Goal: Task Accomplishment & Management: Use online tool/utility

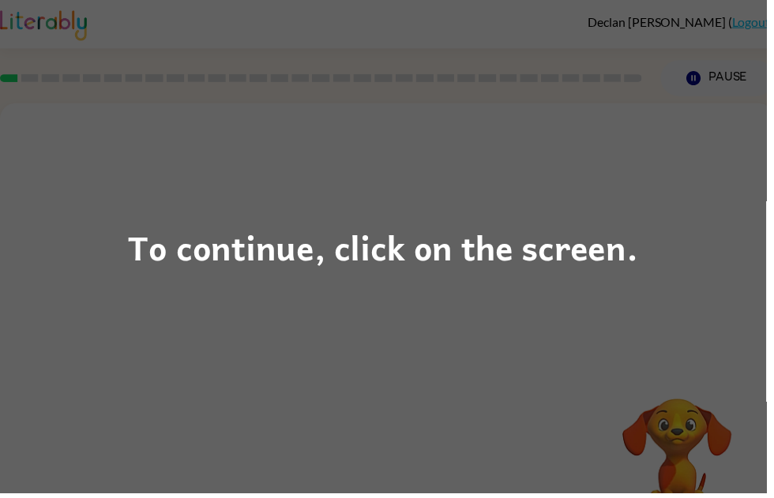
click at [687, 336] on div "To continue, click on the screen." at bounding box center [387, 249] width 774 height 498
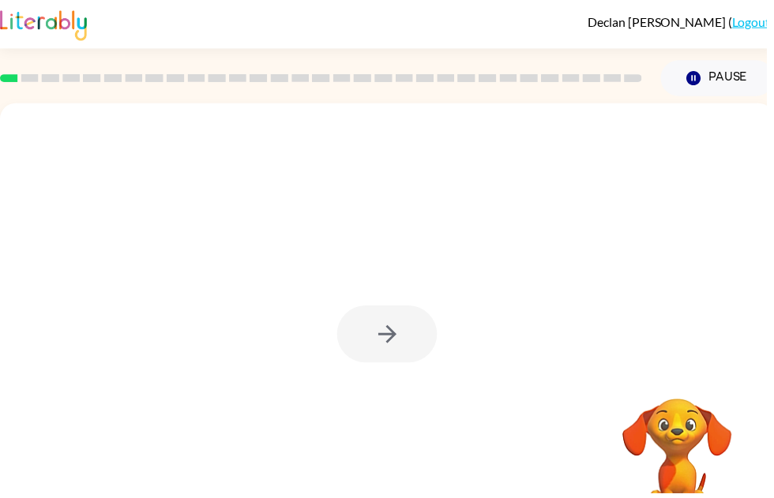
click at [395, 344] on div at bounding box center [390, 338] width 101 height 58
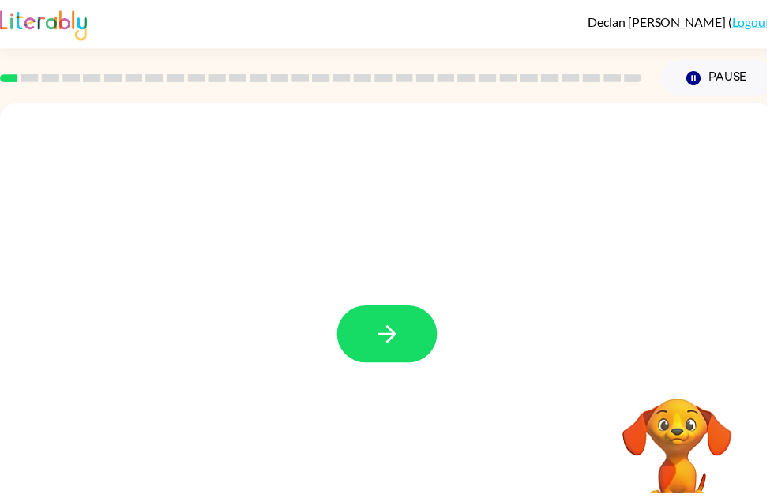
scroll to position [0, 2]
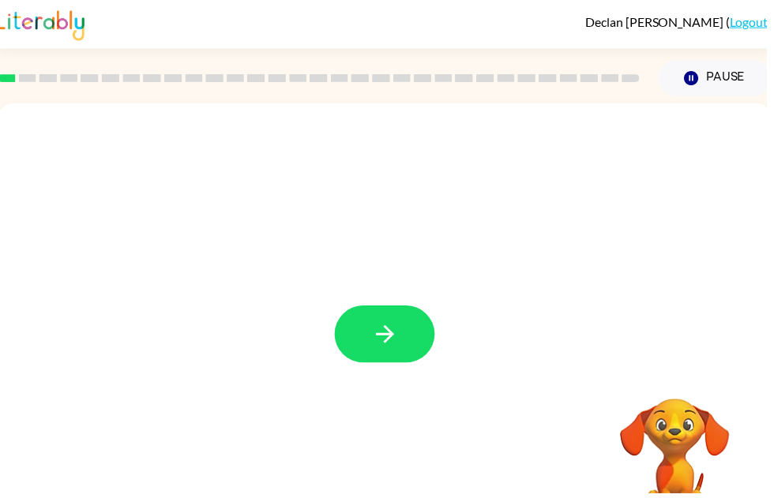
click at [385, 365] on button "button" at bounding box center [388, 338] width 101 height 58
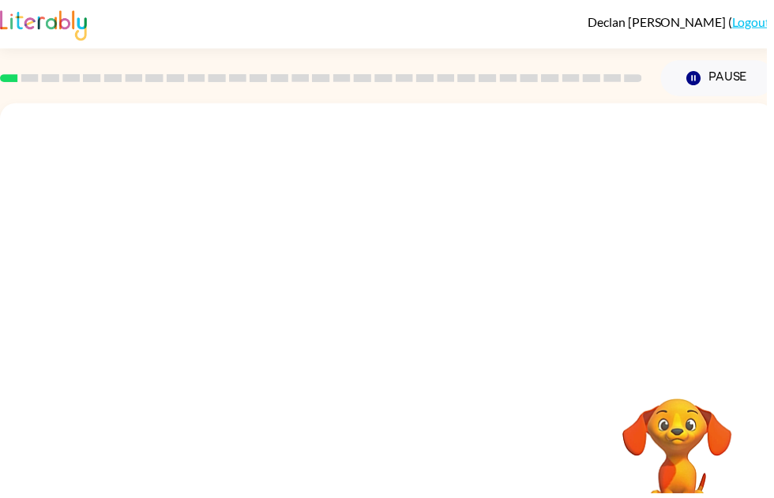
scroll to position [0, 0]
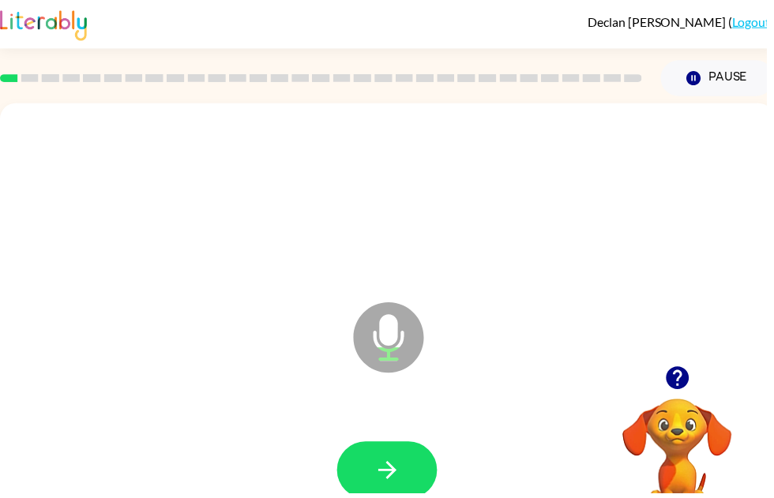
click at [390, 475] on icon "button" at bounding box center [390, 475] width 18 height 18
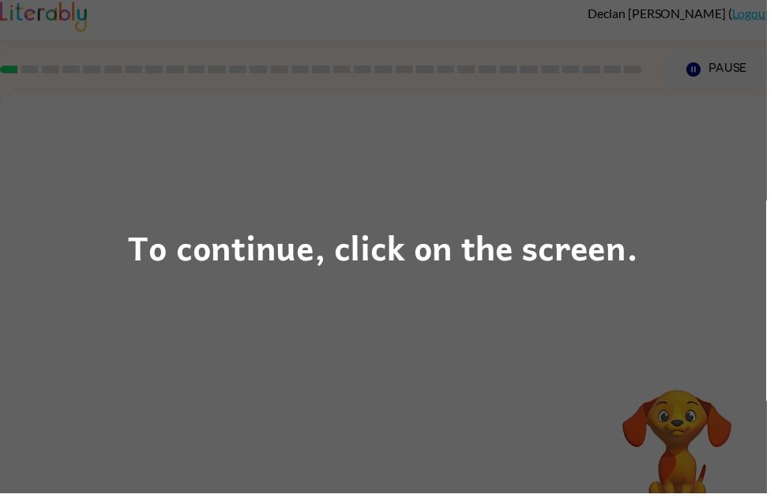
scroll to position [52, 0]
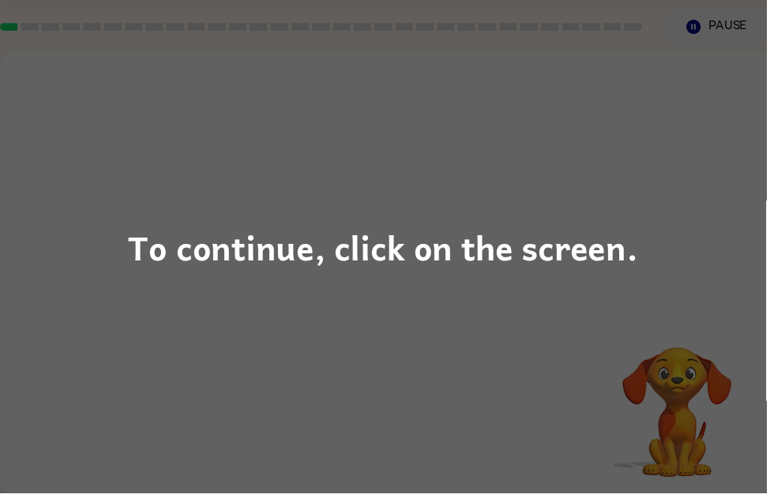
click at [229, 298] on div "To continue, click on the screen." at bounding box center [387, 249] width 774 height 498
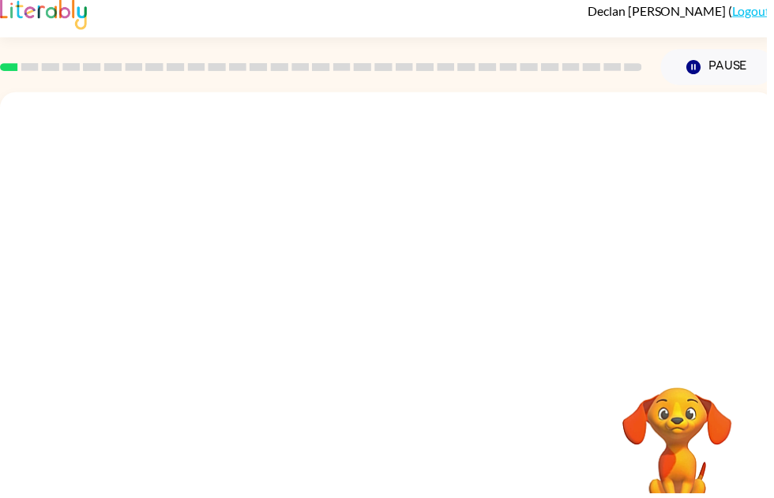
scroll to position [11, 0]
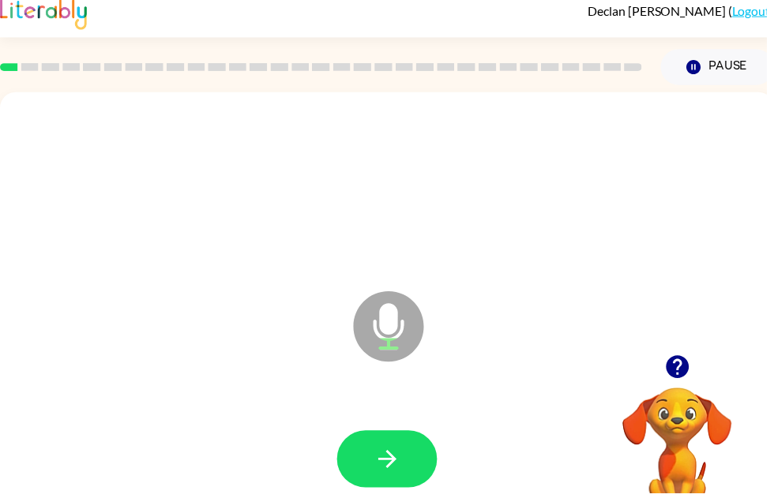
click at [373, 470] on button "button" at bounding box center [390, 464] width 101 height 58
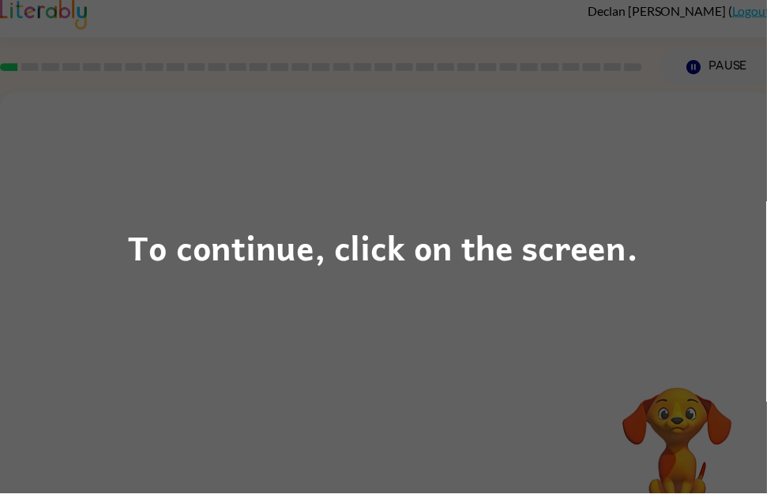
click at [214, 355] on div "To continue, click on the screen." at bounding box center [387, 249] width 774 height 498
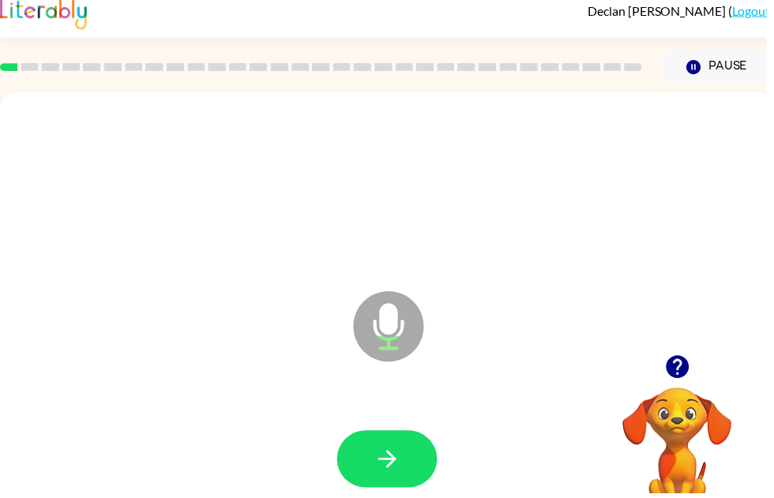
click at [370, 461] on button "button" at bounding box center [390, 464] width 101 height 58
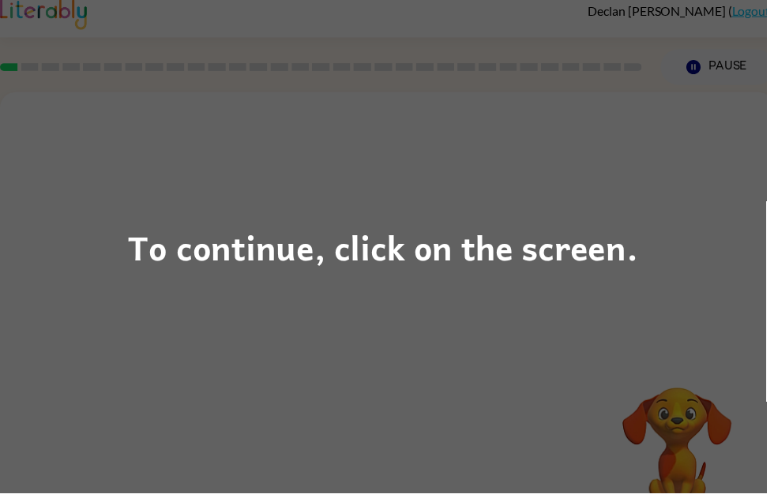
click at [509, 276] on div "To continue, click on the screen." at bounding box center [387, 250] width 515 height 54
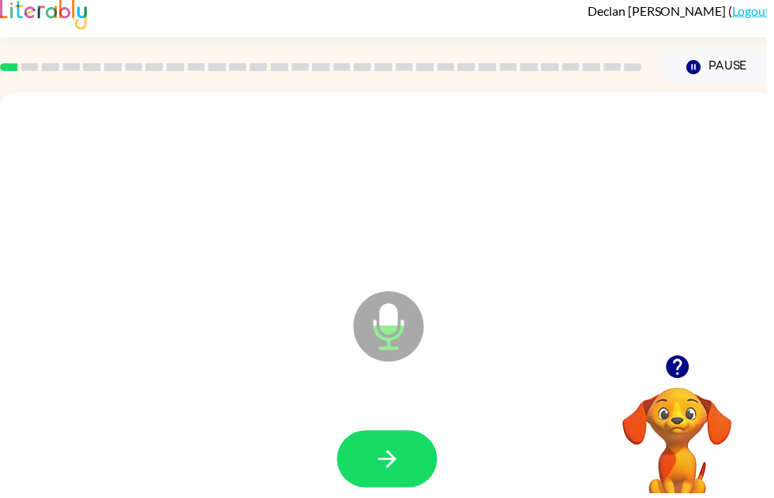
click at [686, 364] on icon "button" at bounding box center [683, 370] width 23 height 23
click at [680, 371] on icon "button" at bounding box center [683, 370] width 23 height 23
click at [678, 384] on icon "button" at bounding box center [685, 371] width 28 height 28
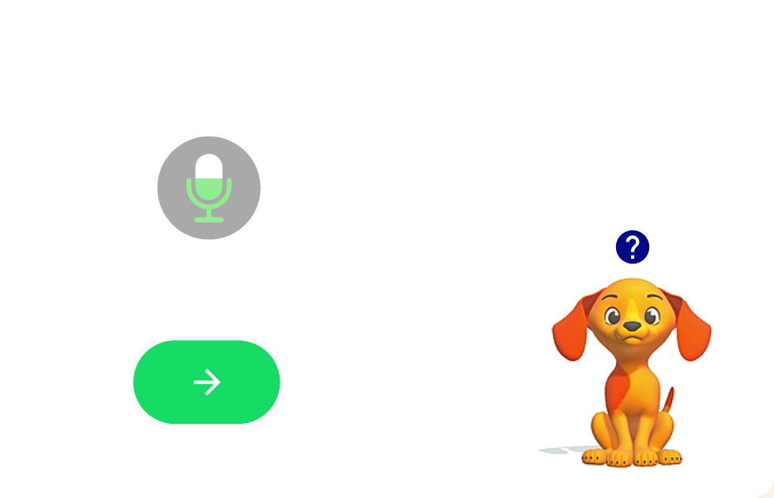
click at [663, 311] on icon "button" at bounding box center [677, 325] width 28 height 28
click at [597, 321] on video "Your browser must support playing .mp4 files to use Literably. Please try using…" at bounding box center [676, 400] width 158 height 158
click at [664, 314] on icon "button" at bounding box center [675, 325] width 23 height 23
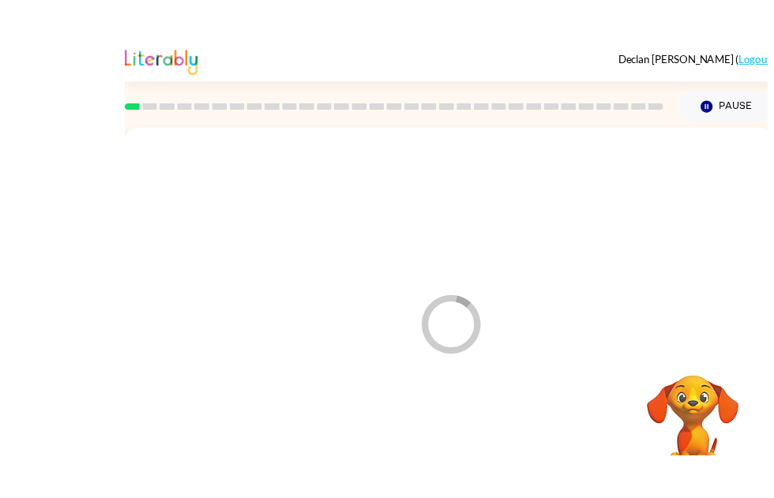
scroll to position [52, 0]
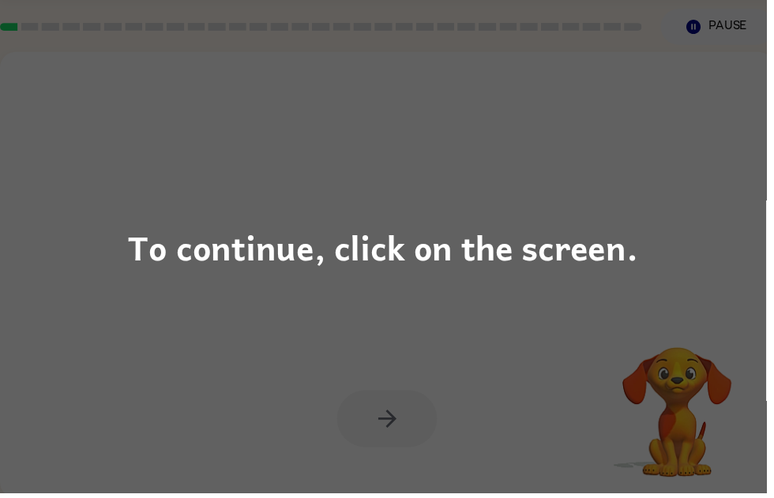
click at [564, 263] on div "To continue, click on the screen." at bounding box center [387, 250] width 515 height 54
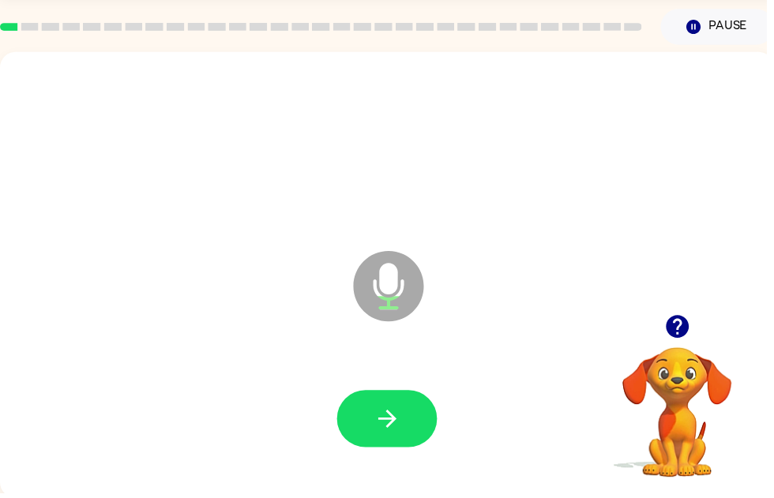
click at [408, 409] on button "button" at bounding box center [390, 423] width 101 height 58
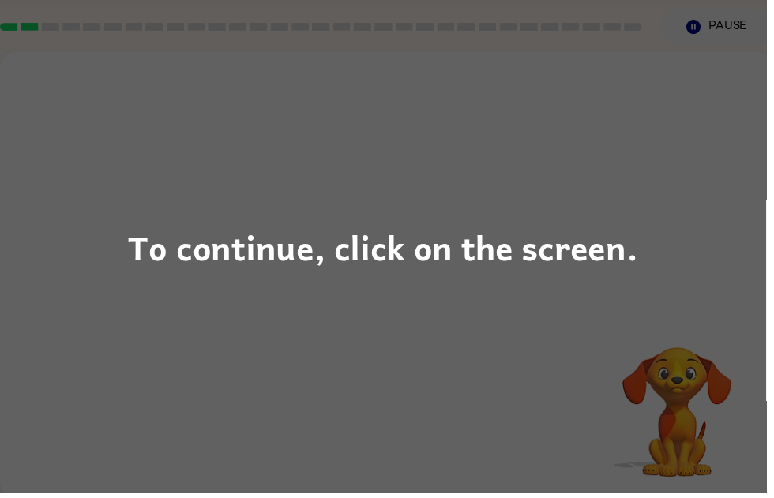
click at [486, 403] on div "To continue, click on the screen." at bounding box center [387, 249] width 774 height 498
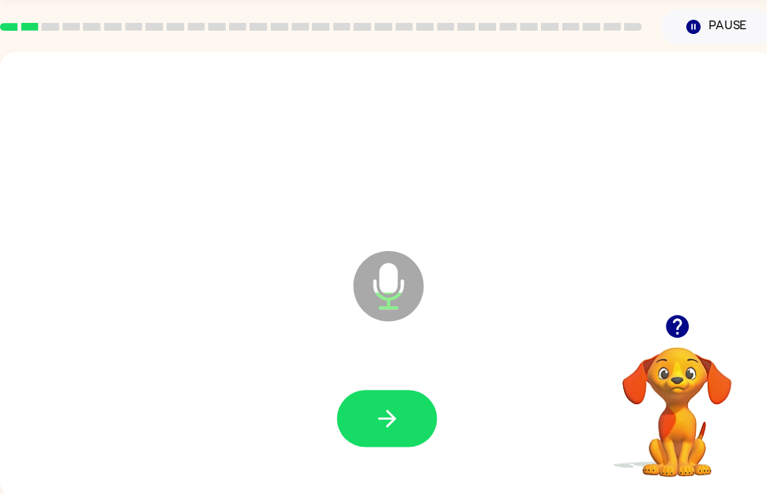
click at [398, 399] on button "button" at bounding box center [390, 423] width 101 height 58
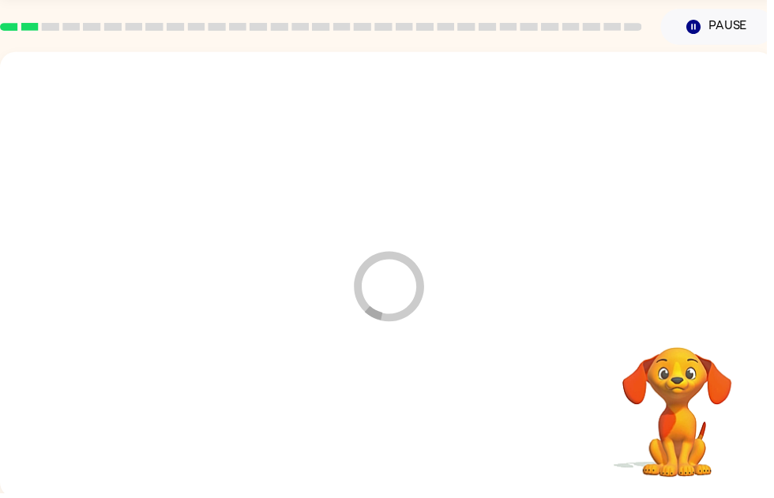
click at [385, 417] on div at bounding box center [391, 424] width 750 height 130
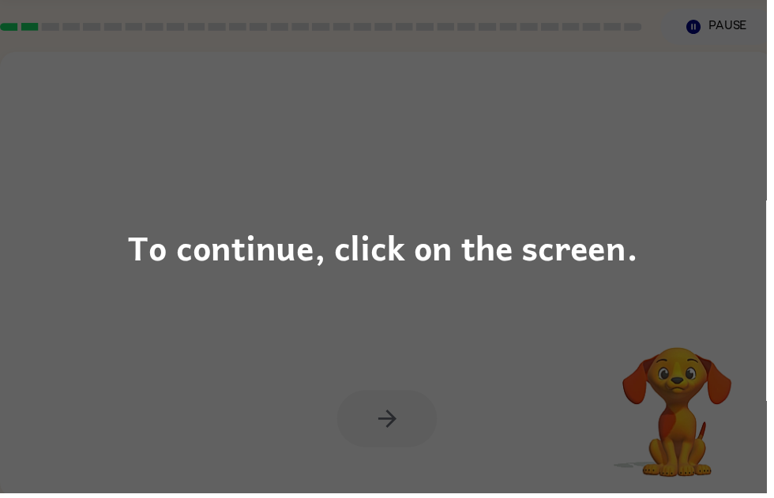
scroll to position [0, 0]
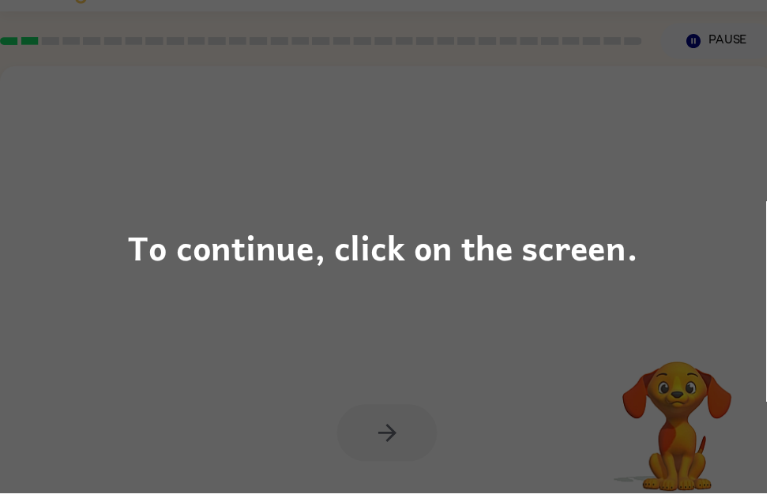
click at [399, 252] on div "To continue, click on the screen." at bounding box center [387, 250] width 515 height 54
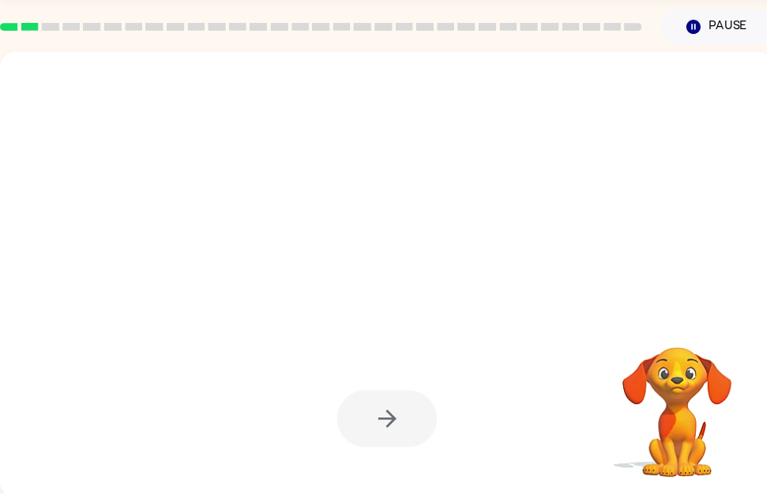
scroll to position [52, 0]
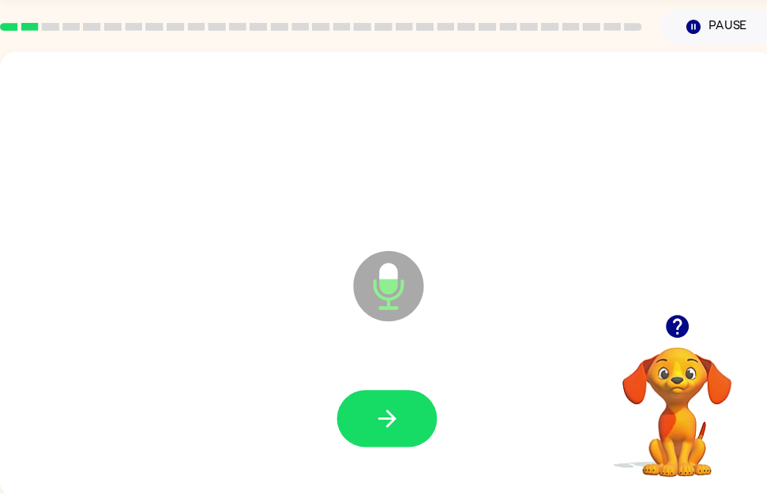
click at [370, 430] on button "button" at bounding box center [390, 423] width 101 height 58
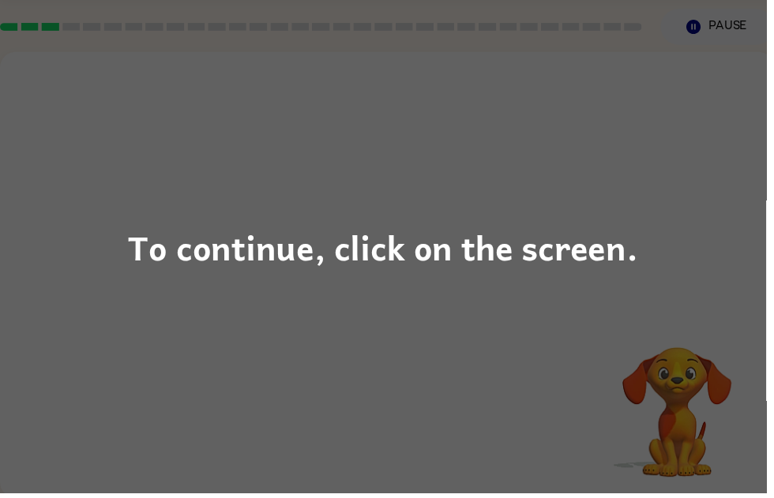
click at [373, 307] on div "To continue, click on the screen." at bounding box center [387, 249] width 774 height 498
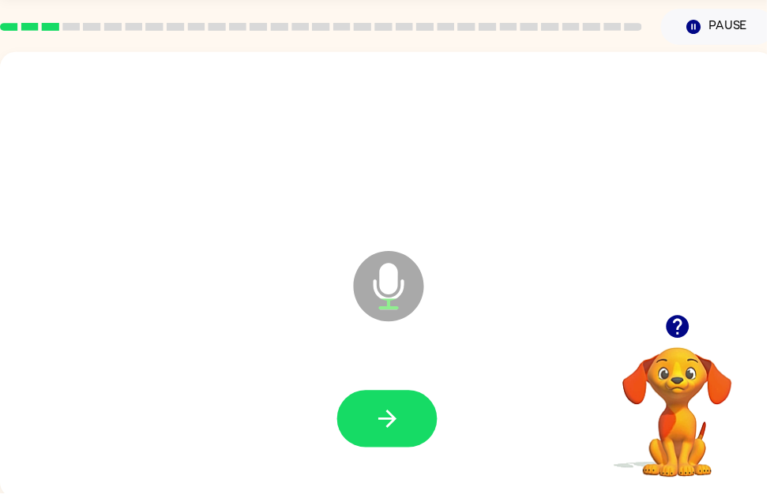
click at [386, 446] on button "button" at bounding box center [390, 423] width 101 height 58
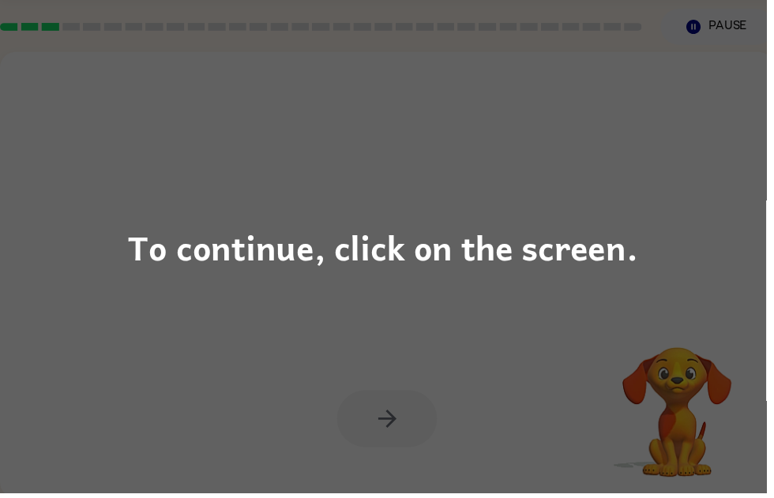
click at [423, 317] on div "To continue, click on the screen." at bounding box center [387, 249] width 774 height 498
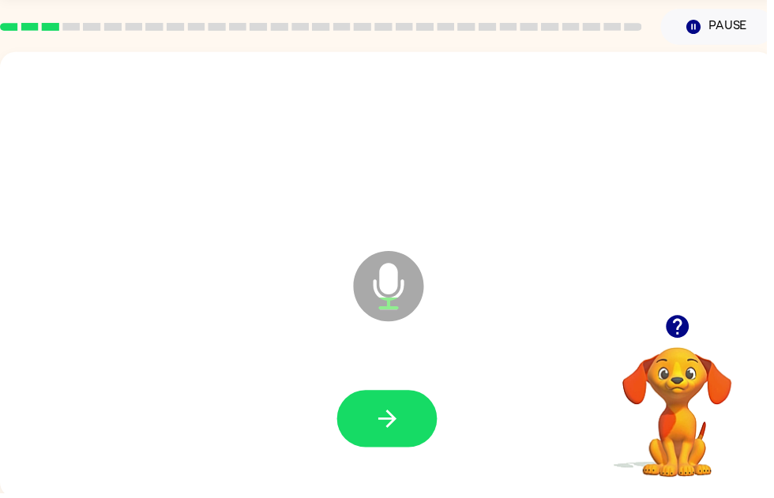
click at [384, 408] on button "button" at bounding box center [390, 423] width 101 height 58
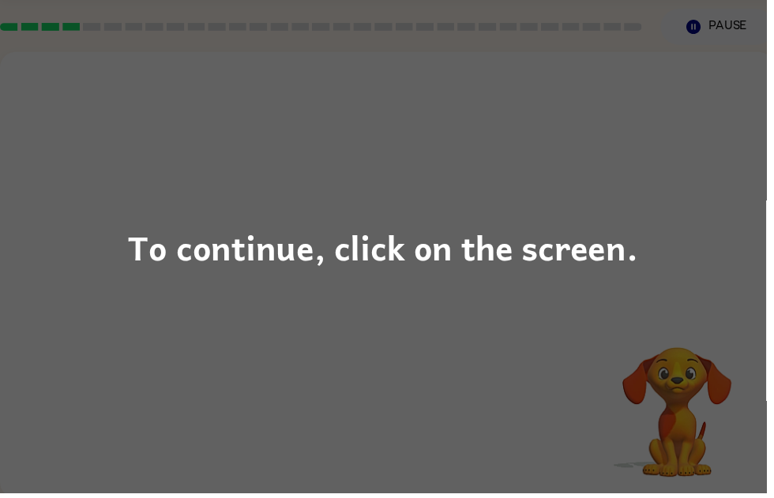
click at [404, 363] on div "To continue, click on the screen." at bounding box center [387, 249] width 774 height 498
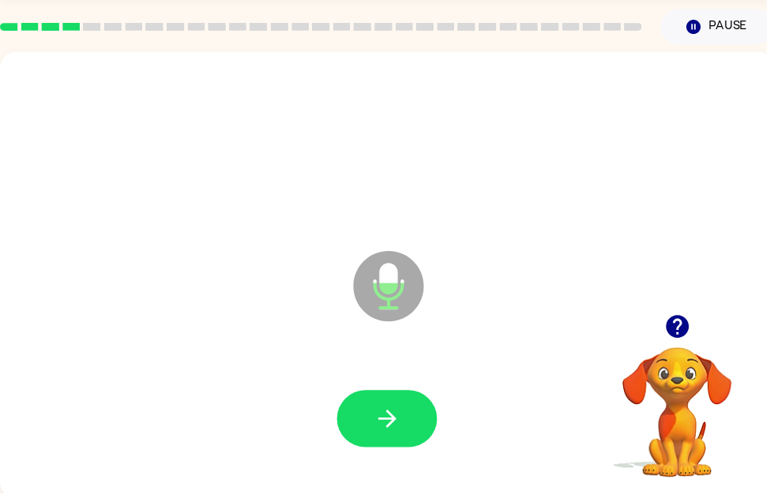
click at [680, 344] on button "button" at bounding box center [684, 330] width 40 height 40
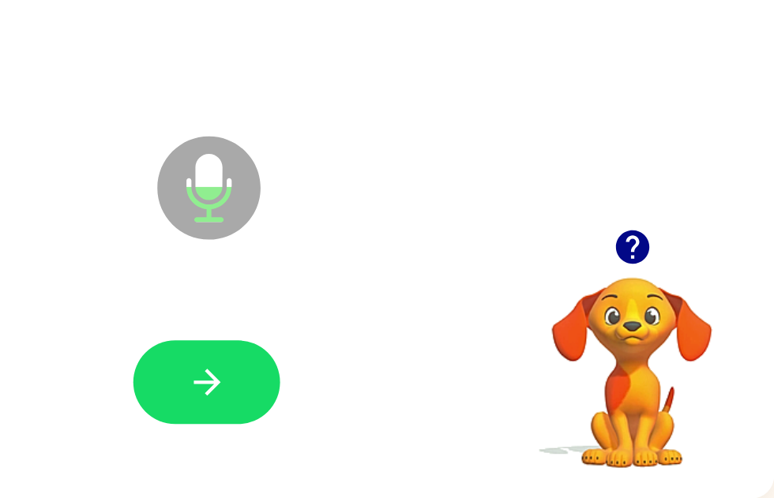
click at [374, 409] on icon "button" at bounding box center [383, 418] width 18 height 18
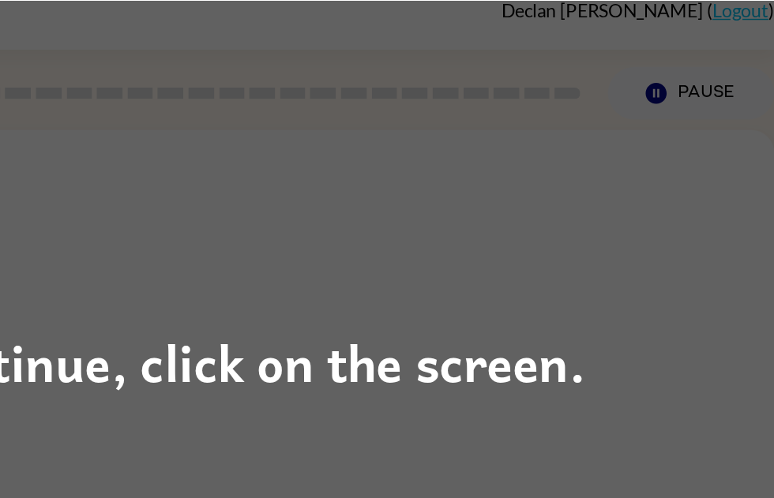
scroll to position [0, 8]
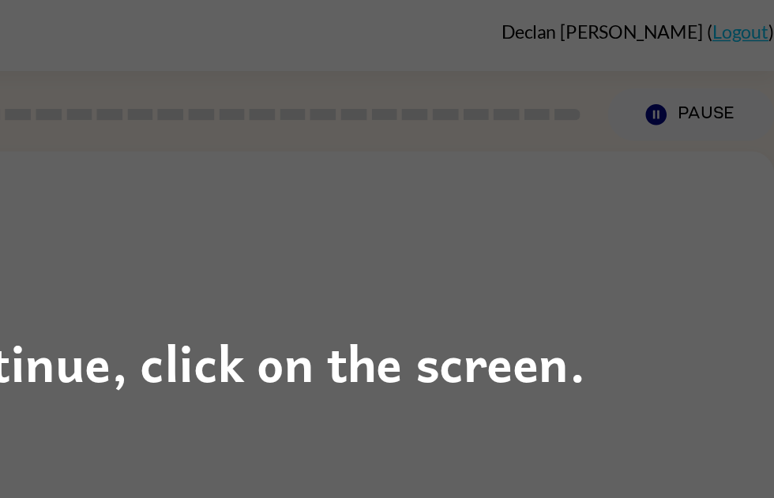
click at [354, 216] on div "To continue, click on the screen." at bounding box center [387, 249] width 774 height 498
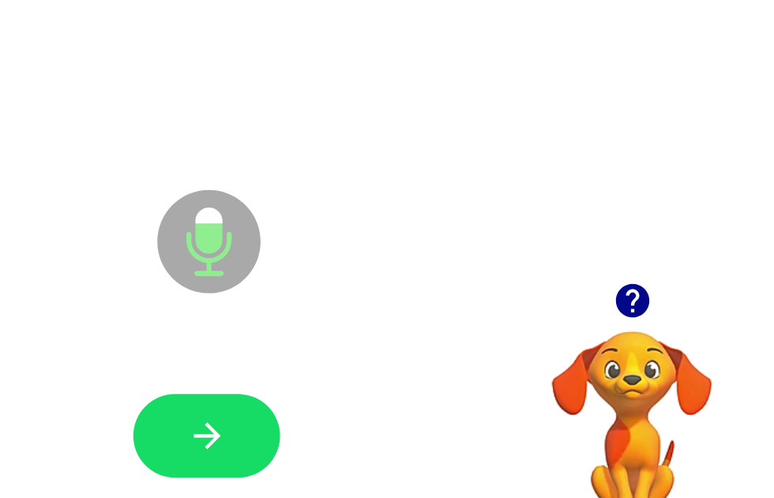
scroll to position [57, 8]
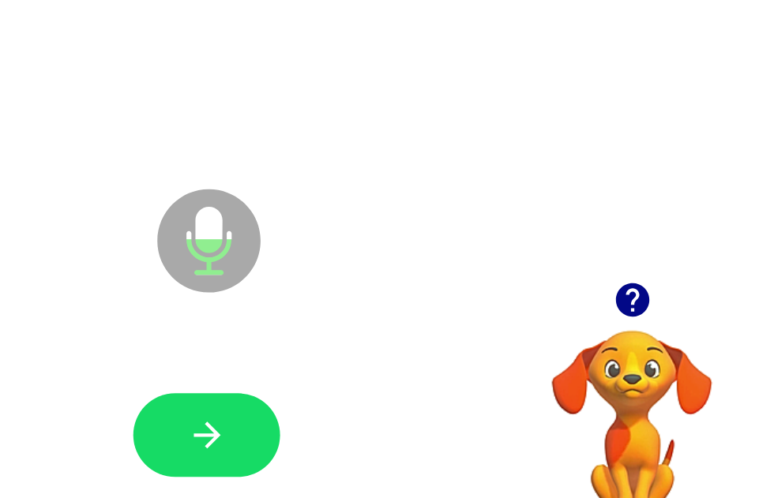
click at [370, 404] on icon "button" at bounding box center [384, 418] width 28 height 28
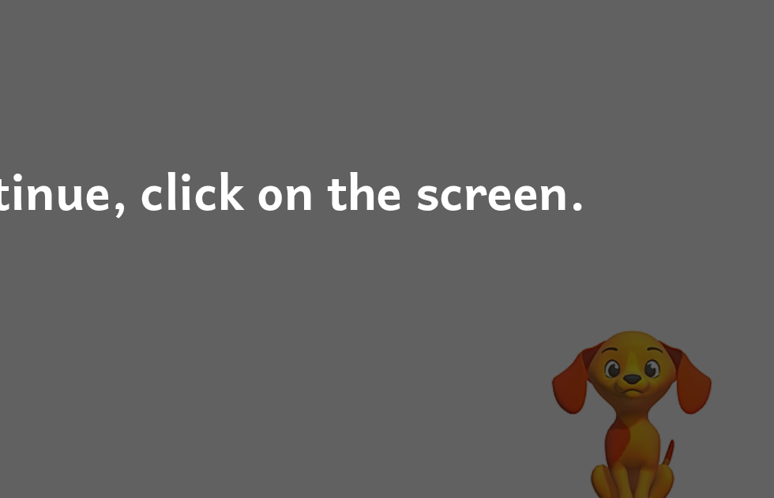
click at [396, 208] on div "To continue, click on the screen." at bounding box center [387, 249] width 774 height 498
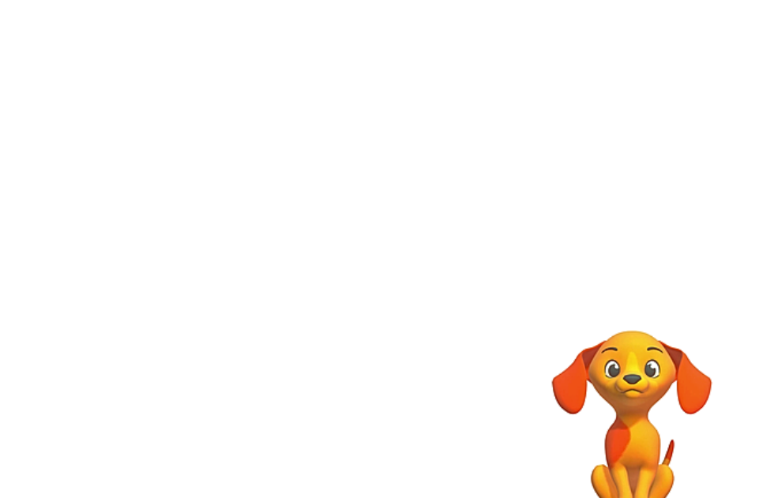
click at [301, 156] on div at bounding box center [383, 272] width 782 height 451
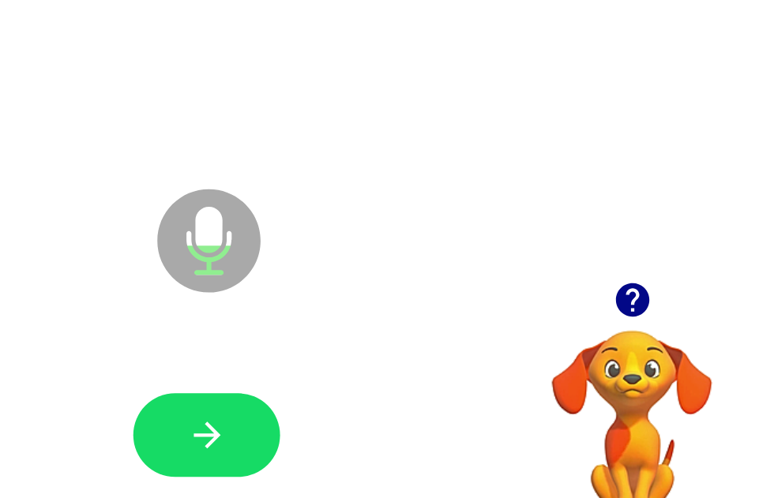
click at [656, 305] on button "button" at bounding box center [676, 325] width 40 height 40
click at [664, 314] on icon "button" at bounding box center [675, 325] width 23 height 23
click at [333, 389] on button "button" at bounding box center [383, 418] width 101 height 58
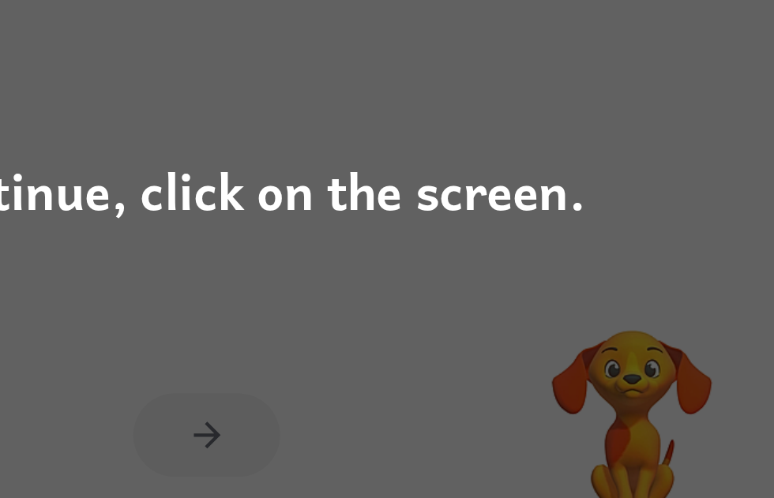
click at [254, 209] on div "To continue, click on the screen." at bounding box center [387, 249] width 774 height 498
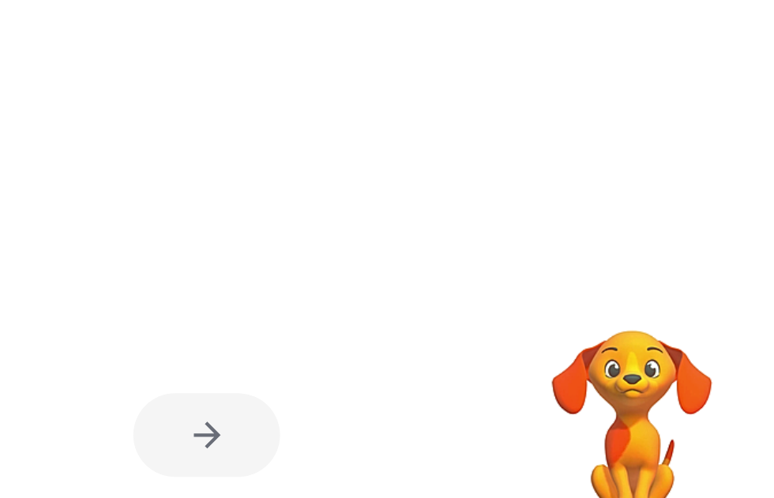
click at [337, 201] on div at bounding box center [383, 272] width 782 height 451
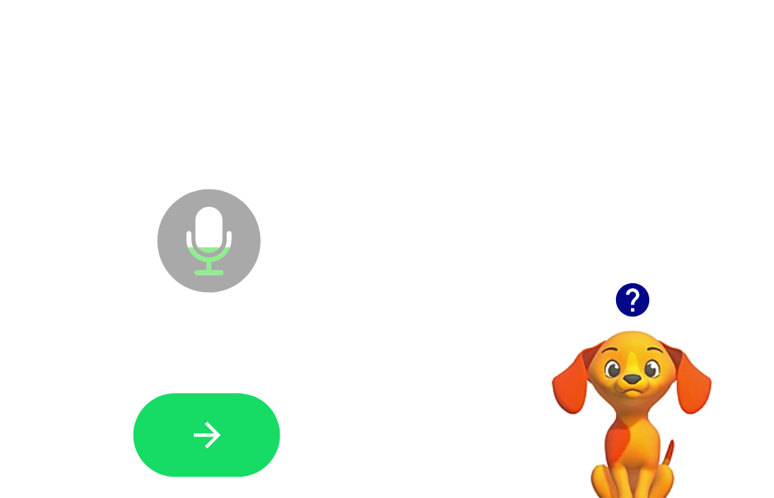
click at [370, 404] on icon "button" at bounding box center [384, 418] width 28 height 28
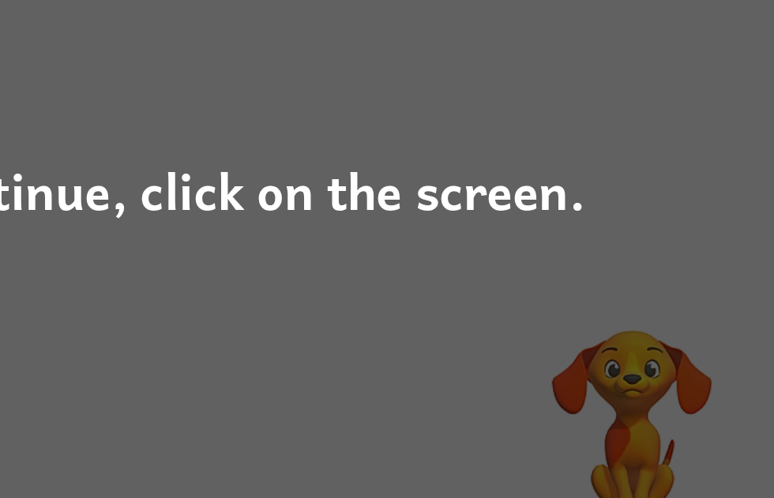
click at [305, 218] on div "To continue, click on the screen." at bounding box center [387, 249] width 774 height 498
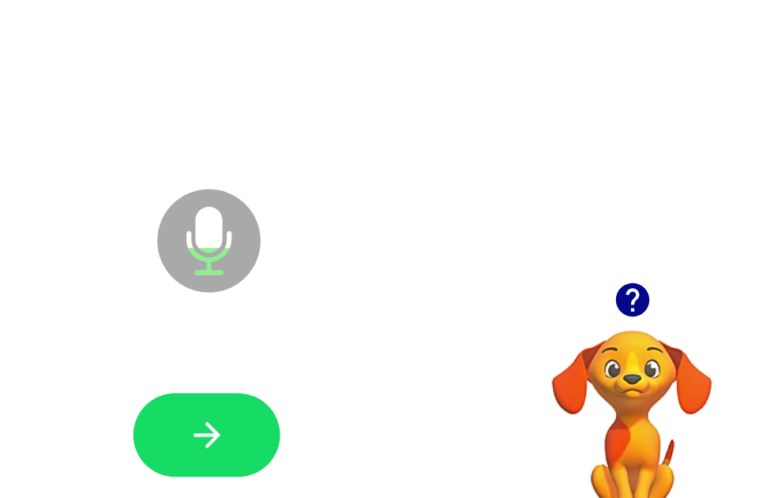
click at [663, 311] on icon "button" at bounding box center [677, 325] width 28 height 28
click at [664, 314] on icon "button" at bounding box center [675, 325] width 23 height 23
click at [370, 404] on icon "button" at bounding box center [384, 418] width 28 height 28
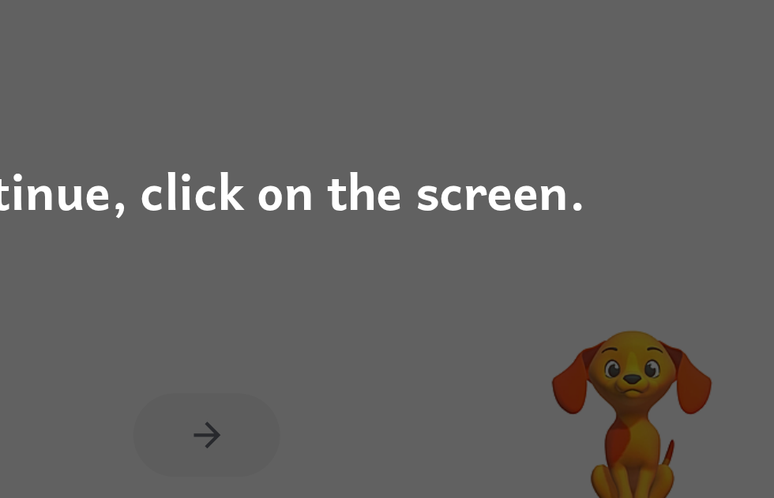
click at [156, 234] on div "To continue, click on the screen." at bounding box center [387, 249] width 774 height 498
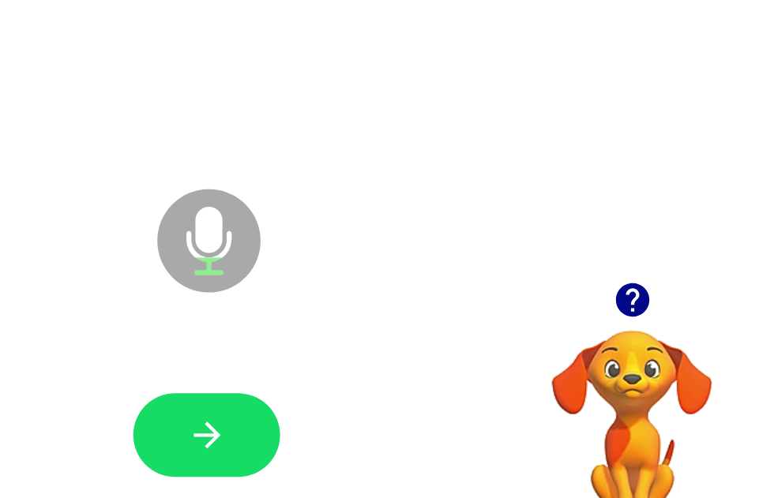
click at [333, 389] on button "button" at bounding box center [383, 418] width 101 height 58
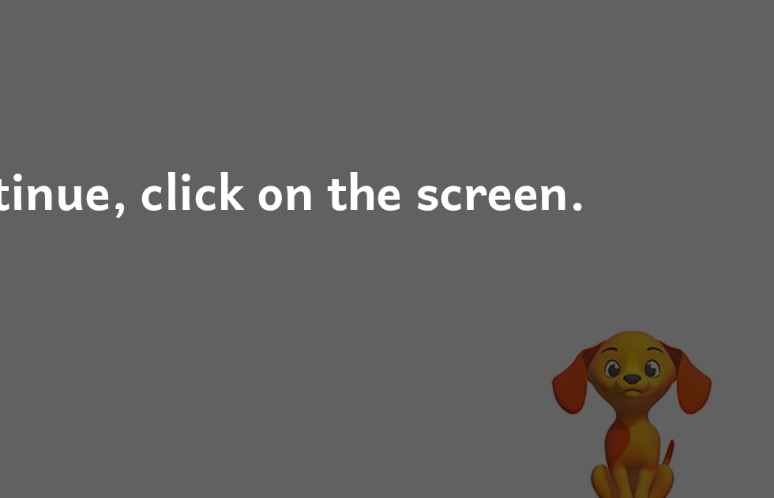
click at [327, 336] on div "To continue, click on the screen." at bounding box center [387, 249] width 774 height 498
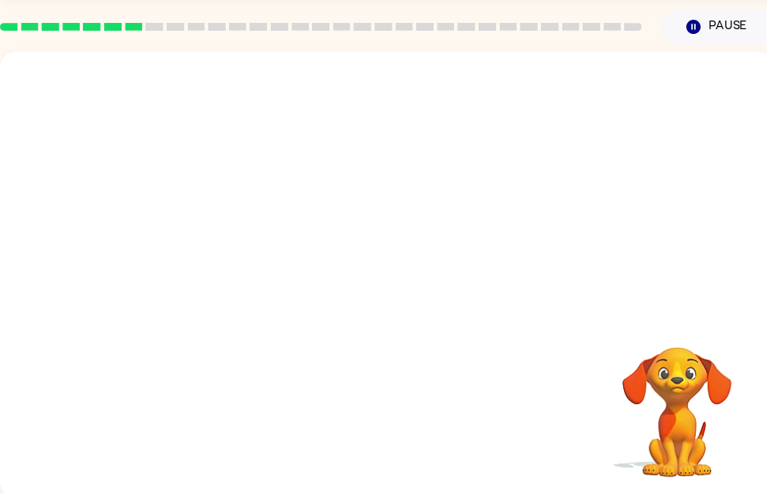
scroll to position [52, 0]
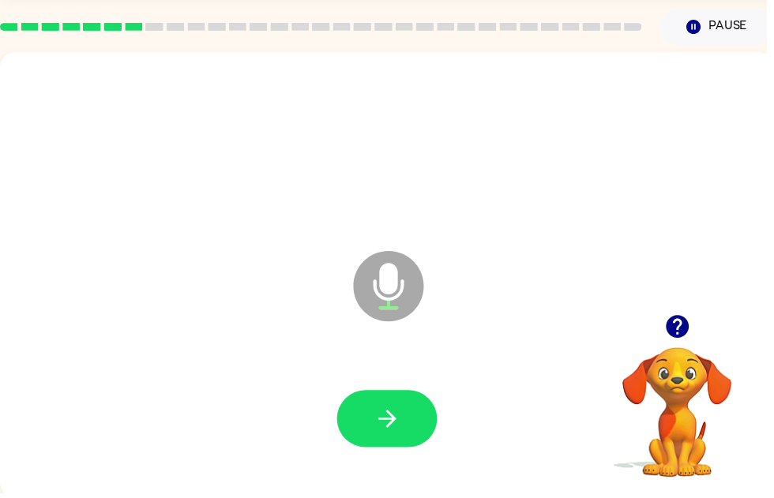
click at [692, 333] on icon "button" at bounding box center [683, 329] width 23 height 23
click at [681, 330] on icon "button" at bounding box center [683, 329] width 23 height 23
click at [408, 404] on button "button" at bounding box center [390, 423] width 101 height 58
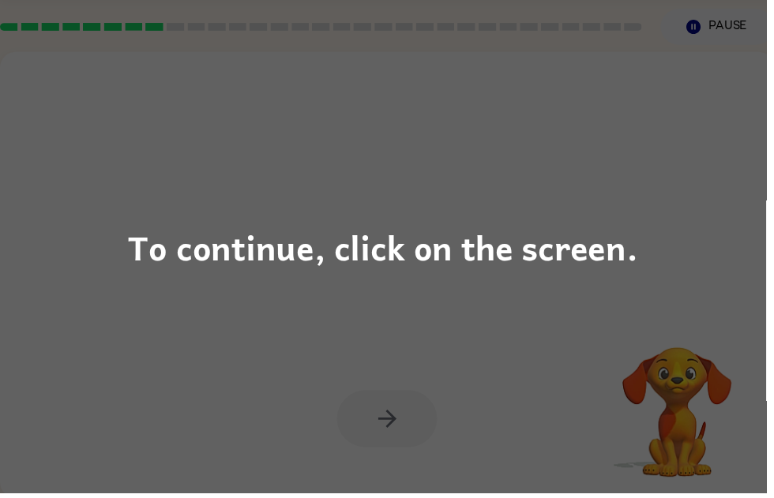
click at [505, 290] on div "To continue, click on the screen." at bounding box center [387, 249] width 774 height 498
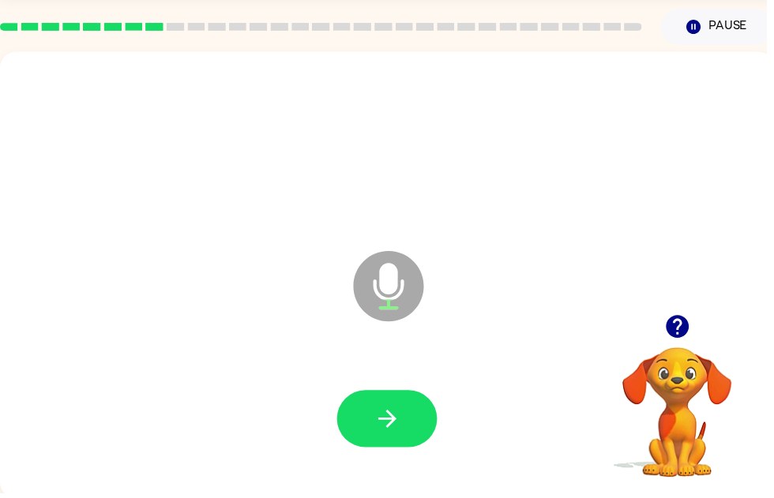
click at [422, 424] on button "button" at bounding box center [390, 423] width 101 height 58
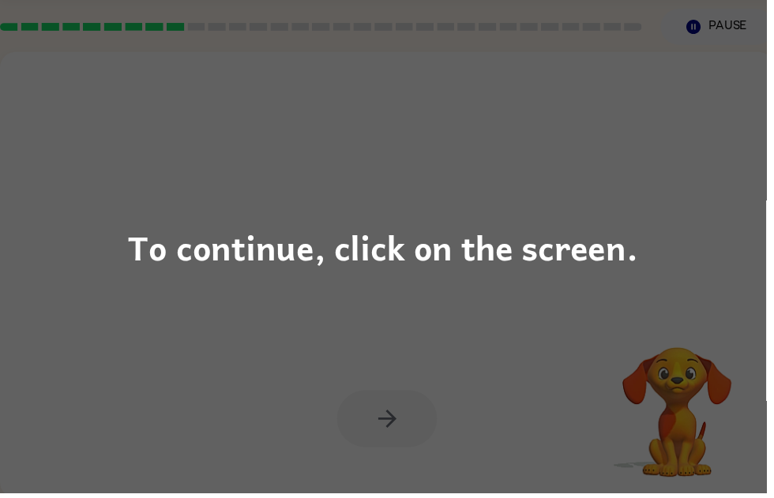
click at [383, 279] on div "To continue, click on the screen." at bounding box center [387, 249] width 774 height 498
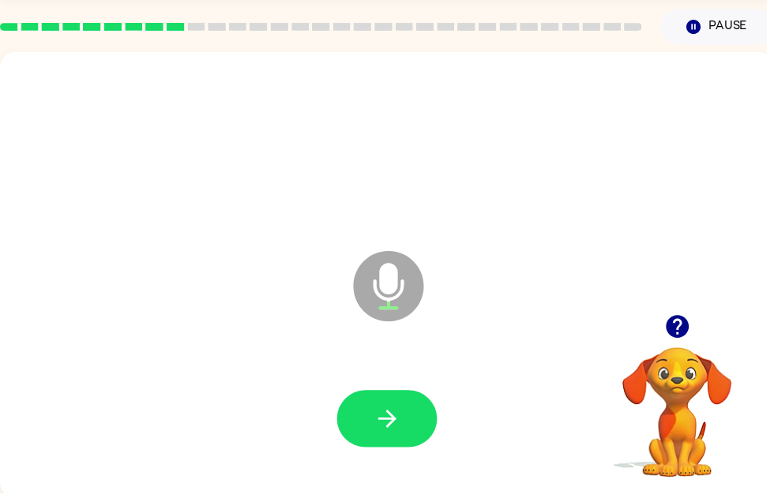
click at [675, 327] on icon "button" at bounding box center [683, 329] width 23 height 23
click at [678, 325] on icon "button" at bounding box center [683, 329] width 23 height 23
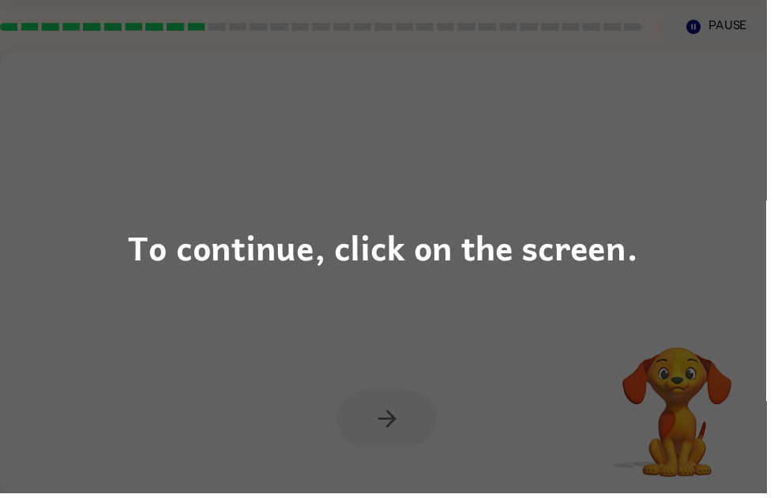
click at [459, 378] on div "To continue, click on the screen." at bounding box center [387, 249] width 774 height 498
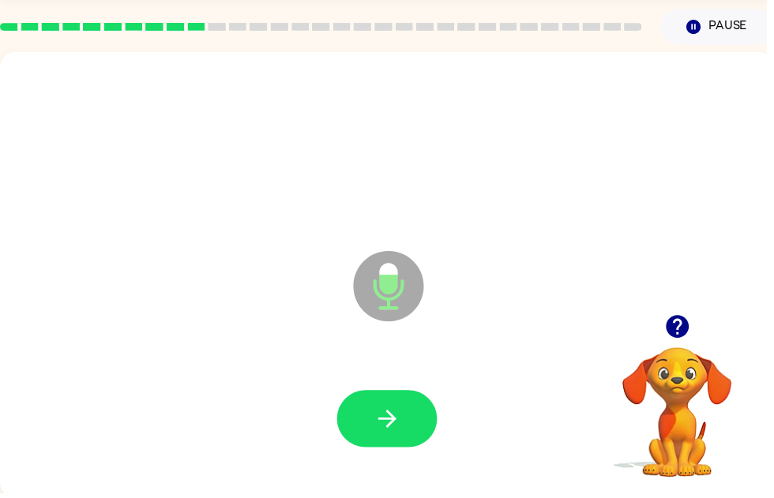
click at [526, 419] on div at bounding box center [391, 424] width 750 height 130
click at [682, 333] on icon "button" at bounding box center [683, 329] width 23 height 23
click at [680, 334] on icon "button" at bounding box center [683, 329] width 23 height 23
click at [686, 328] on icon "button" at bounding box center [683, 329] width 23 height 23
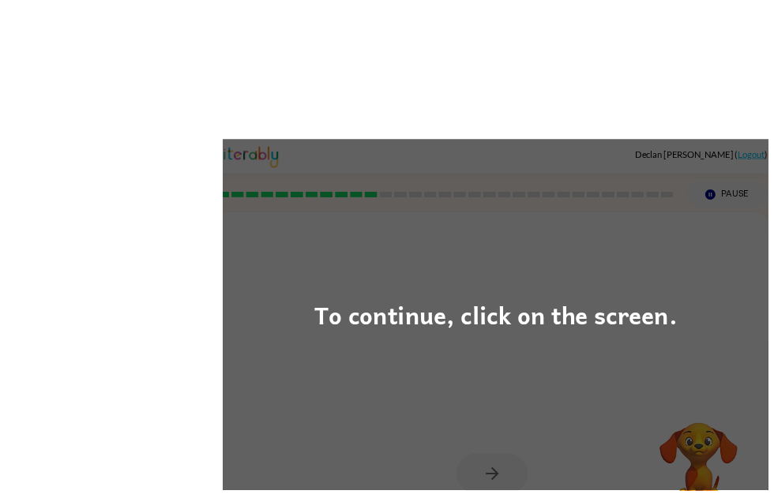
scroll to position [1, 0]
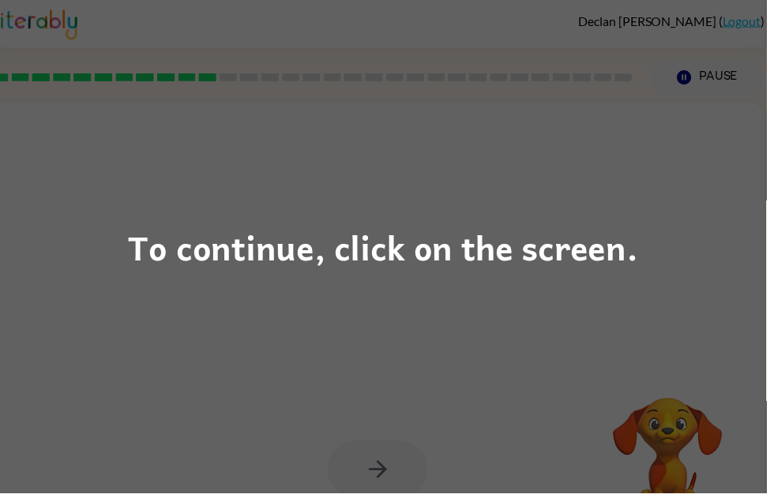
click at [604, 239] on div "To continue, click on the screen." at bounding box center [387, 250] width 515 height 54
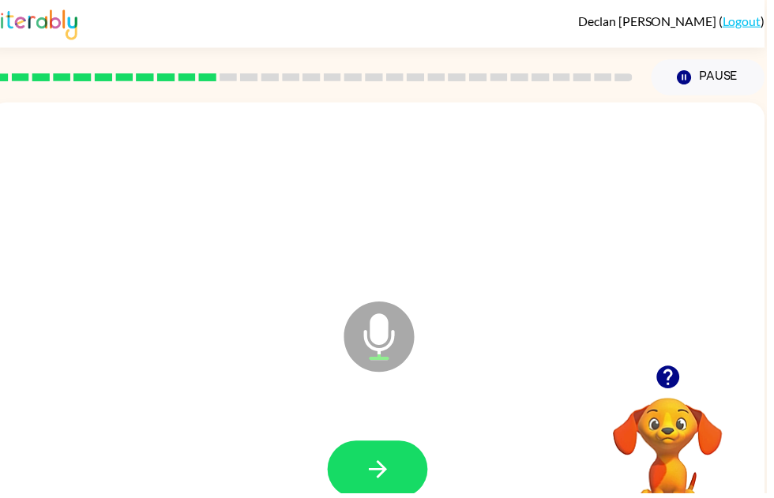
click at [395, 469] on icon "button" at bounding box center [382, 474] width 28 height 28
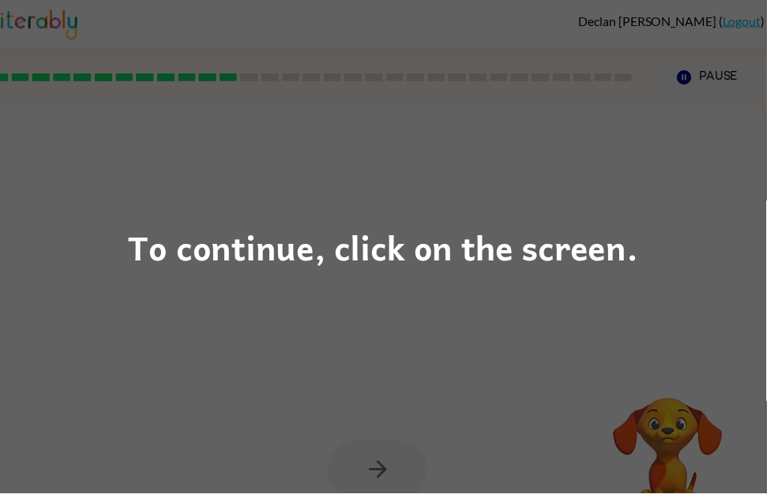
click at [742, 166] on div "To continue, click on the screen." at bounding box center [387, 249] width 774 height 498
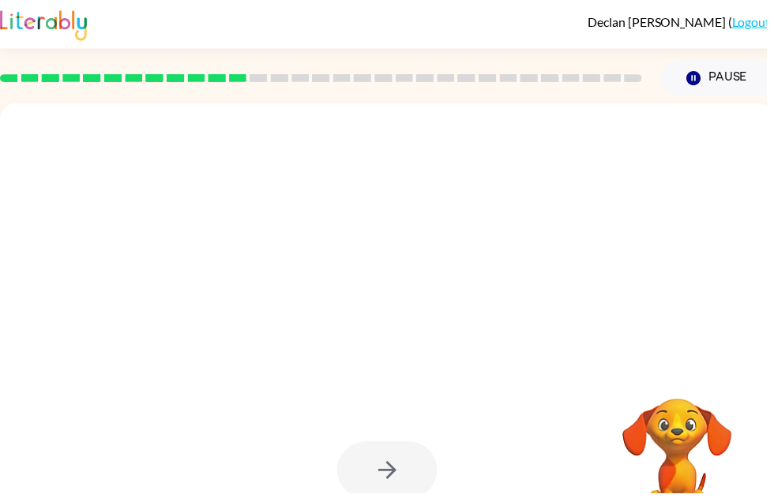
scroll to position [0, 0]
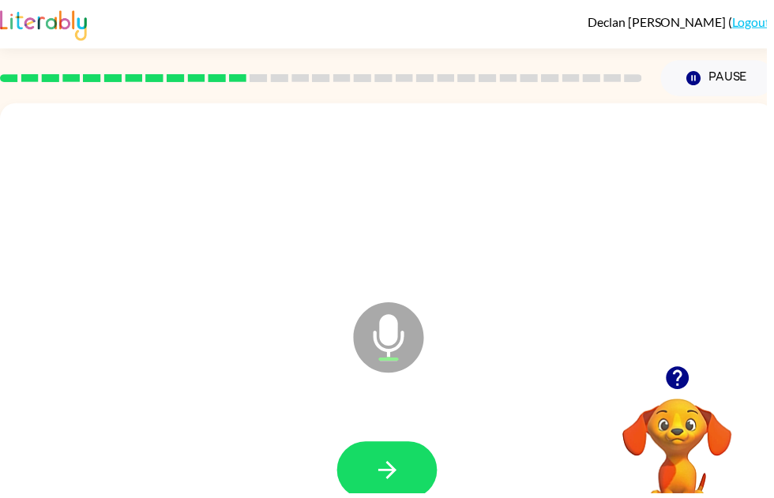
click at [682, 383] on icon "button" at bounding box center [683, 381] width 23 height 23
click at [692, 383] on icon "button" at bounding box center [683, 381] width 23 height 23
click at [683, 381] on video "Your browser must support playing .mp4 files to use Literably. Please try using…" at bounding box center [684, 457] width 158 height 158
click at [370, 493] on button "button" at bounding box center [390, 475] width 101 height 58
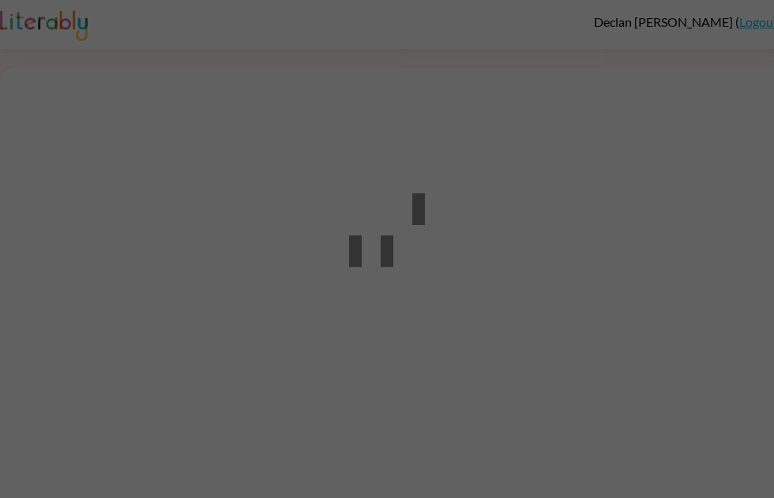
scroll to position [1, 0]
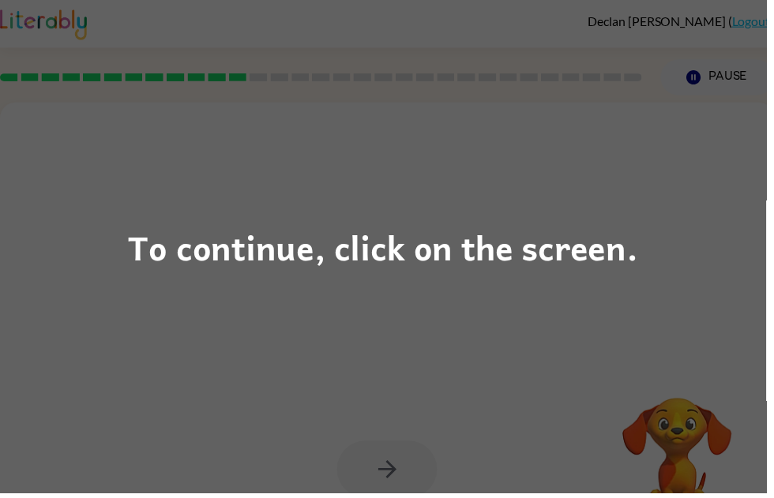
click at [592, 256] on div "To continue, click on the screen." at bounding box center [387, 250] width 515 height 54
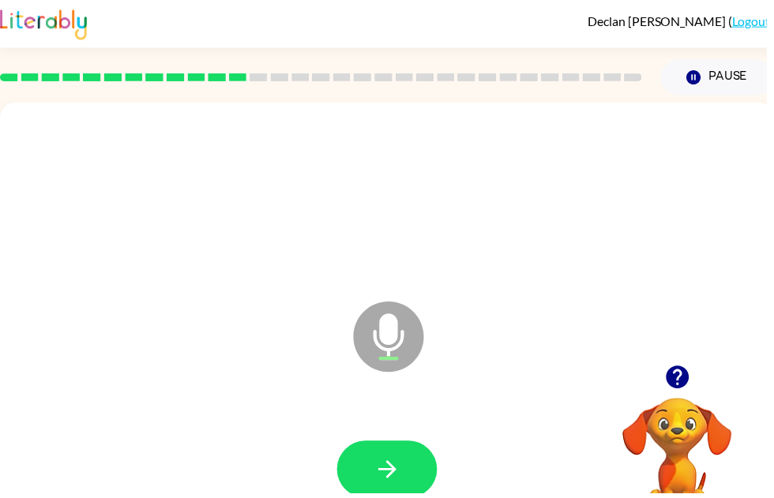
click at [398, 480] on icon "button" at bounding box center [392, 474] width 28 height 28
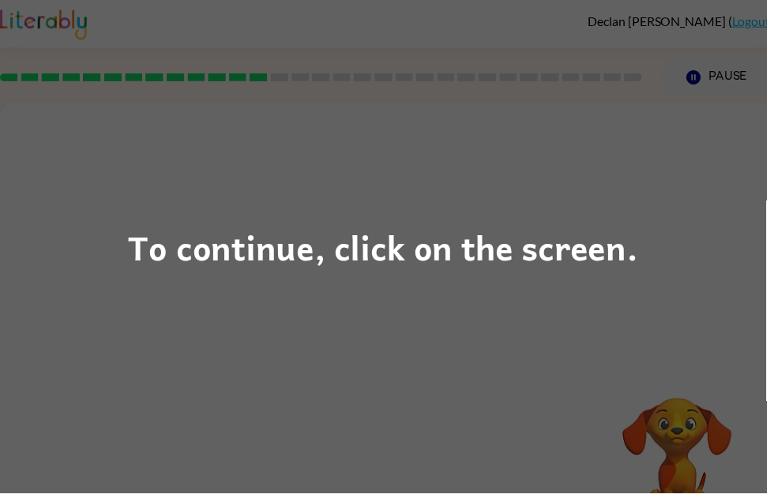
click at [526, 363] on div "To continue, click on the screen." at bounding box center [387, 249] width 774 height 498
click at [691, 286] on div "To continue, click on the screen." at bounding box center [387, 249] width 774 height 498
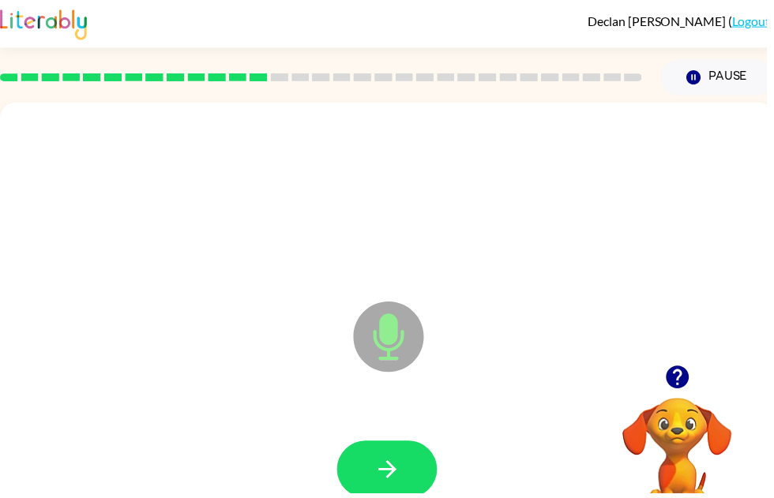
click at [682, 378] on icon "button" at bounding box center [683, 381] width 23 height 23
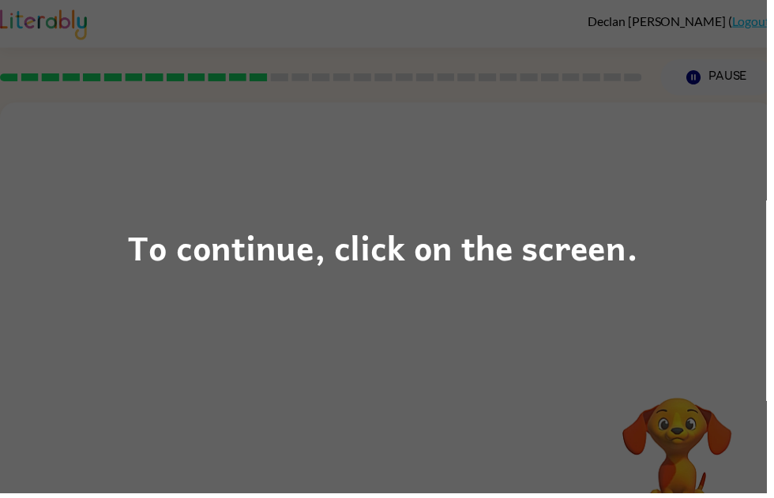
click at [592, 276] on div "To continue, click on the screen." at bounding box center [387, 250] width 515 height 54
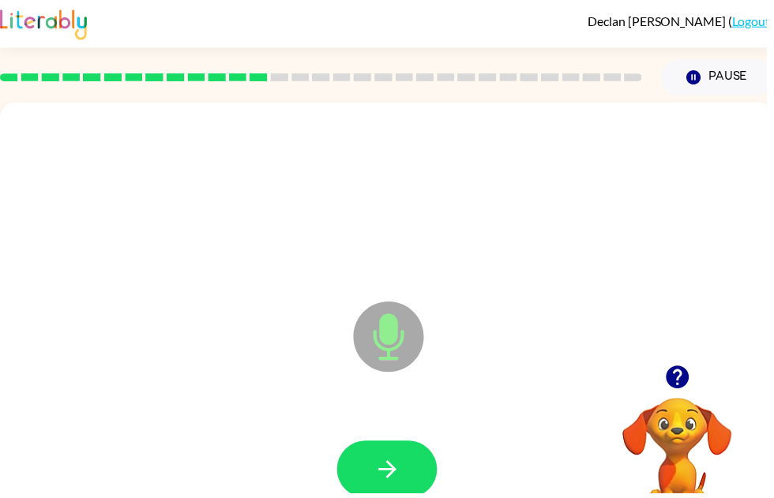
click at [691, 374] on icon "button" at bounding box center [683, 381] width 23 height 23
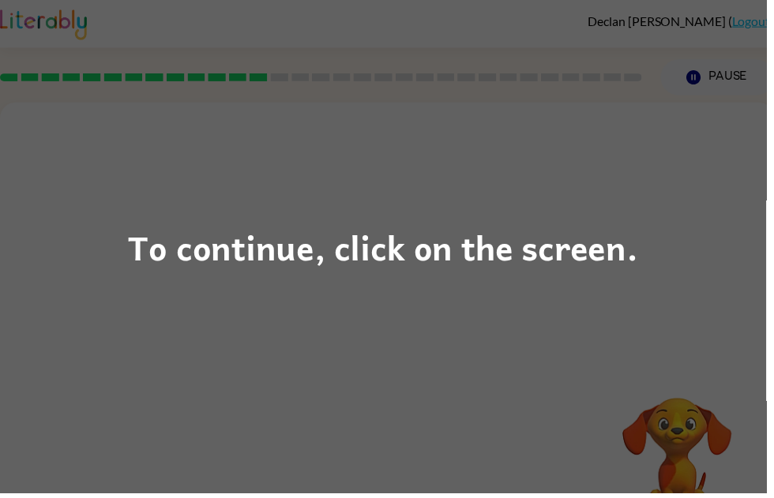
click at [174, 260] on div "To continue, click on the screen." at bounding box center [387, 250] width 515 height 54
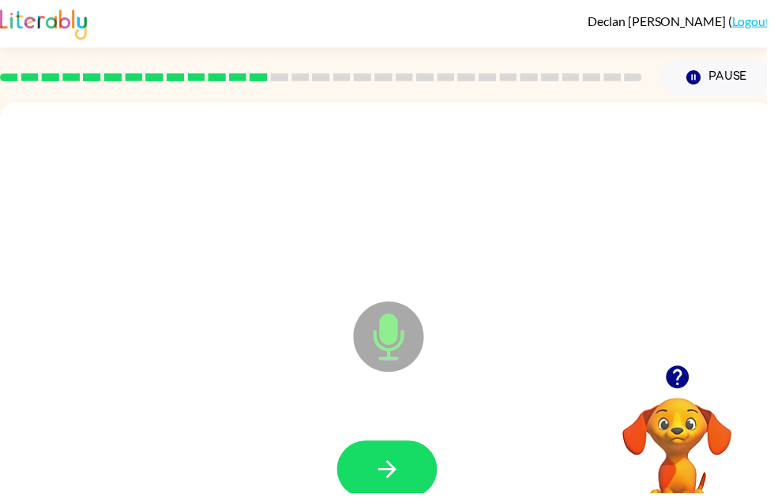
click at [404, 466] on icon "button" at bounding box center [392, 474] width 28 height 28
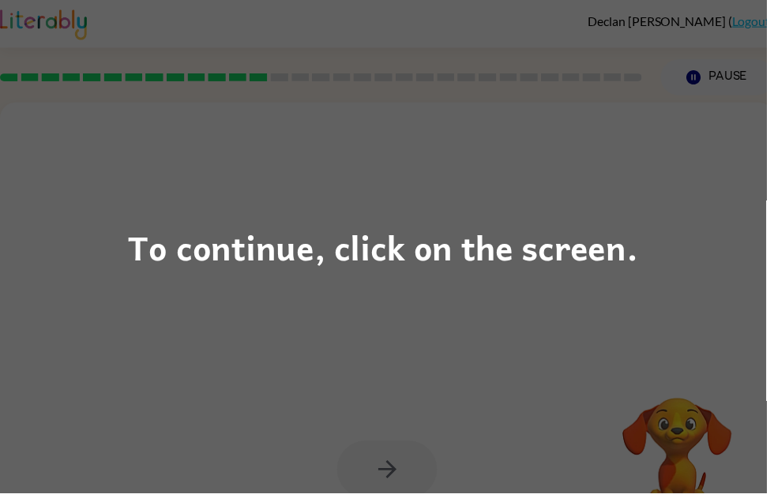
click at [647, 204] on div "To continue, click on the screen." at bounding box center [387, 249] width 774 height 498
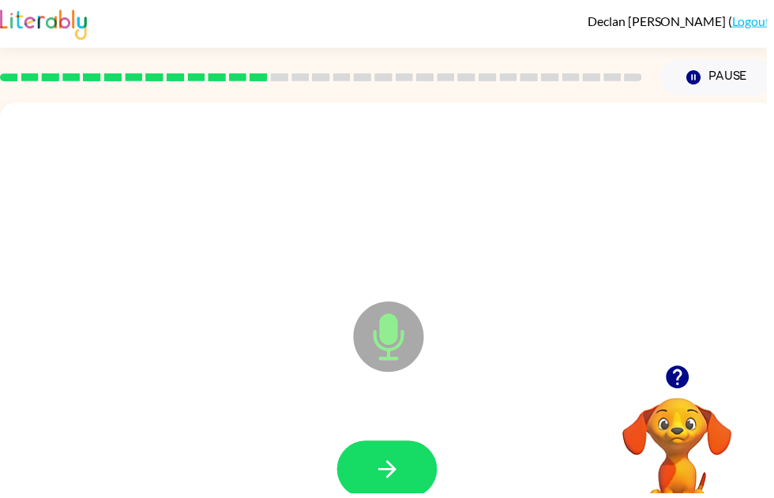
click at [397, 466] on icon "button" at bounding box center [392, 474] width 28 height 28
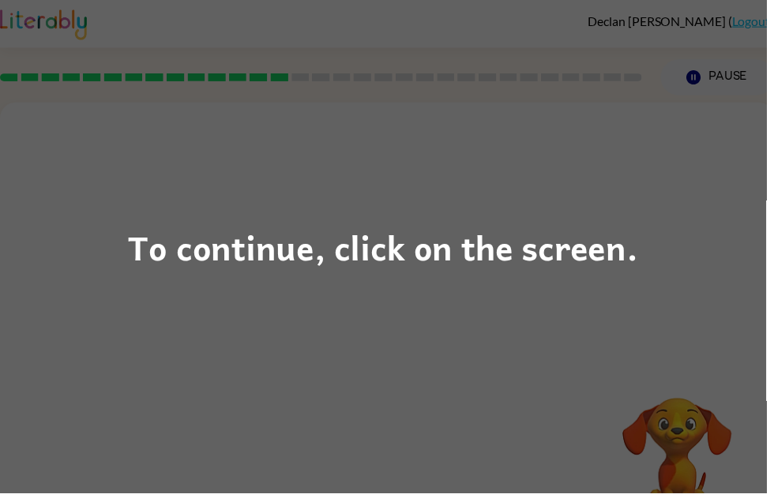
click at [645, 333] on div "To continue, click on the screen." at bounding box center [387, 249] width 774 height 498
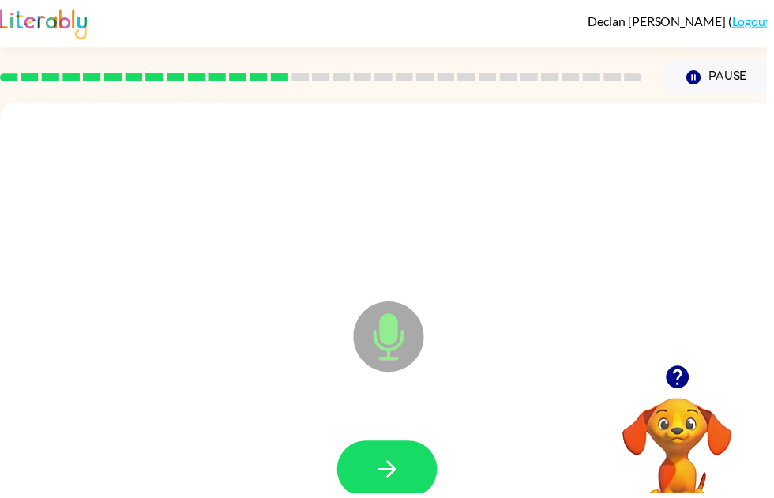
click at [404, 479] on icon "button" at bounding box center [392, 474] width 28 height 28
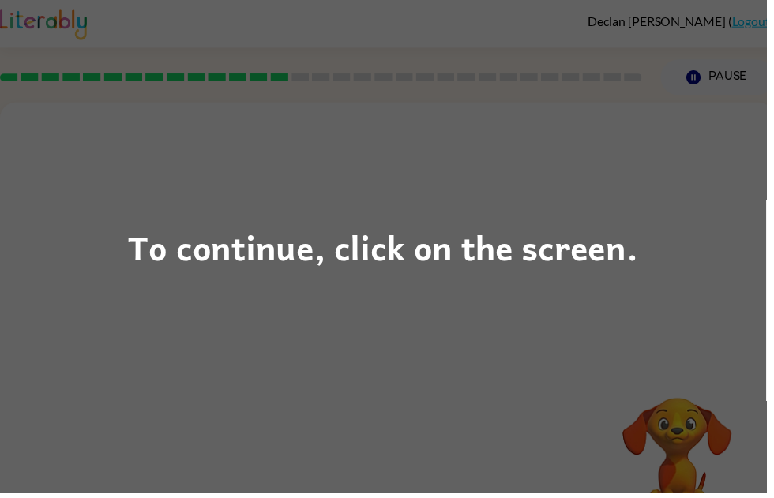
click at [637, 228] on div "To continue, click on the screen." at bounding box center [387, 250] width 515 height 54
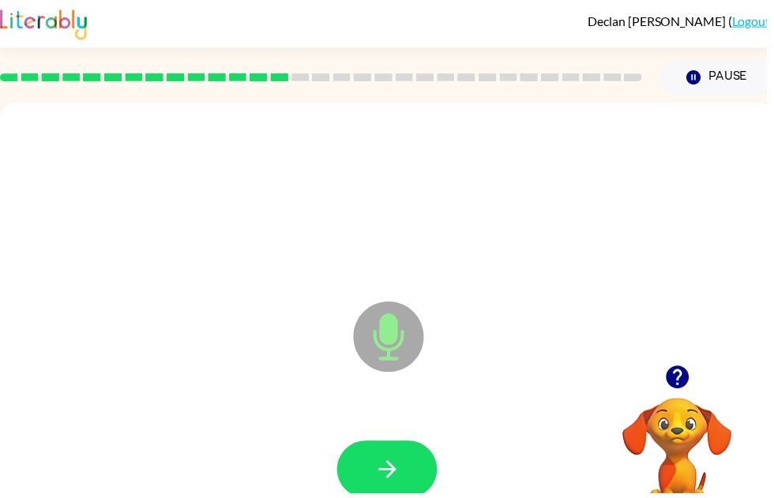
click at [387, 493] on button "button" at bounding box center [390, 474] width 101 height 58
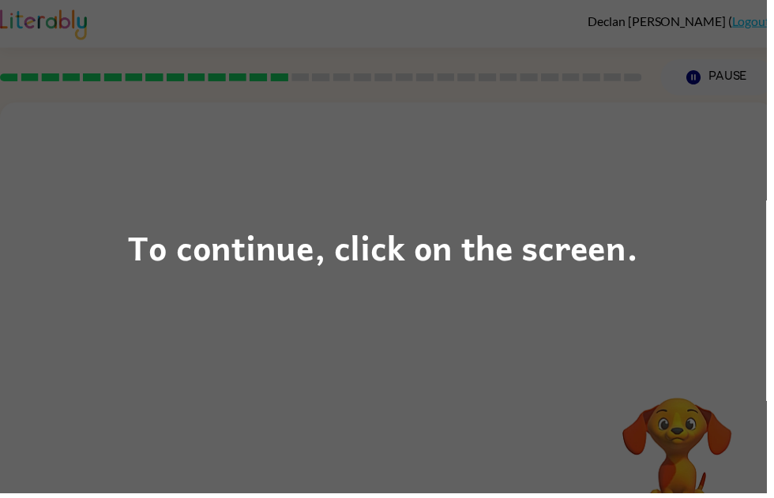
click at [294, 307] on div "To continue, click on the screen." at bounding box center [387, 249] width 774 height 498
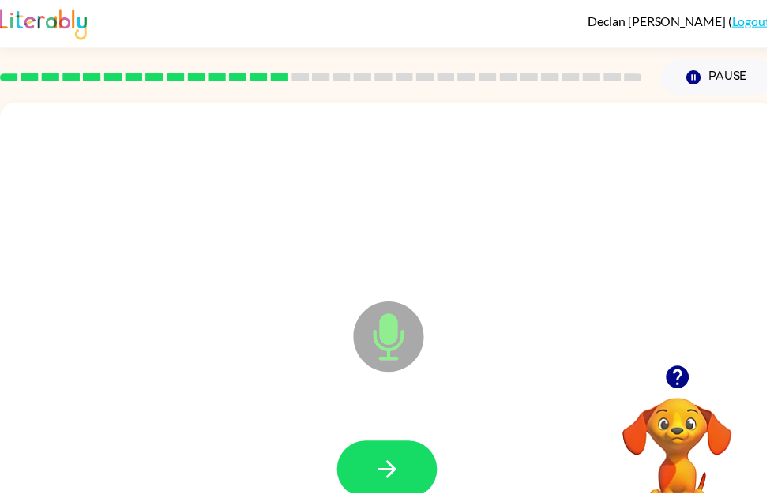
click at [406, 468] on button "button" at bounding box center [390, 474] width 101 height 58
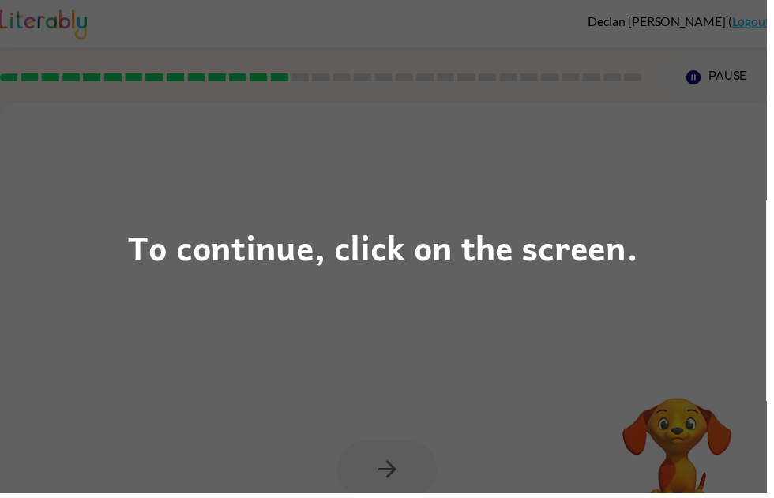
click at [599, 346] on div "To continue, click on the screen." at bounding box center [387, 249] width 774 height 498
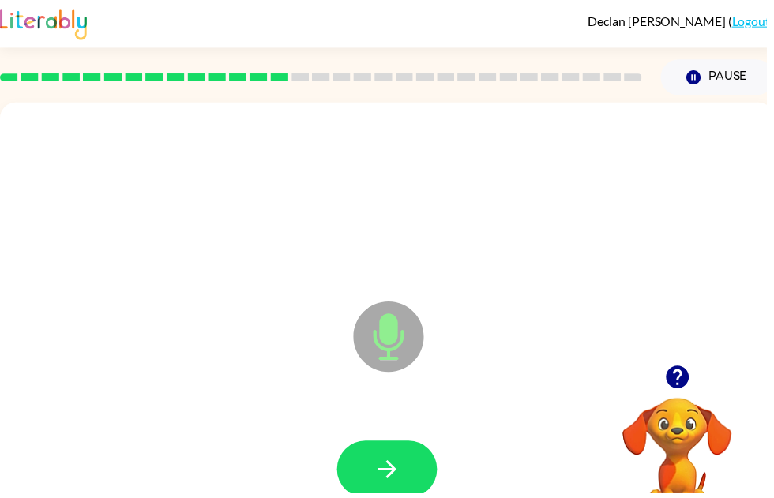
click at [739, 73] on button "Pause Pause" at bounding box center [724, 78] width 115 height 36
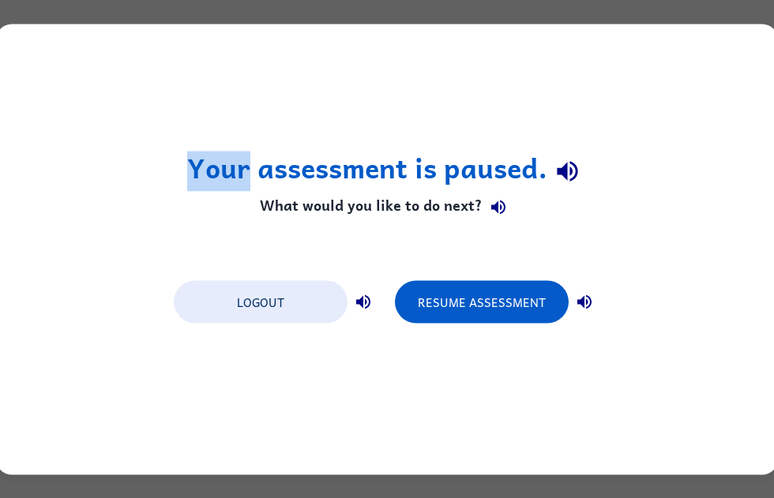
click at [501, 299] on button "Resume Assessment" at bounding box center [482, 301] width 174 height 43
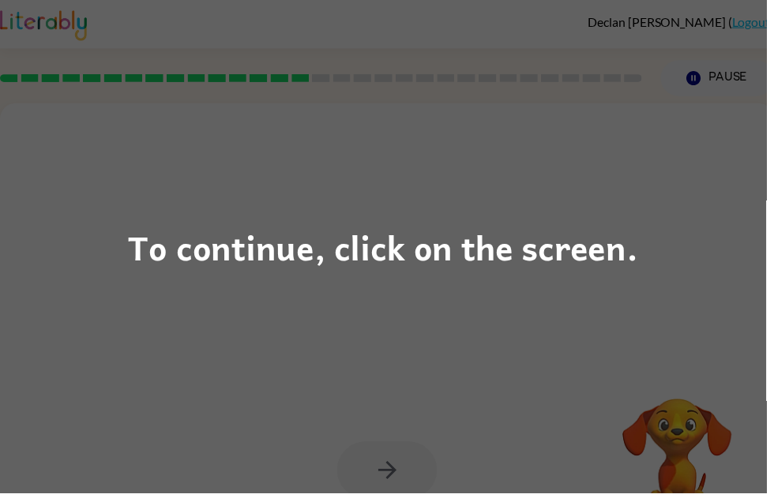
click at [539, 255] on div "To continue, click on the screen." at bounding box center [387, 250] width 515 height 54
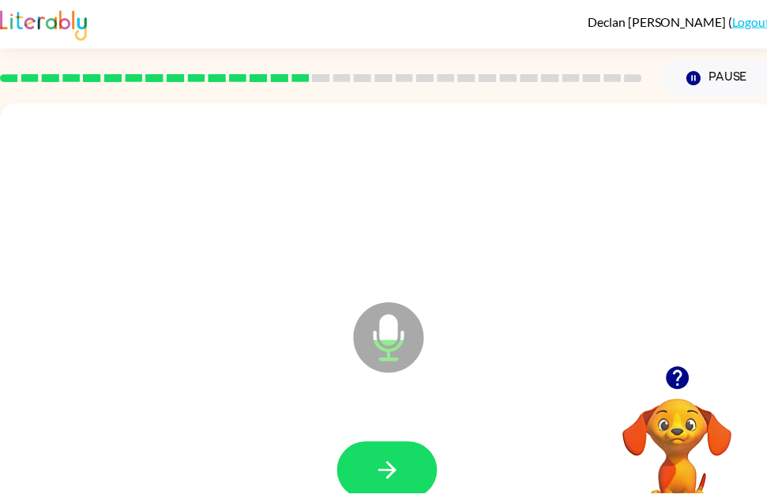
click at [392, 458] on button "button" at bounding box center [390, 475] width 101 height 58
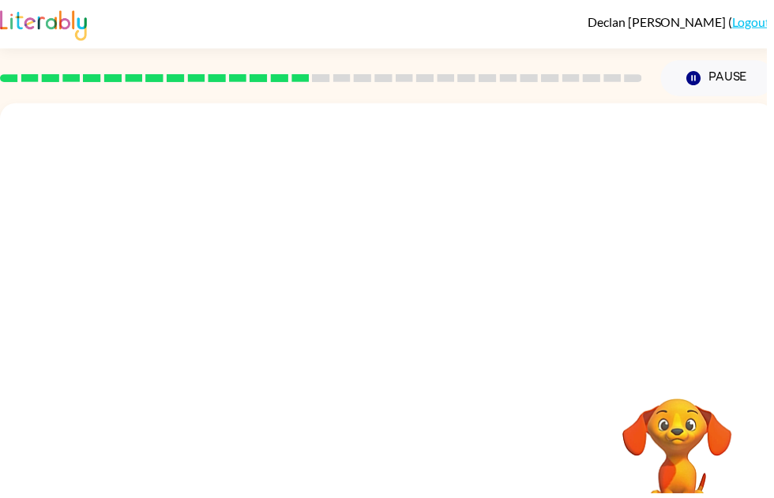
click at [741, 65] on button "Pause Pause" at bounding box center [724, 79] width 115 height 36
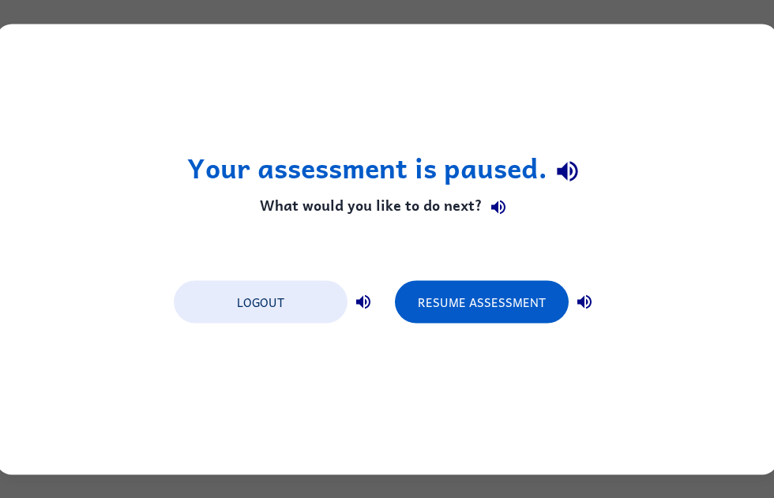
click at [115, 58] on div "Your assessment is paused. What would you like to do next? Logout Resume Assess…" at bounding box center [387, 249] width 782 height 451
click at [453, 310] on button "Resume Assessment" at bounding box center [482, 301] width 174 height 43
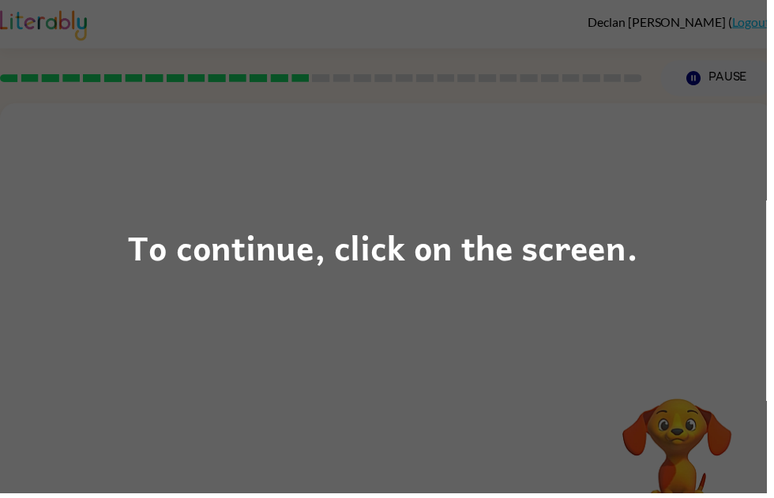
click at [257, 235] on div "To continue, click on the screen." at bounding box center [387, 250] width 515 height 54
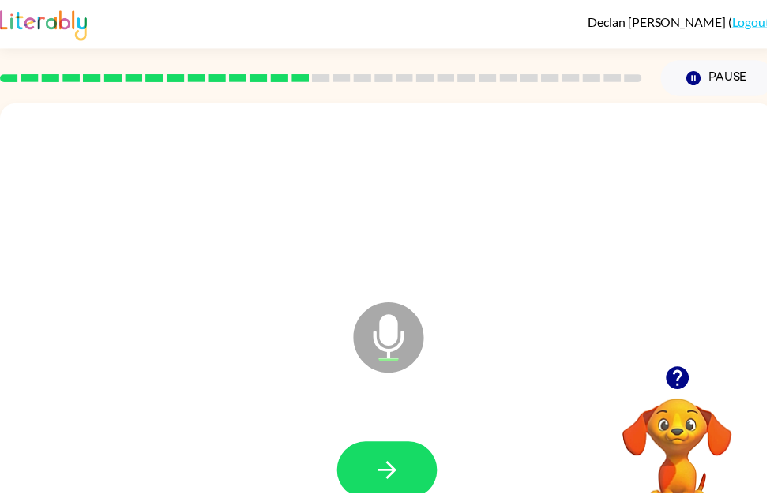
click at [382, 491] on button "button" at bounding box center [390, 475] width 101 height 58
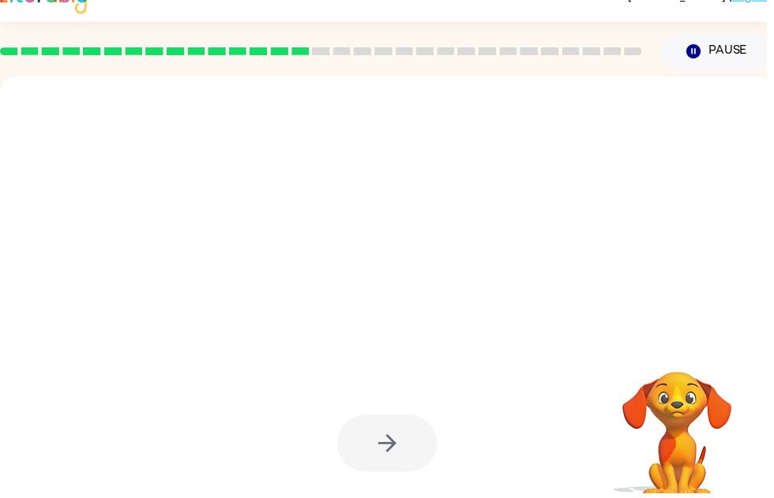
scroll to position [52, 0]
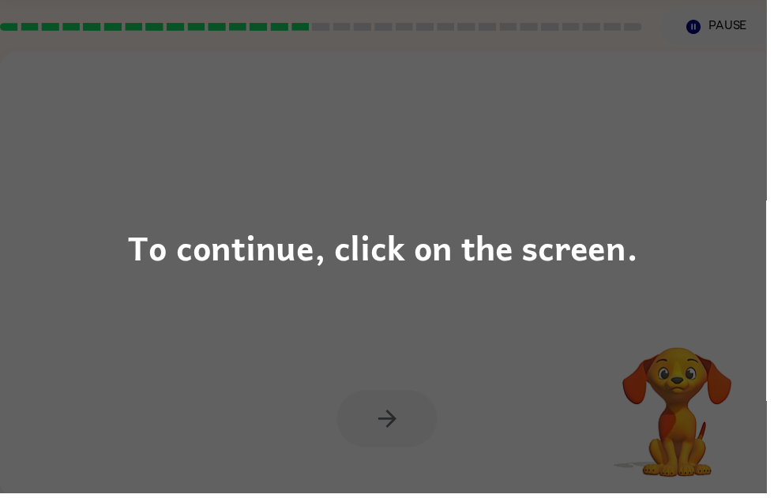
click at [231, 310] on div "To continue, click on the screen." at bounding box center [387, 249] width 774 height 498
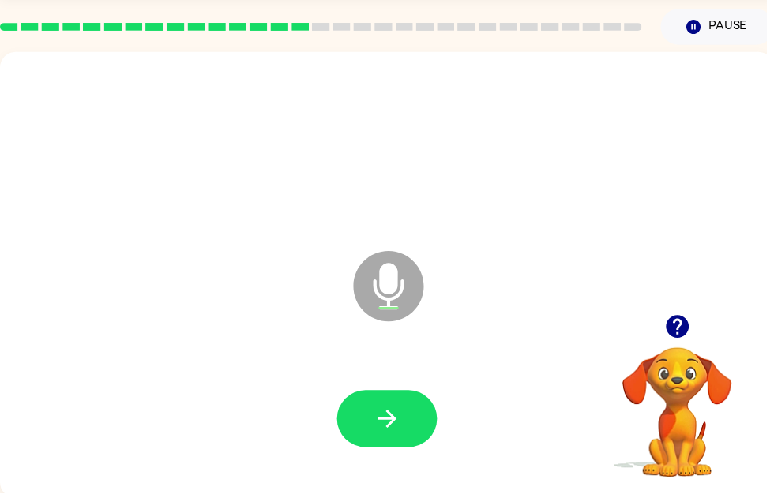
click at [374, 434] on button "button" at bounding box center [390, 423] width 101 height 58
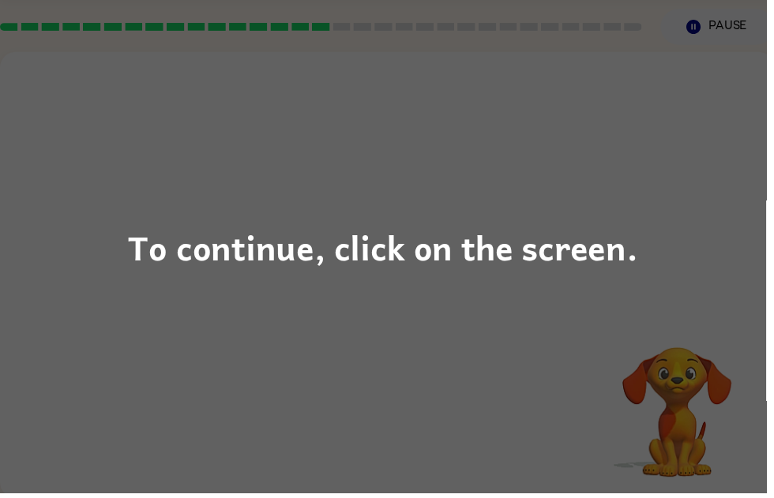
click at [351, 366] on div "To continue, click on the screen." at bounding box center [387, 249] width 774 height 498
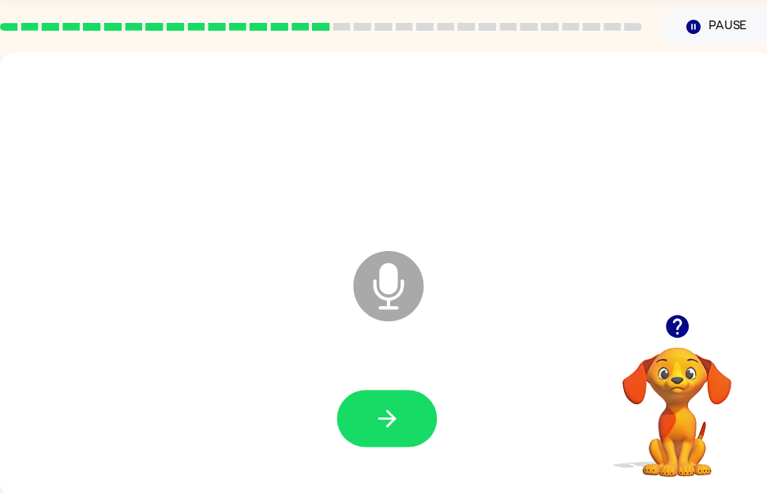
click at [434, 425] on button "button" at bounding box center [390, 423] width 101 height 58
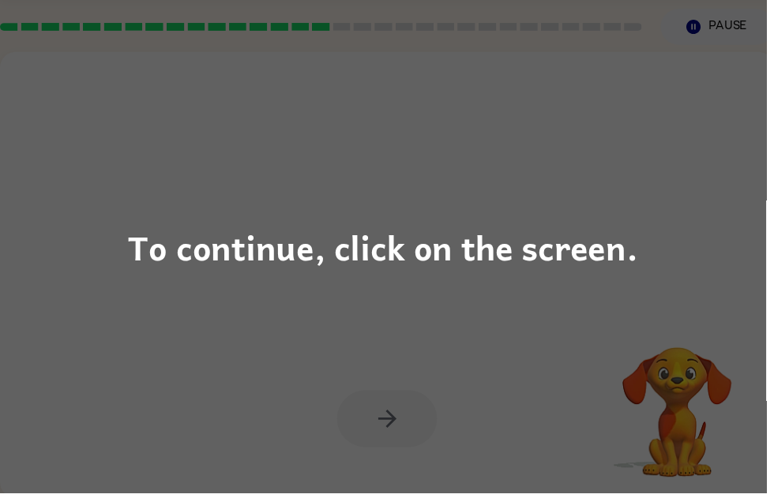
click at [457, 353] on div "To continue, click on the screen." at bounding box center [387, 249] width 774 height 498
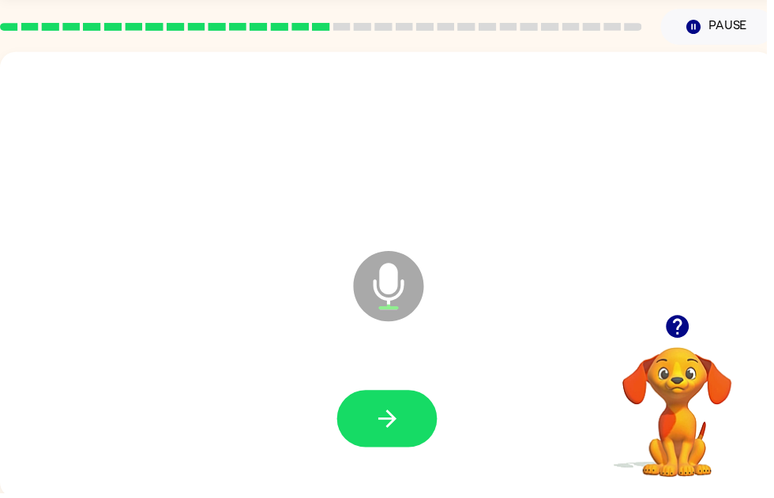
click at [396, 428] on icon "button" at bounding box center [392, 423] width 28 height 28
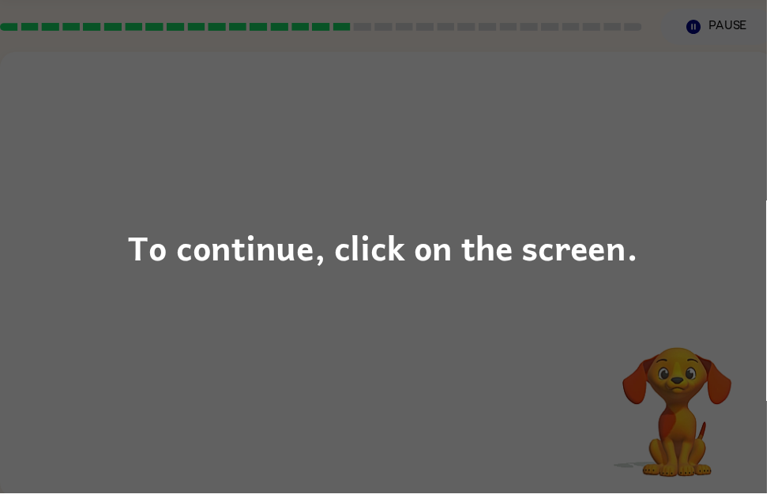
click at [599, 249] on div "To continue, click on the screen." at bounding box center [387, 250] width 515 height 54
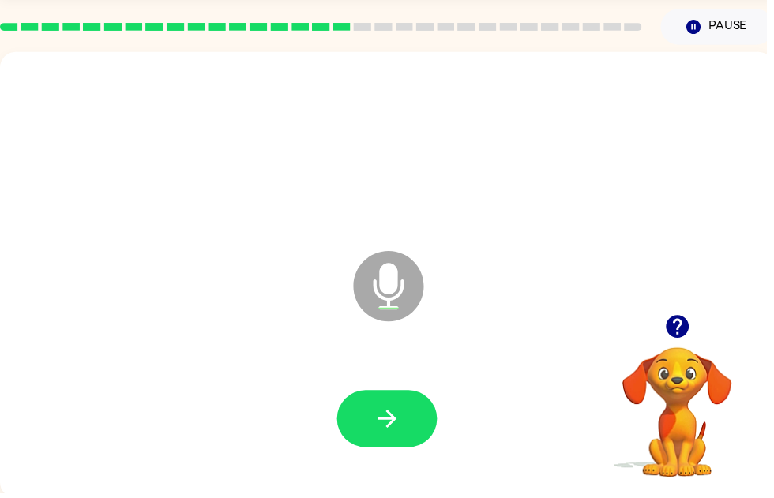
click at [419, 409] on button "button" at bounding box center [390, 423] width 101 height 58
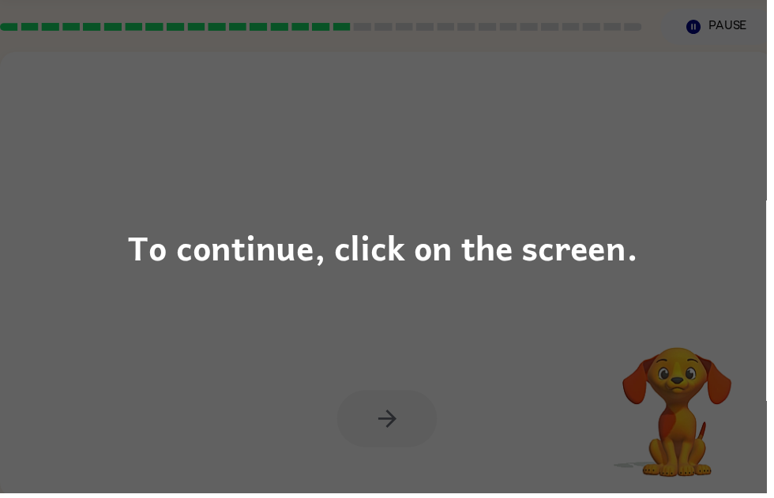
click at [511, 316] on div "To continue, click on the screen." at bounding box center [387, 249] width 774 height 498
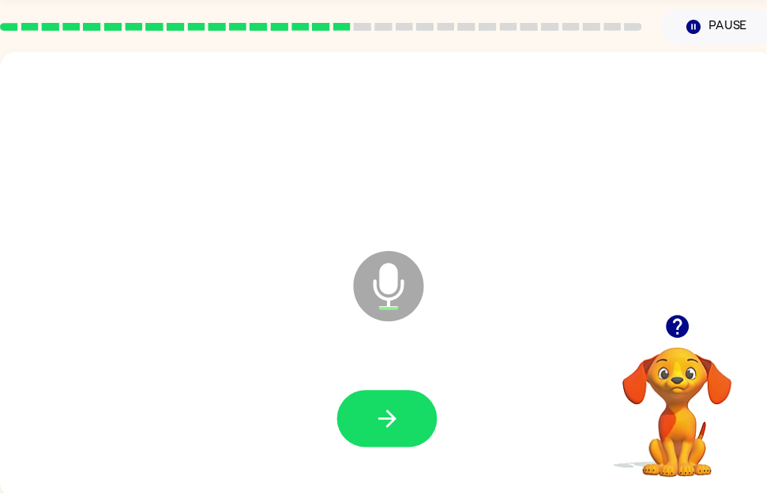
click at [415, 424] on button "button" at bounding box center [390, 423] width 101 height 58
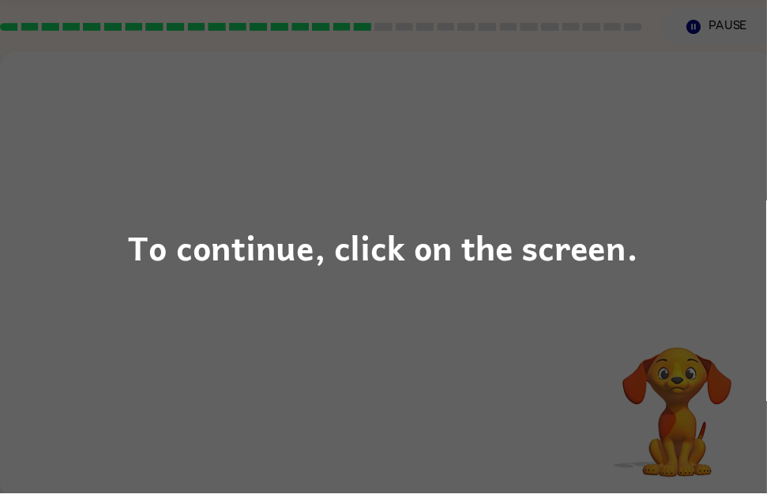
click at [380, 385] on div "To continue, click on the screen." at bounding box center [387, 249] width 774 height 498
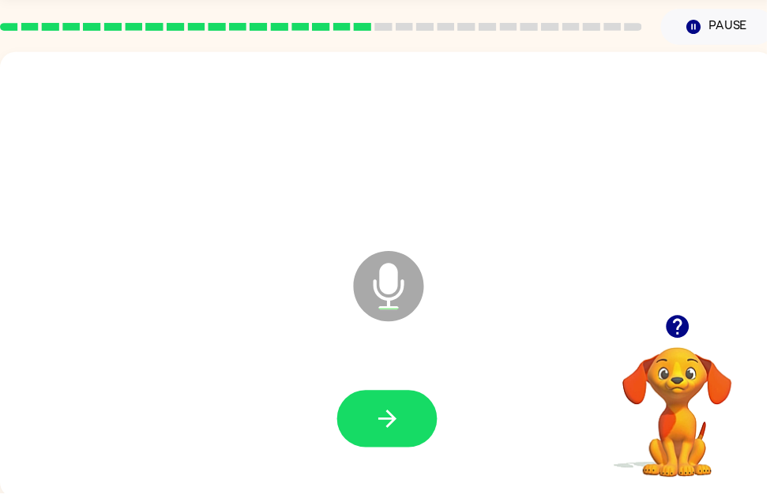
click at [406, 425] on button "button" at bounding box center [390, 423] width 101 height 58
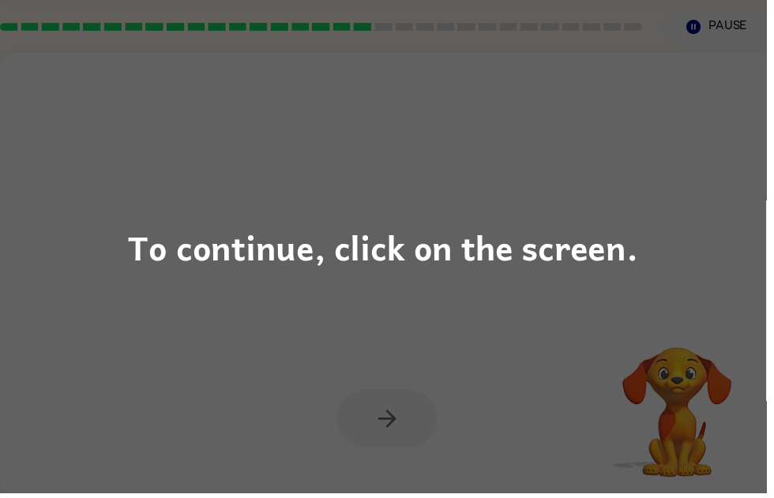
click at [264, 193] on div "To continue, click on the screen." at bounding box center [387, 249] width 774 height 498
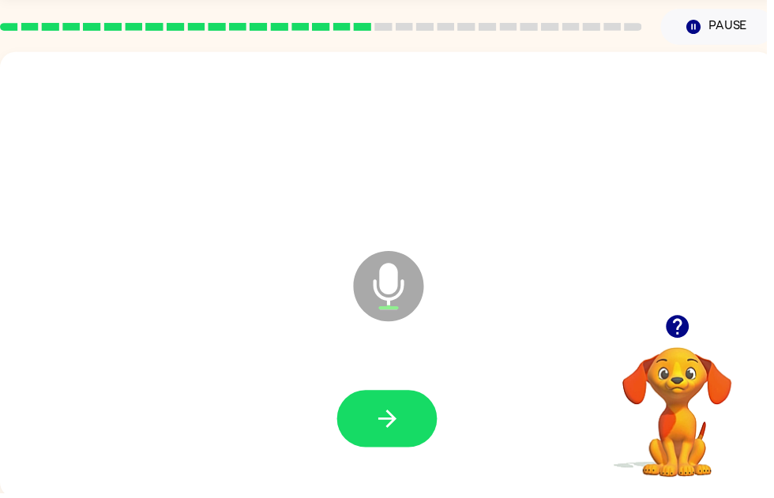
click at [686, 321] on icon "button" at bounding box center [683, 329] width 23 height 23
click at [678, 309] on div "Microphone The Microphone is here when it is your turn to talk" at bounding box center [391, 277] width 782 height 451
click at [680, 336] on icon "button" at bounding box center [683, 329] width 23 height 23
click at [675, 320] on div "Microphone The Microphone is here when it is your turn to talk" at bounding box center [391, 277] width 782 height 451
click at [370, 420] on button "button" at bounding box center [390, 423] width 101 height 58
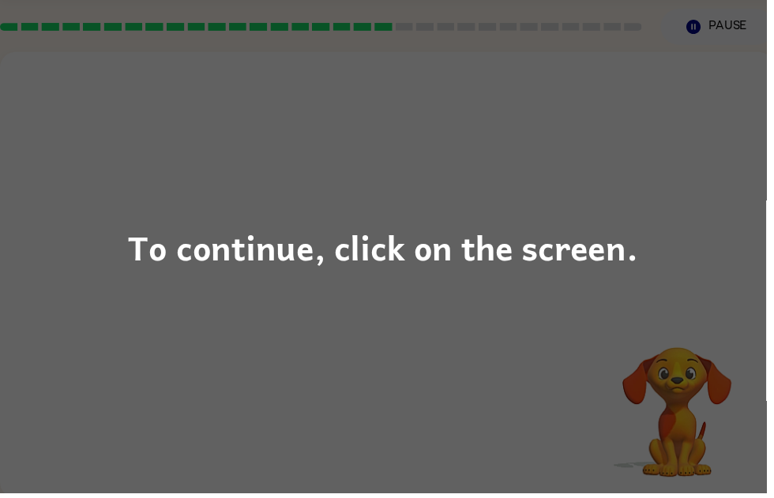
click at [498, 216] on div "To continue, click on the screen." at bounding box center [387, 249] width 774 height 498
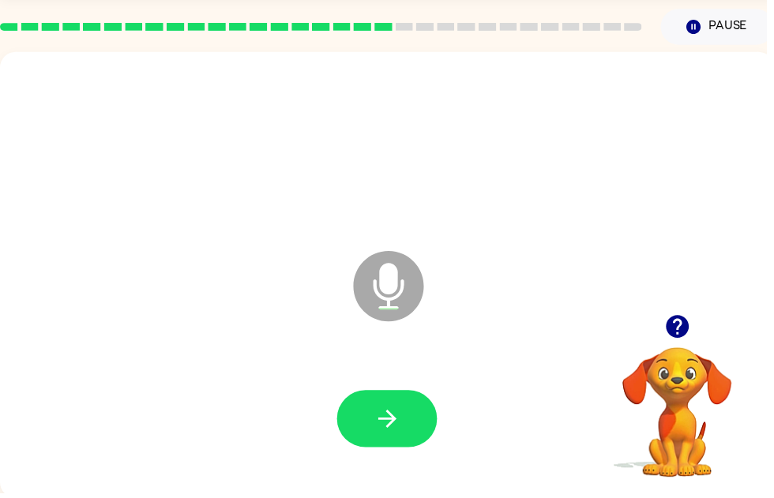
click at [390, 443] on button "button" at bounding box center [390, 423] width 101 height 58
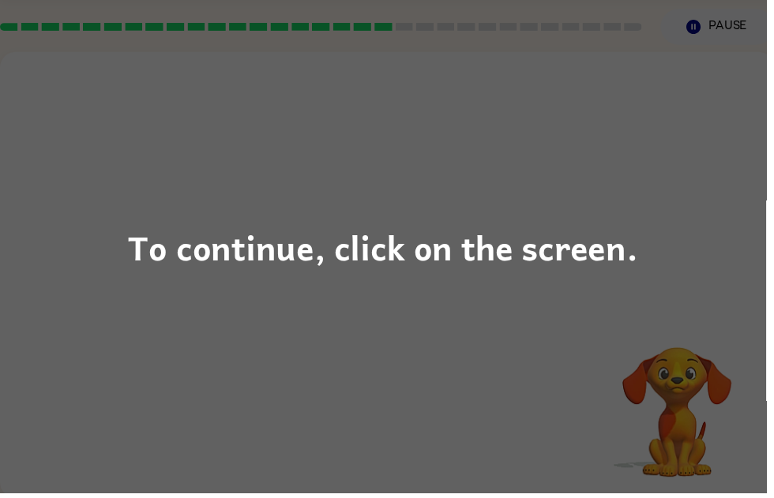
click at [253, 282] on div "To continue, click on the screen." at bounding box center [387, 249] width 774 height 498
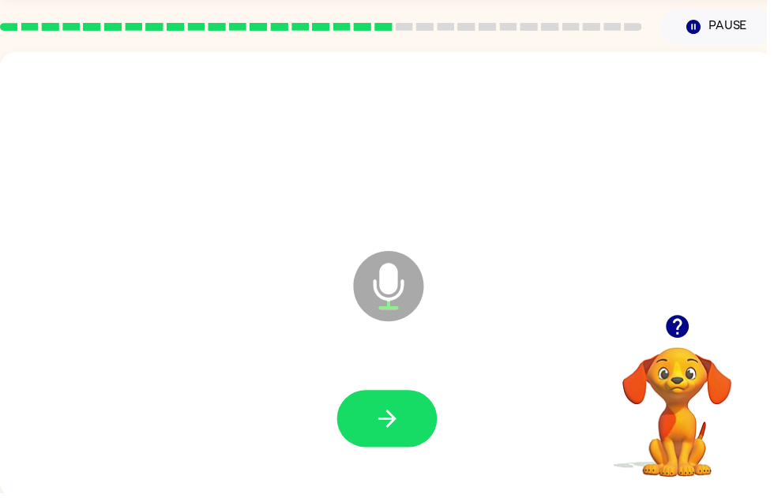
click at [391, 424] on icon "button" at bounding box center [392, 423] width 28 height 28
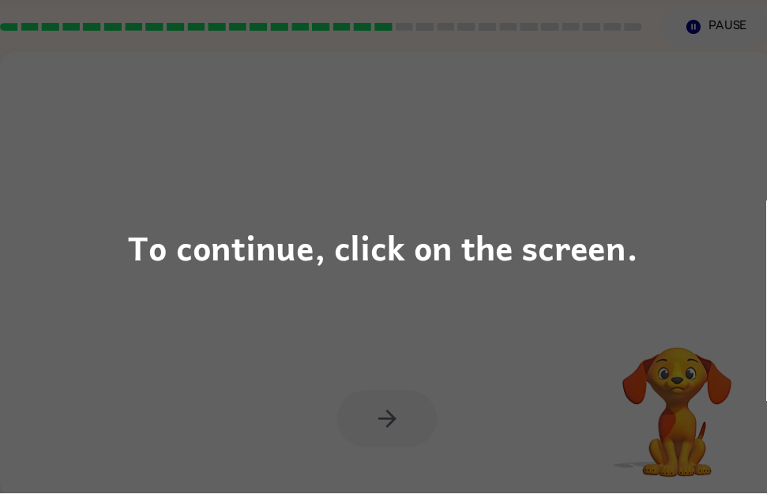
click at [231, 259] on div "To continue, click on the screen." at bounding box center [387, 250] width 515 height 54
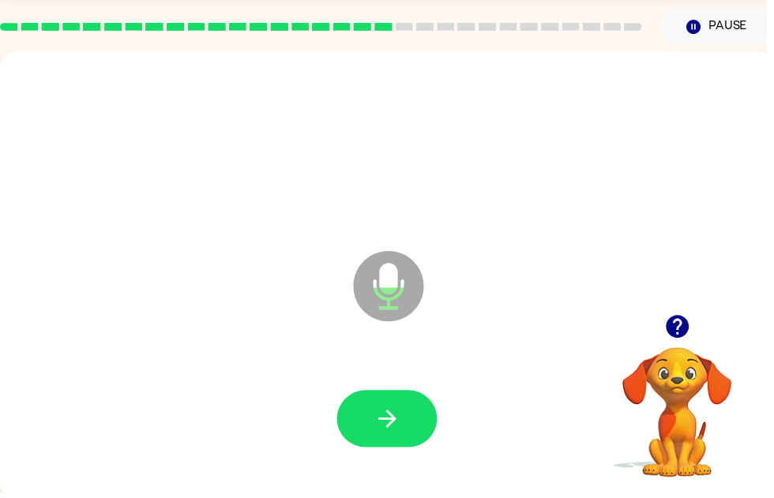
click at [393, 426] on icon "button" at bounding box center [392, 423] width 28 height 28
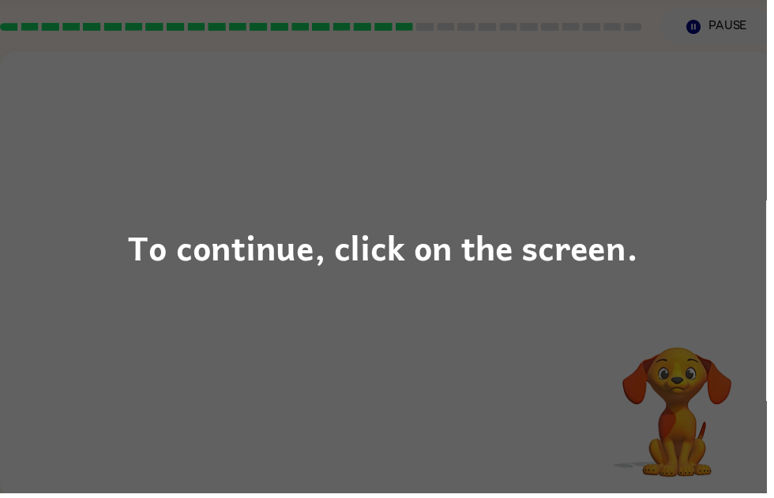
click at [307, 239] on div "To continue, click on the screen." at bounding box center [387, 250] width 515 height 54
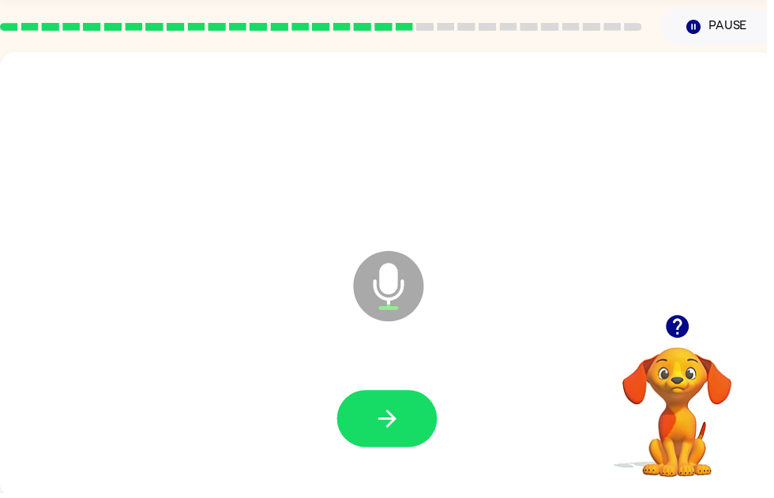
click at [426, 415] on button "button" at bounding box center [390, 423] width 101 height 58
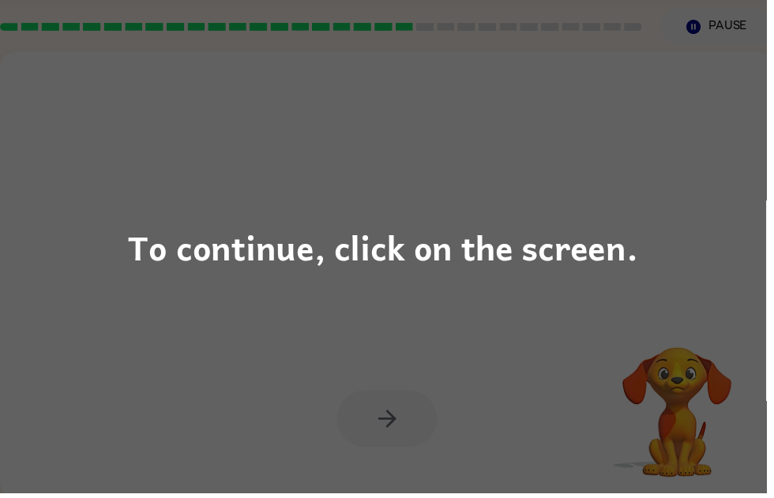
click at [472, 371] on div "To continue, click on the screen." at bounding box center [387, 249] width 774 height 498
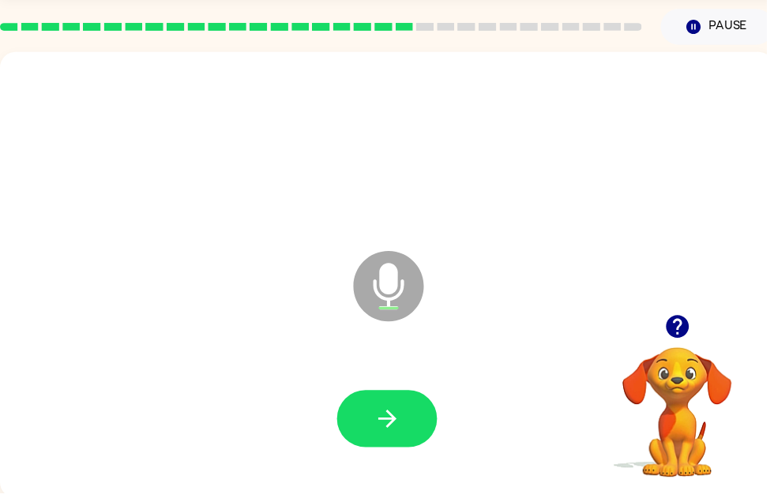
click at [400, 420] on icon "button" at bounding box center [392, 423] width 28 height 28
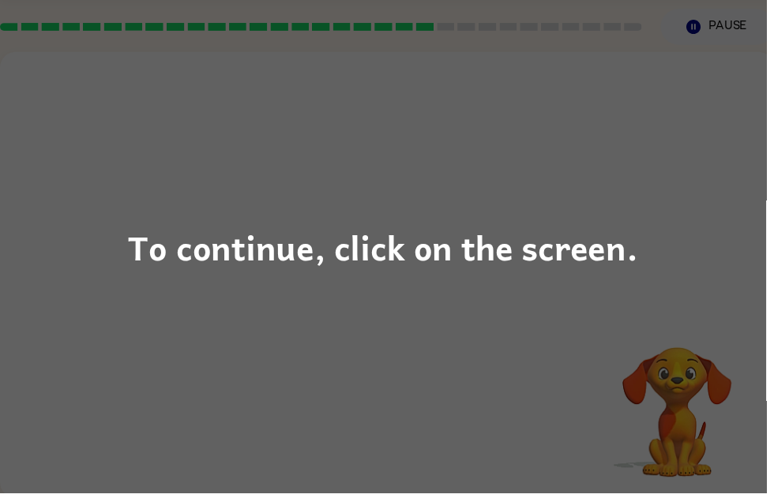
click at [287, 303] on div "To continue, click on the screen." at bounding box center [387, 249] width 774 height 498
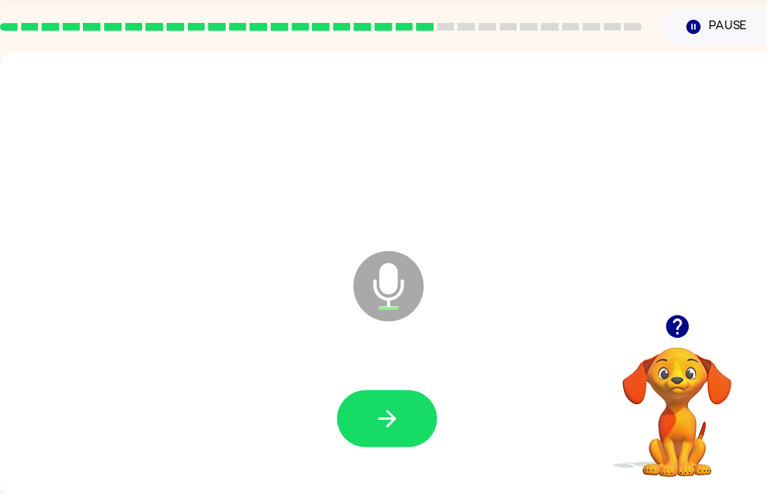
click at [397, 433] on icon "button" at bounding box center [392, 423] width 28 height 28
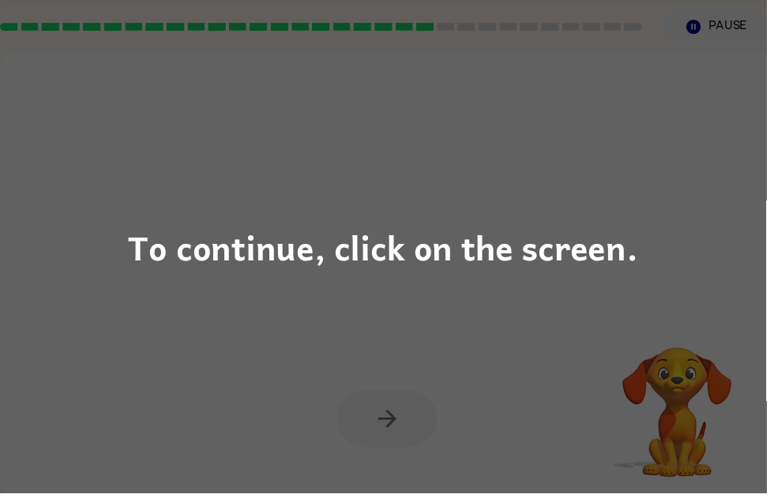
click at [289, 205] on div "To continue, click on the screen." at bounding box center [387, 249] width 774 height 498
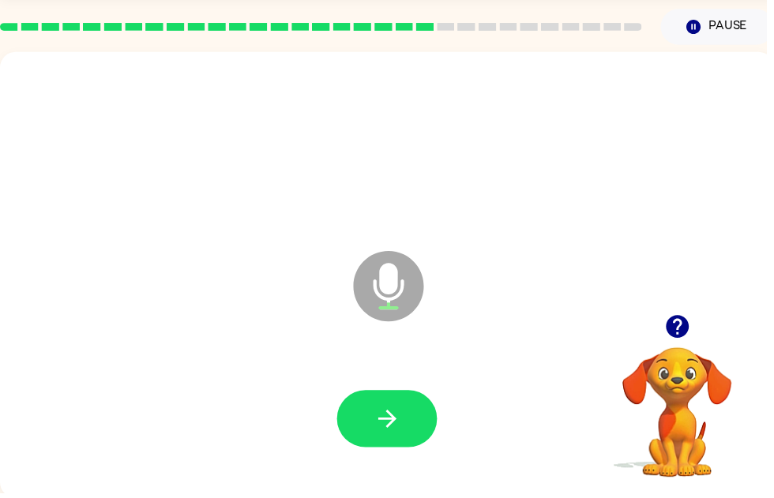
click at [396, 419] on icon "button" at bounding box center [390, 423] width 18 height 18
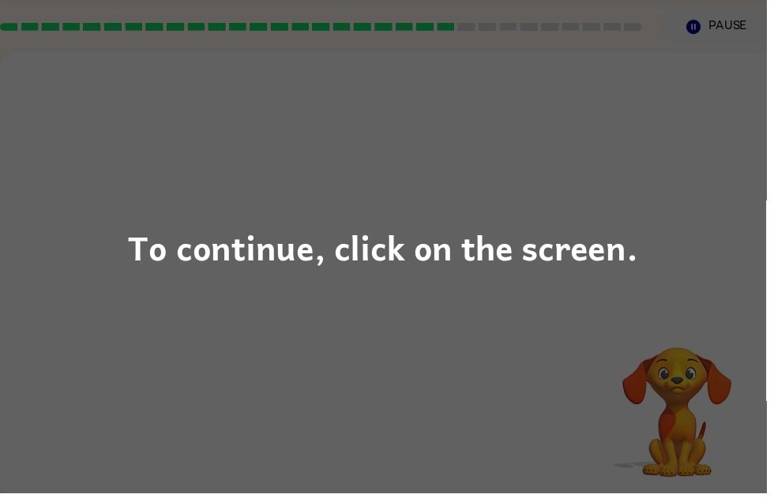
click at [246, 215] on div "To continue, click on the screen." at bounding box center [387, 249] width 774 height 498
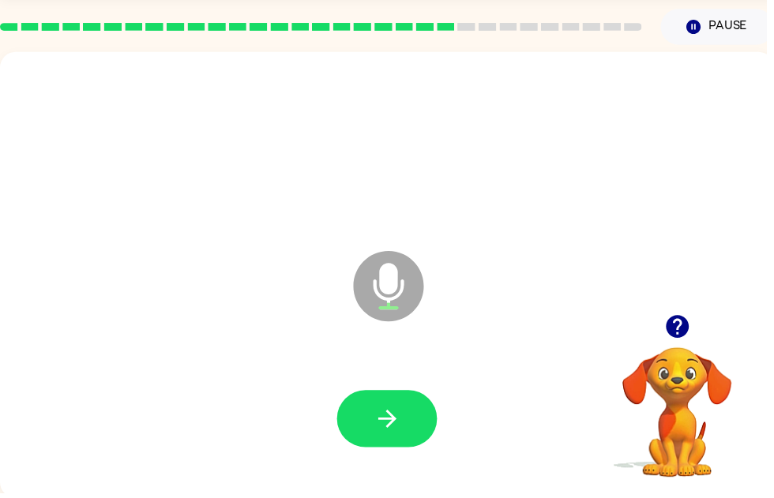
click at [402, 427] on icon "button" at bounding box center [392, 423] width 28 height 28
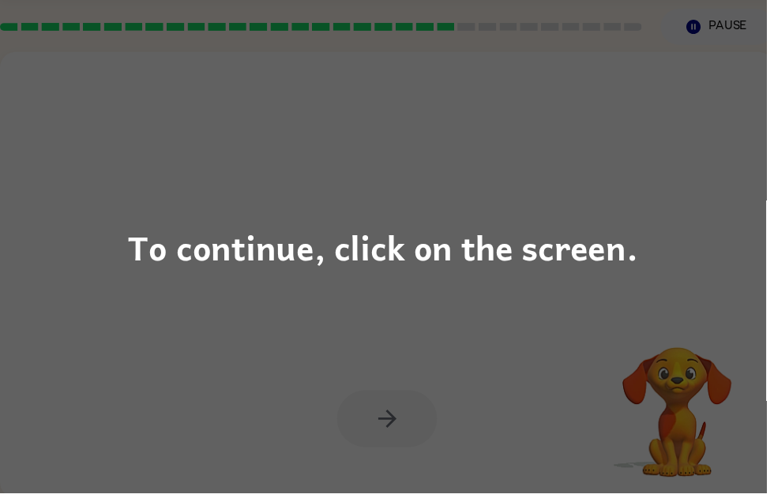
click at [314, 201] on div "To continue, click on the screen." at bounding box center [387, 249] width 774 height 498
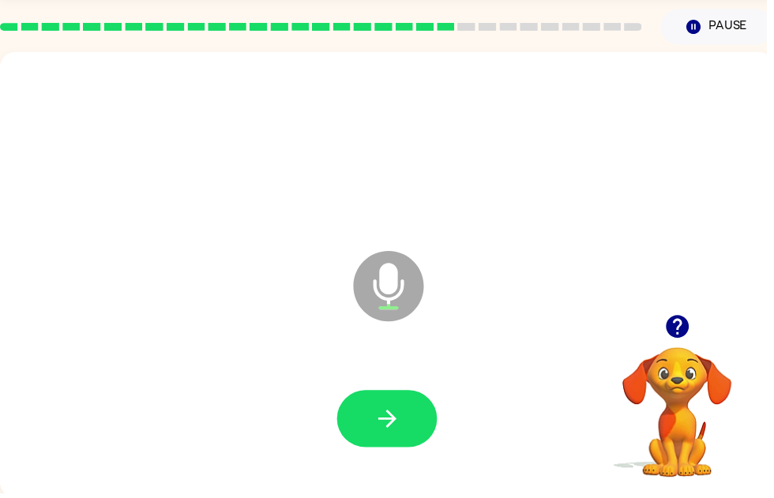
click at [403, 423] on icon "button" at bounding box center [392, 423] width 28 height 28
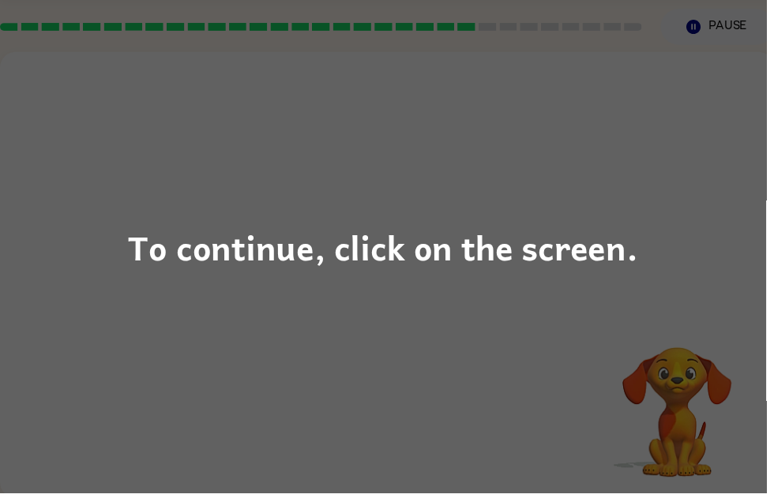
click at [319, 197] on div "To continue, click on the screen." at bounding box center [387, 249] width 774 height 498
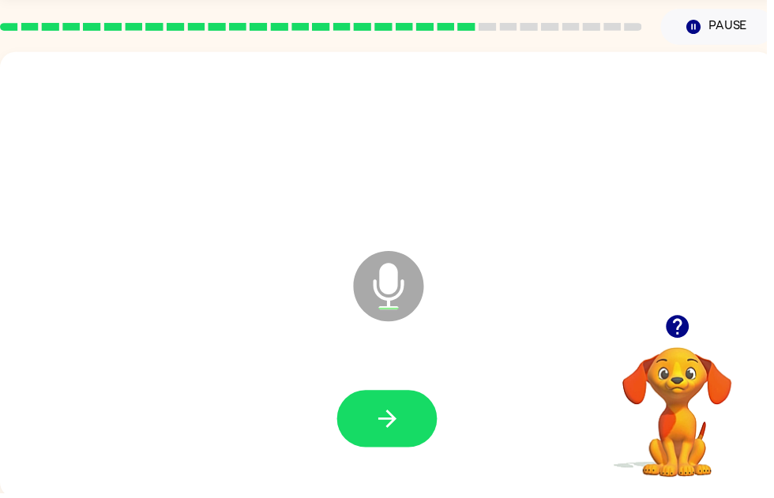
click at [687, 328] on icon "button" at bounding box center [685, 330] width 28 height 28
click at [682, 331] on icon "button" at bounding box center [683, 329] width 23 height 23
click at [409, 424] on button "button" at bounding box center [390, 423] width 101 height 58
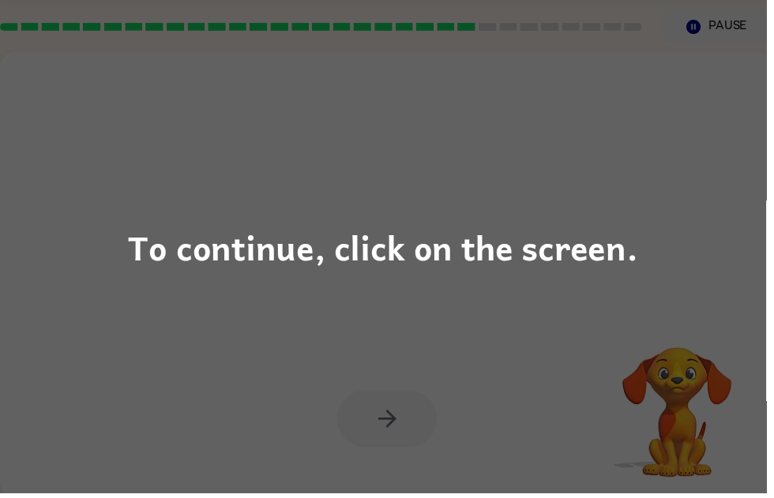
click at [624, 266] on div "To continue, click on the screen." at bounding box center [387, 250] width 515 height 54
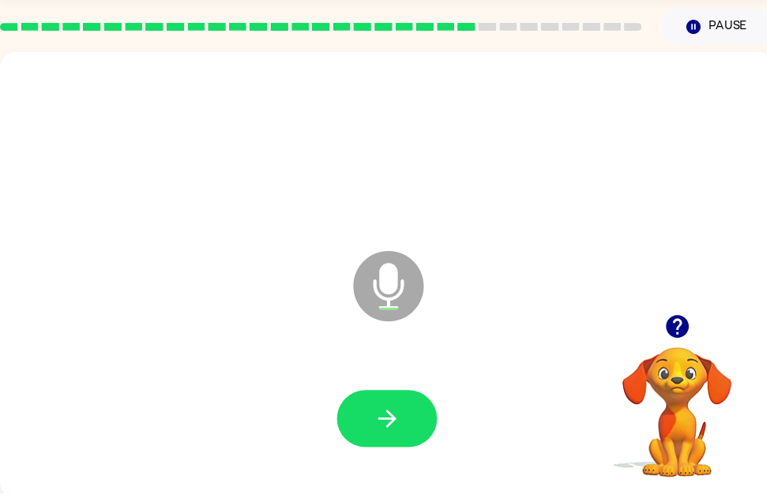
click at [408, 425] on button "button" at bounding box center [390, 423] width 101 height 58
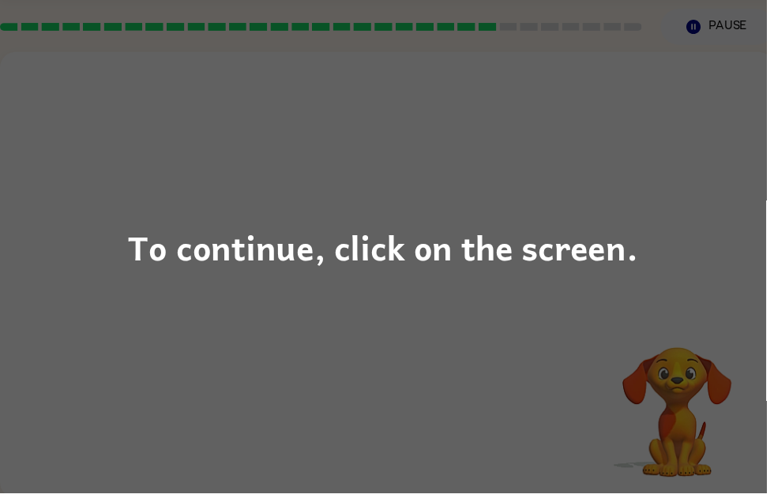
click at [233, 231] on div "To continue, click on the screen." at bounding box center [387, 250] width 515 height 54
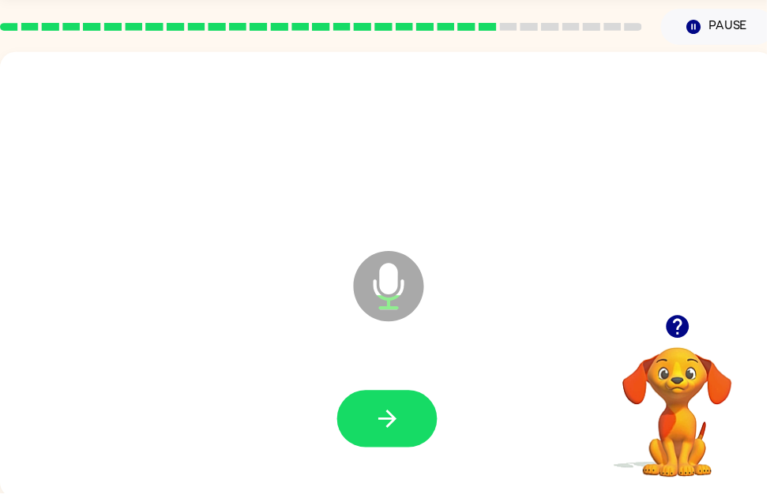
click at [424, 424] on button "button" at bounding box center [390, 423] width 101 height 58
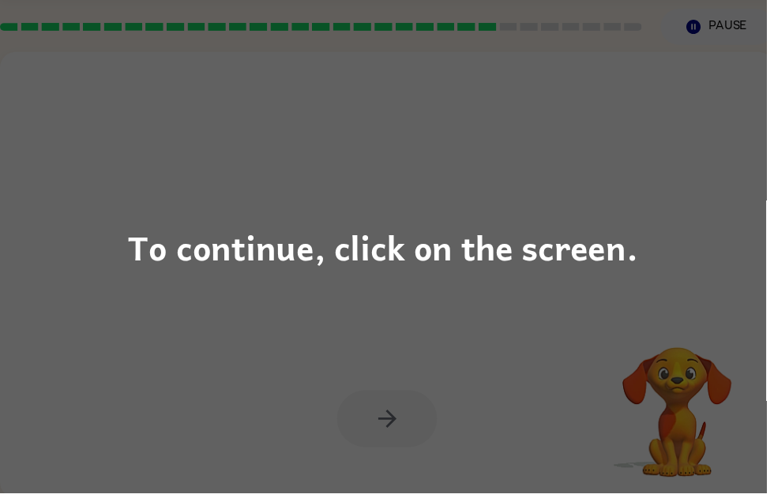
click at [573, 242] on div "To continue, click on the screen." at bounding box center [387, 250] width 515 height 54
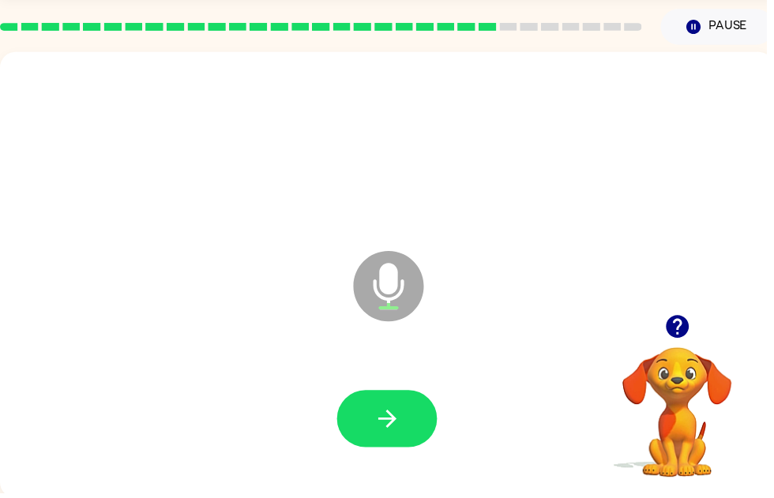
click at [412, 409] on button "button" at bounding box center [390, 423] width 101 height 58
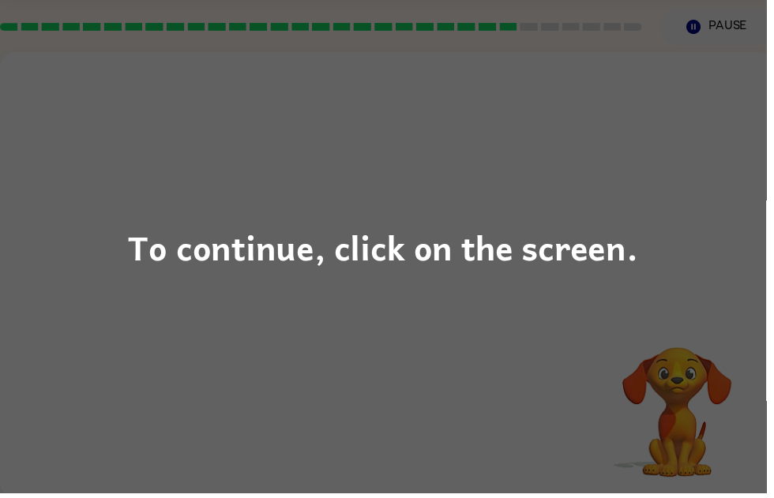
click at [614, 179] on div "To continue, click on the screen." at bounding box center [387, 249] width 774 height 498
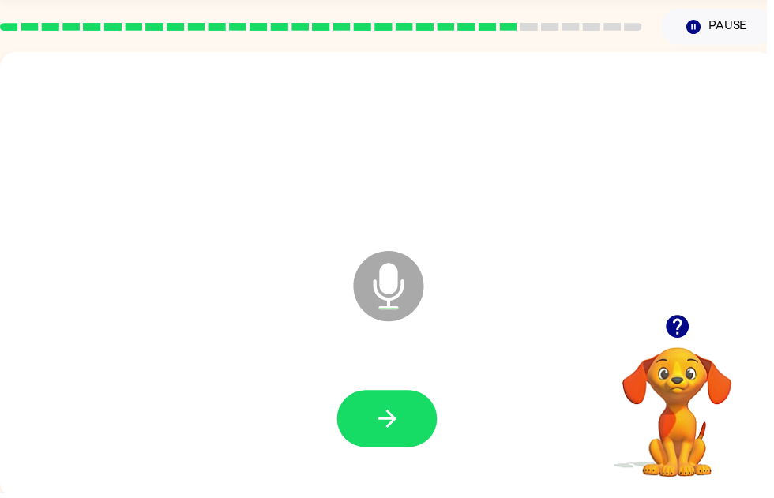
click at [374, 444] on button "button" at bounding box center [390, 423] width 101 height 58
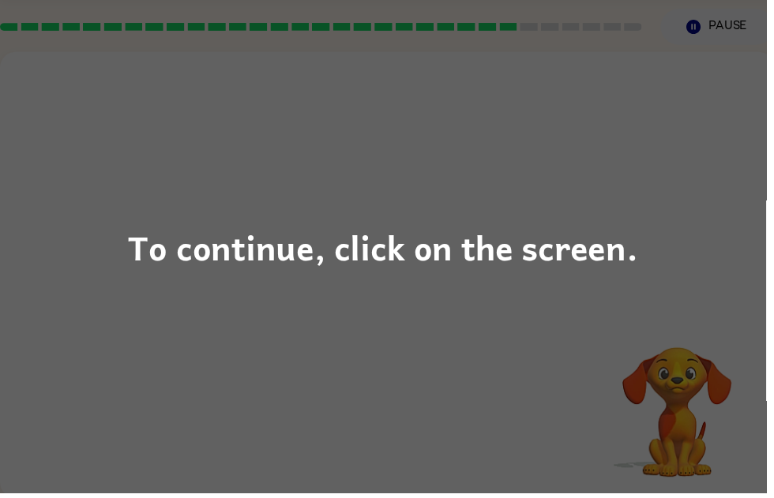
click at [250, 344] on div "To continue, click on the screen." at bounding box center [387, 249] width 774 height 498
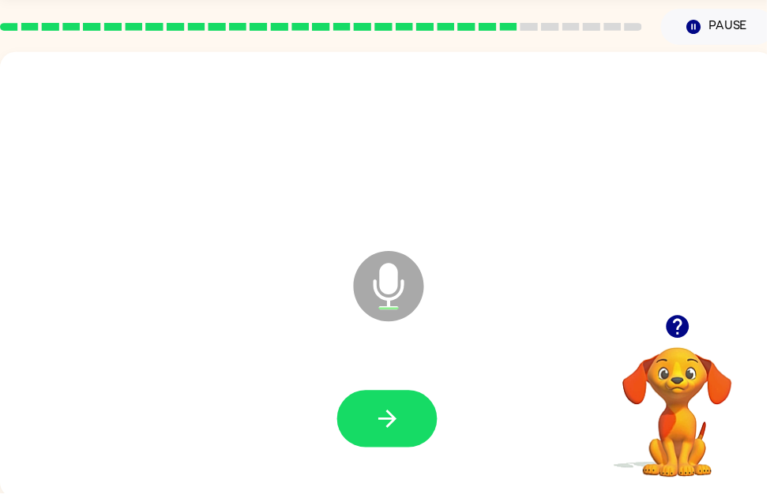
click at [394, 428] on icon "button" at bounding box center [390, 423] width 18 height 18
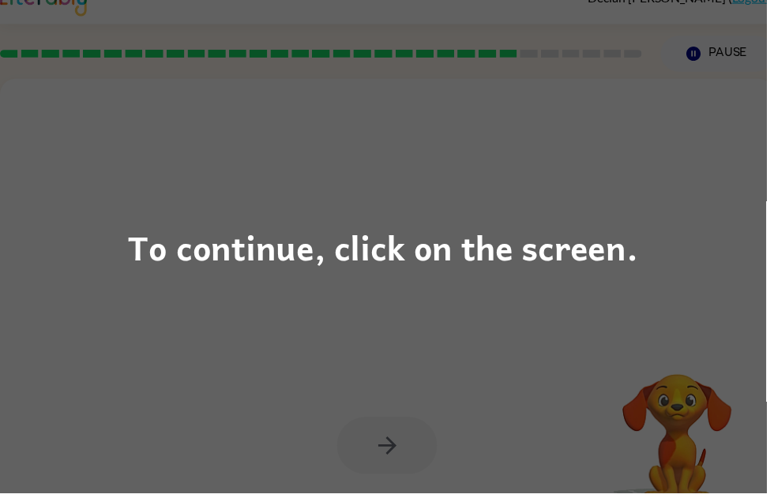
click at [572, 245] on div "To continue, click on the screen." at bounding box center [387, 250] width 515 height 54
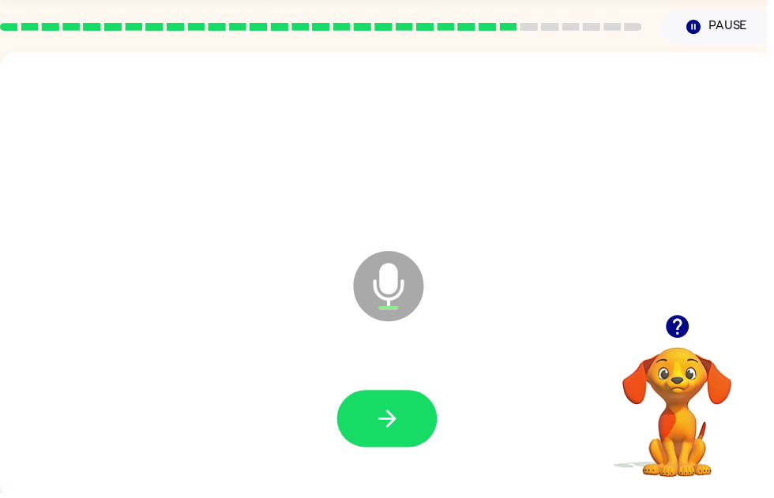
click at [419, 420] on button "button" at bounding box center [390, 423] width 101 height 58
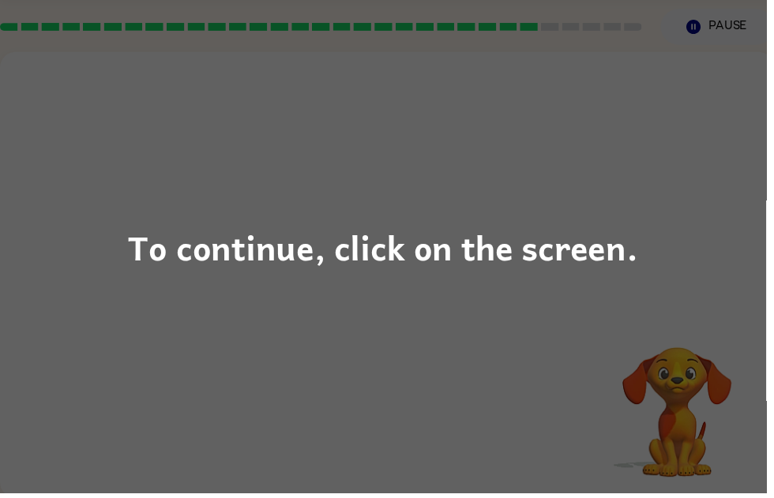
click at [539, 256] on div "To continue, click on the screen." at bounding box center [387, 250] width 515 height 54
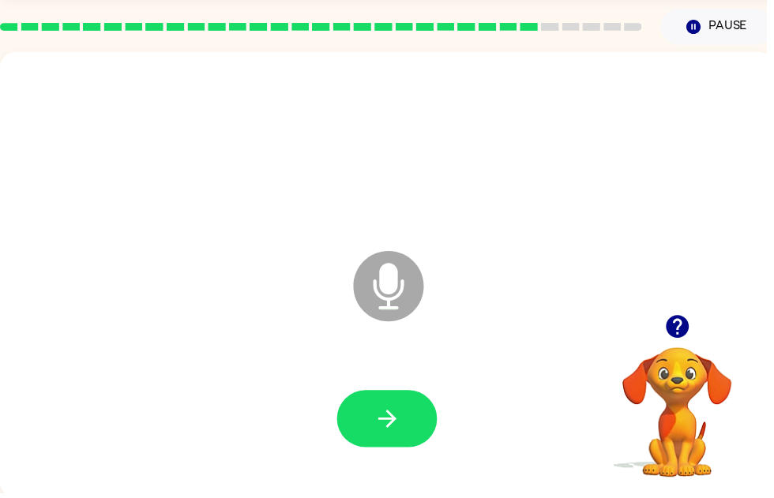
click at [408, 412] on button "button" at bounding box center [390, 423] width 101 height 58
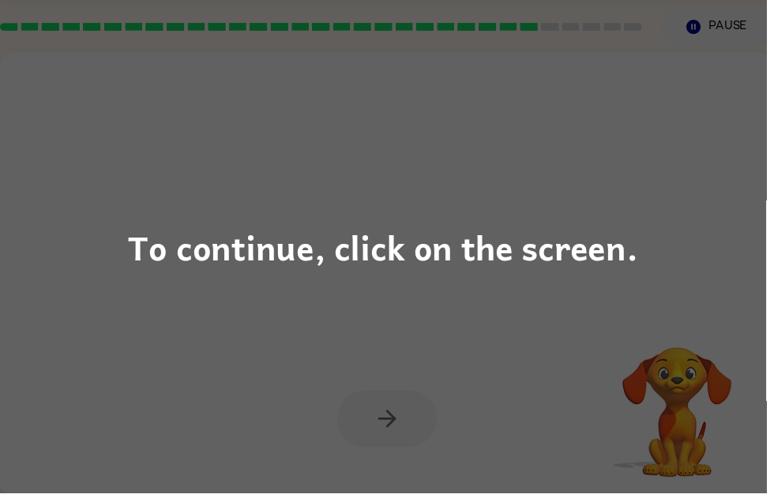
click at [583, 222] on div "To continue, click on the screen." at bounding box center [387, 249] width 774 height 498
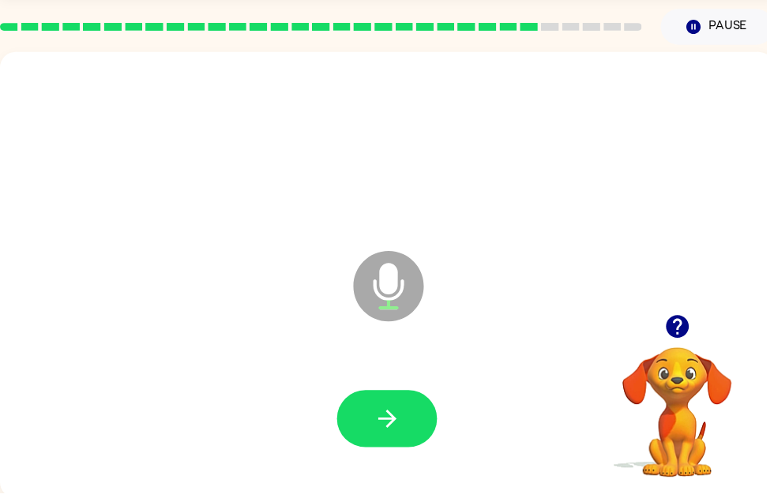
click at [382, 422] on icon "button" at bounding box center [390, 423] width 18 height 18
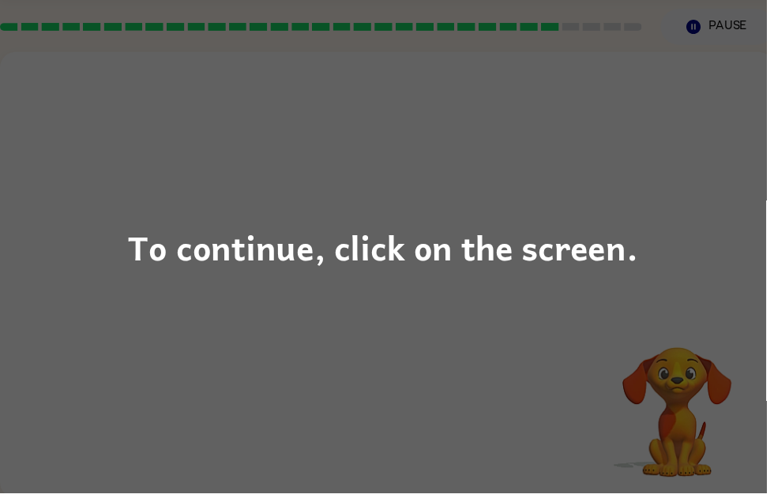
click at [422, 209] on div "To continue, click on the screen." at bounding box center [387, 249] width 774 height 498
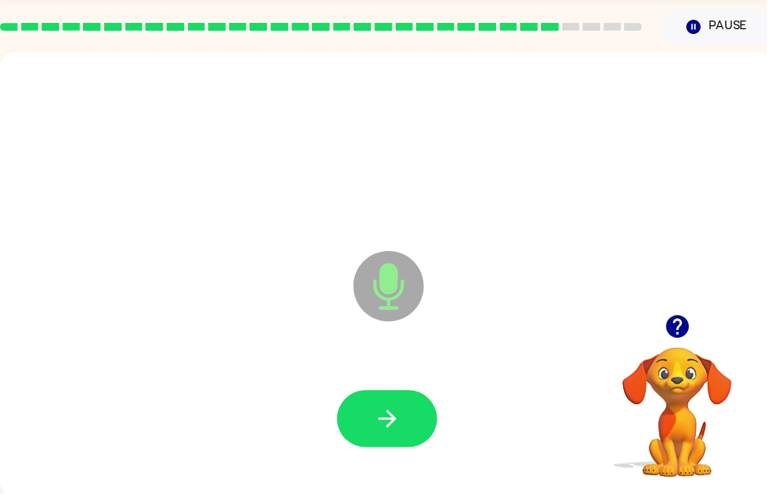
click at [371, 440] on button "button" at bounding box center [390, 423] width 101 height 58
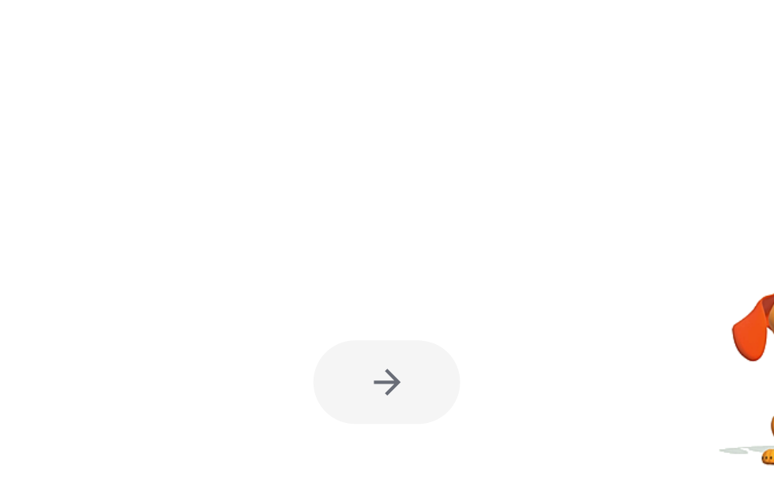
click at [389, 354] on div at bounding box center [391, 419] width 750 height 130
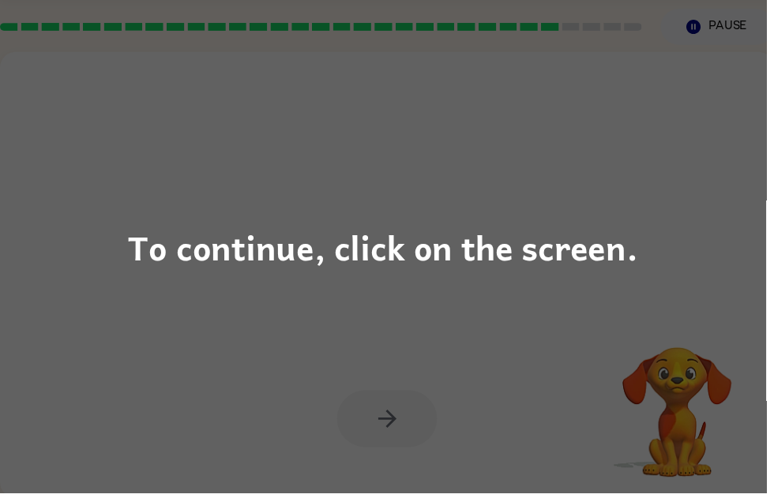
scroll to position [52, 0]
click at [660, 82] on div "To continue, click on the screen." at bounding box center [387, 249] width 774 height 498
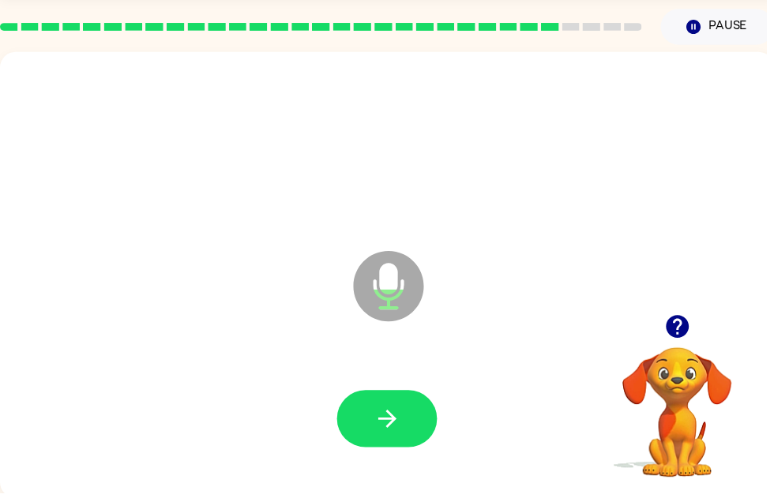
click at [367, 411] on button "button" at bounding box center [390, 423] width 101 height 58
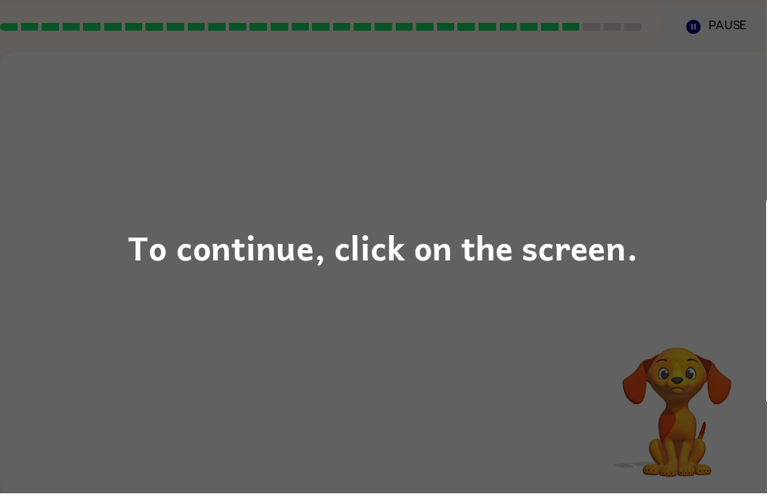
click at [604, 164] on div "To continue, click on the screen." at bounding box center [387, 249] width 774 height 498
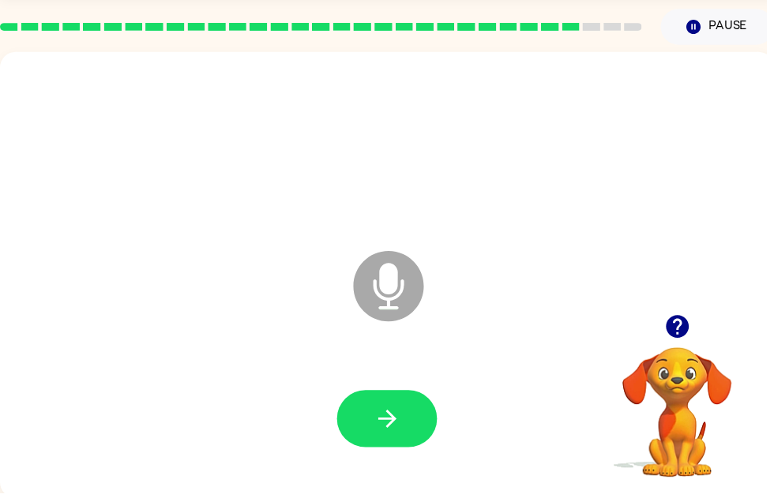
click at [385, 423] on icon "button" at bounding box center [390, 423] width 18 height 18
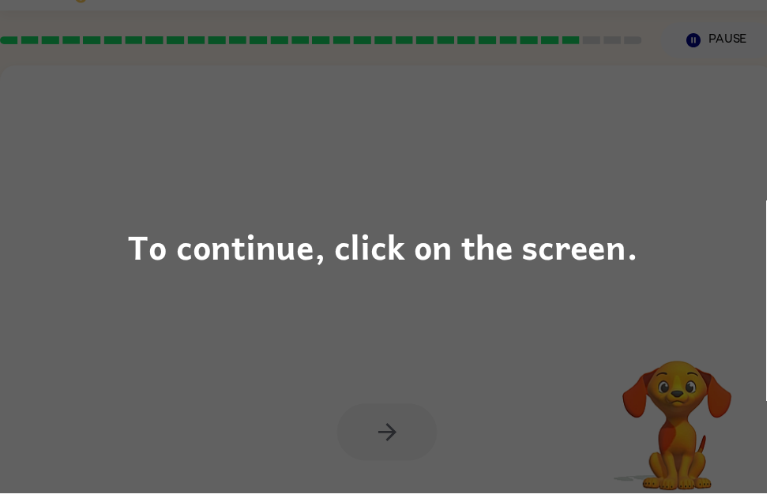
scroll to position [0, 0]
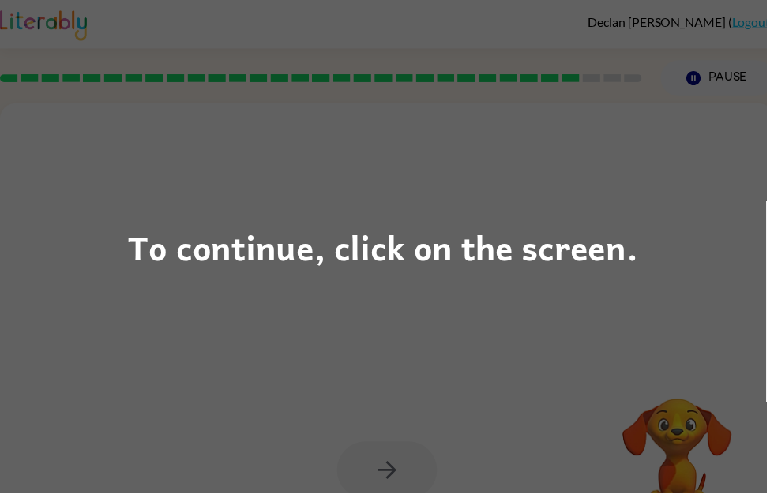
click at [624, 202] on div "To continue, click on the screen." at bounding box center [387, 249] width 774 height 498
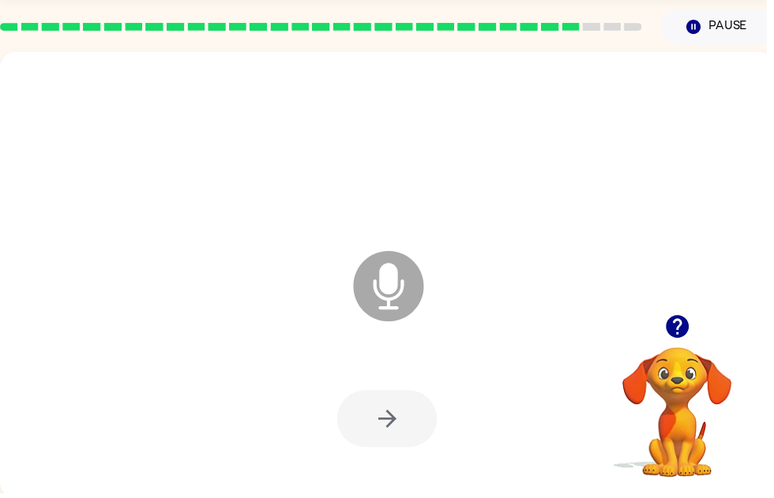
scroll to position [52, 0]
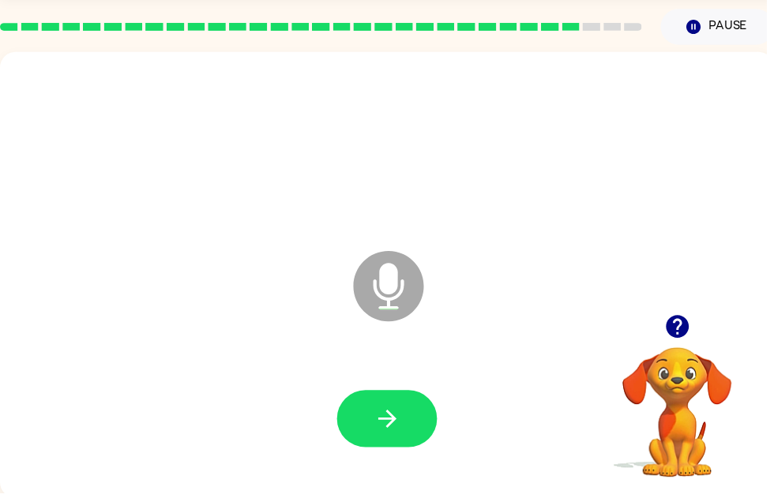
click at [382, 435] on icon "button" at bounding box center [392, 423] width 28 height 28
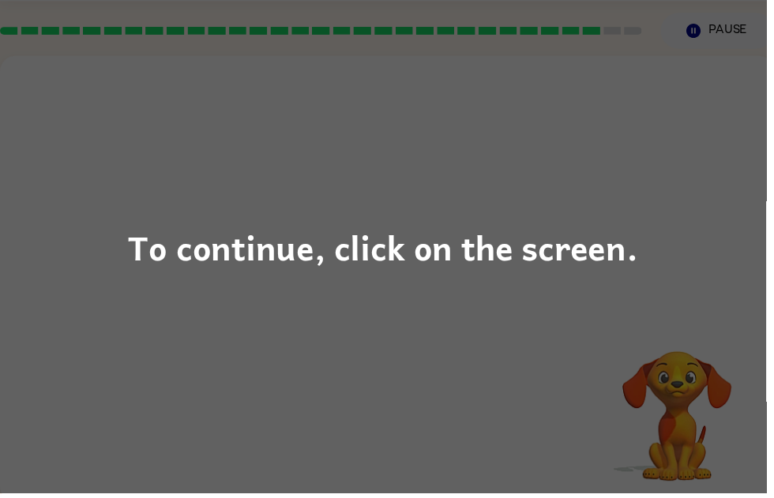
click at [596, 130] on div "To continue, click on the screen." at bounding box center [387, 249] width 774 height 498
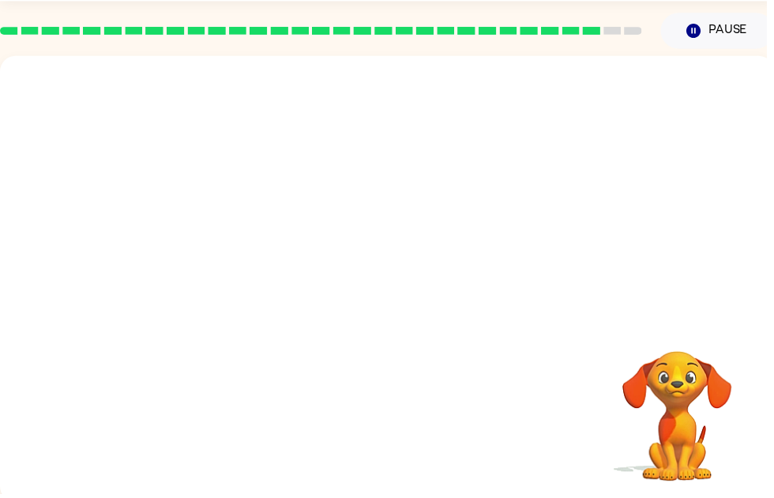
scroll to position [48, 0]
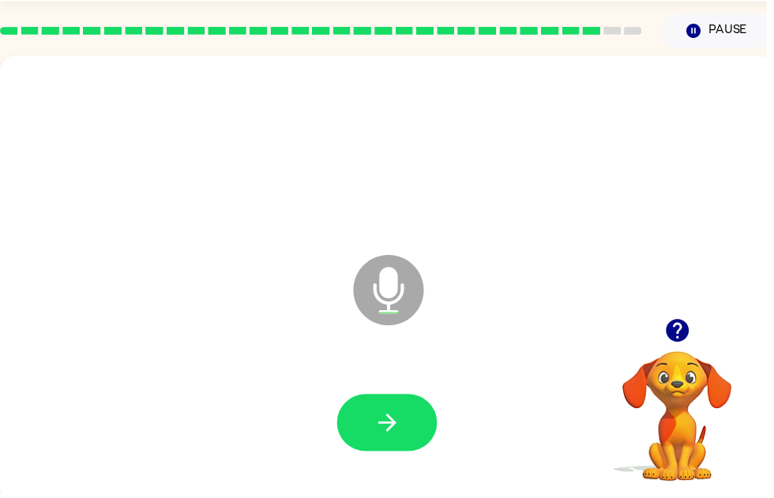
click at [404, 429] on icon "button" at bounding box center [392, 427] width 28 height 28
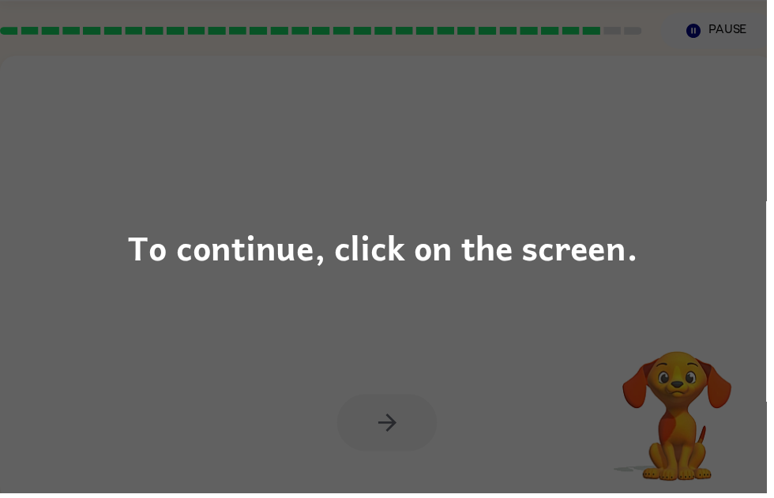
click at [350, 208] on div "To continue, click on the screen." at bounding box center [387, 249] width 774 height 498
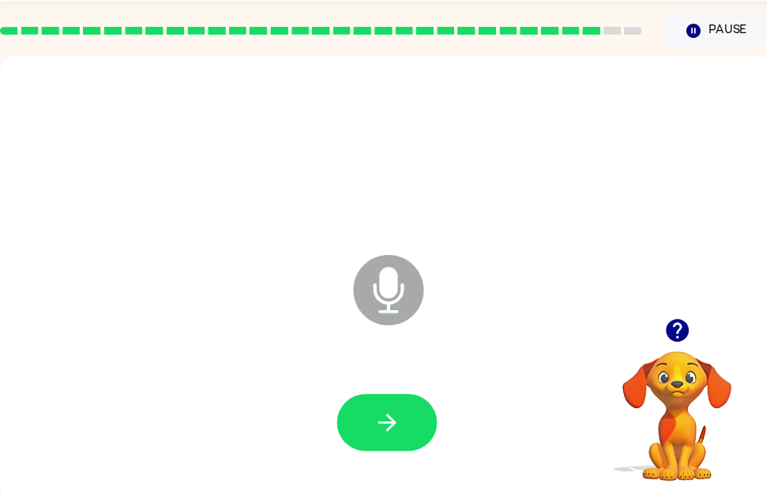
click at [408, 424] on button "button" at bounding box center [390, 427] width 101 height 58
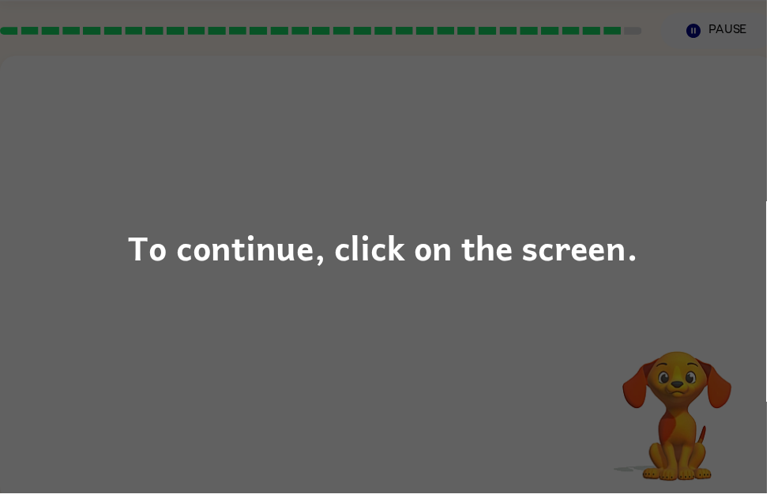
click at [434, 191] on div "To continue, click on the screen." at bounding box center [387, 249] width 774 height 498
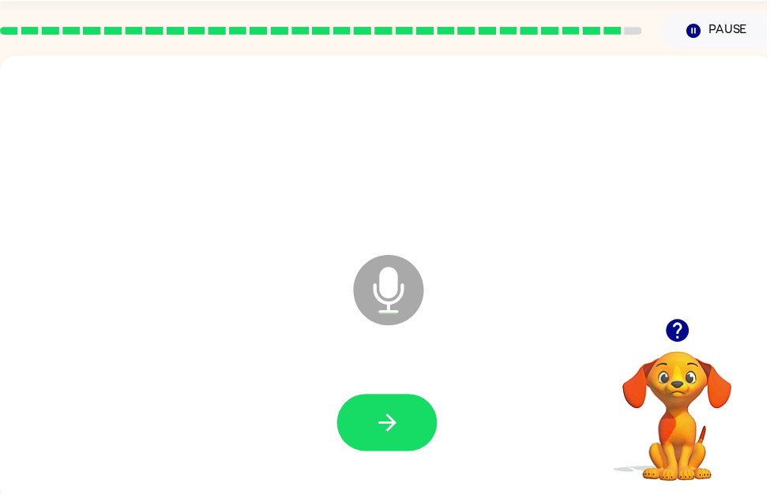
click at [422, 420] on button "button" at bounding box center [390, 427] width 101 height 58
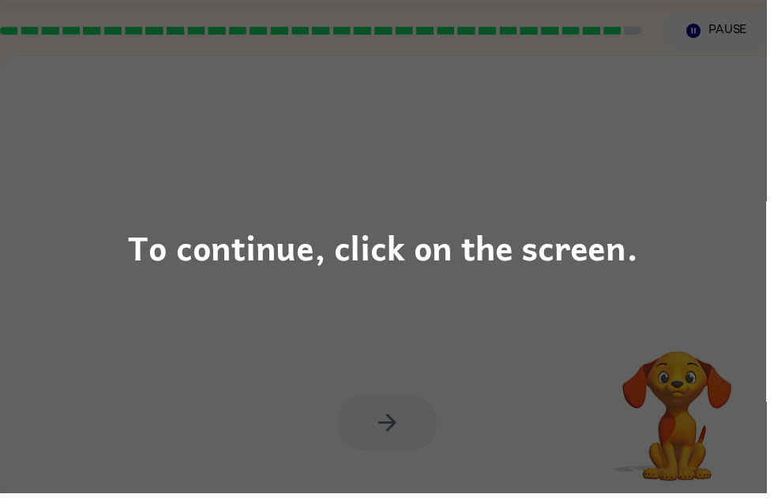
click at [396, 246] on div "To continue, click on the screen." at bounding box center [387, 250] width 515 height 54
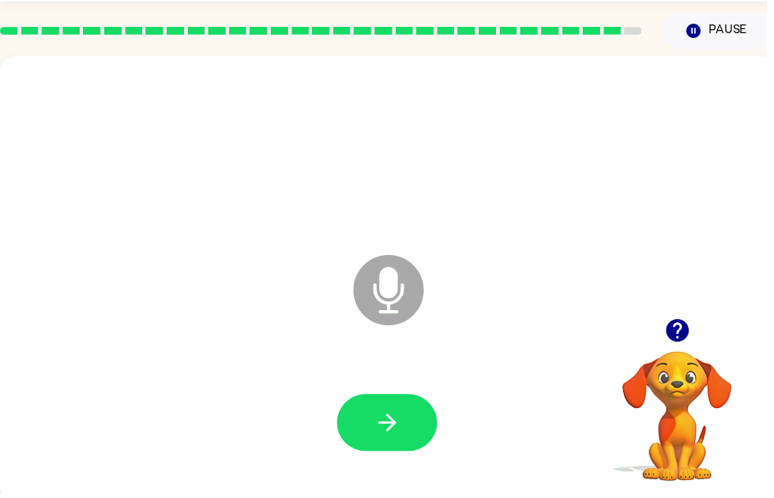
click at [403, 438] on icon "button" at bounding box center [392, 427] width 28 height 28
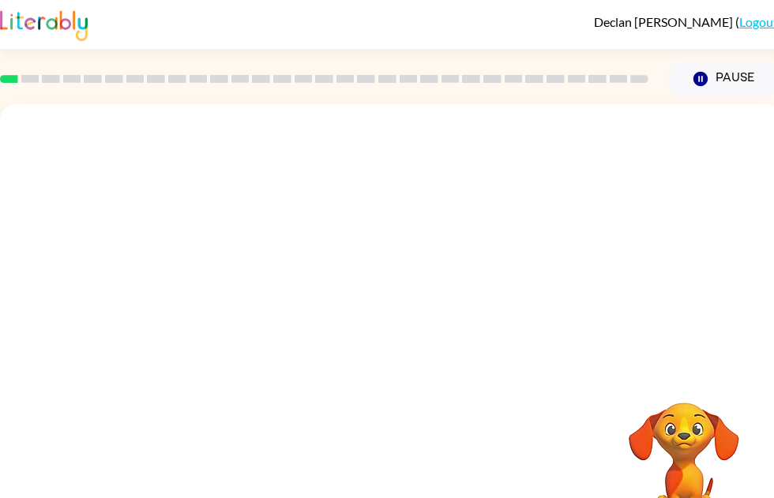
scroll to position [1, 0]
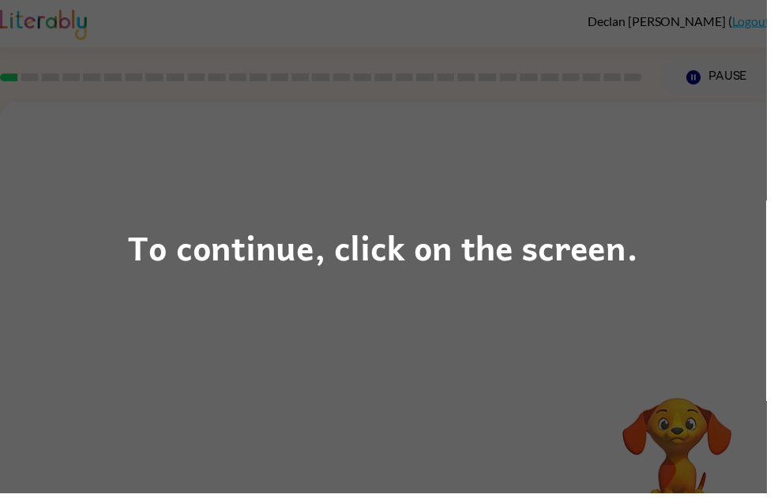
click at [611, 234] on div "To continue, click on the screen." at bounding box center [387, 250] width 515 height 54
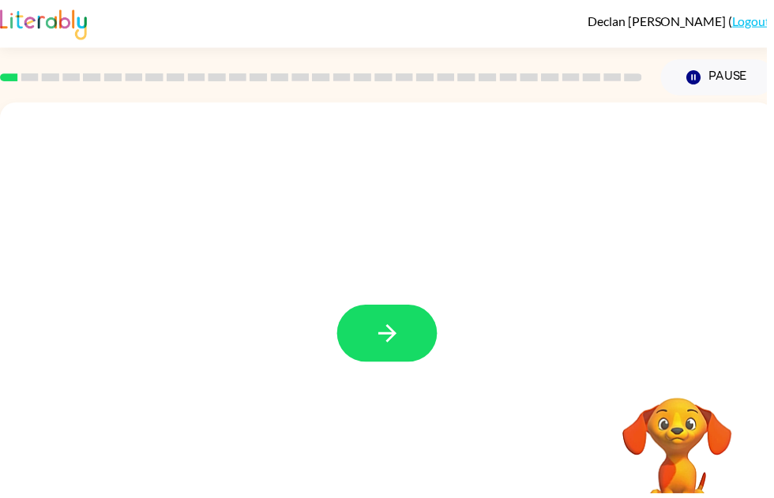
click at [410, 347] on button "button" at bounding box center [390, 337] width 101 height 58
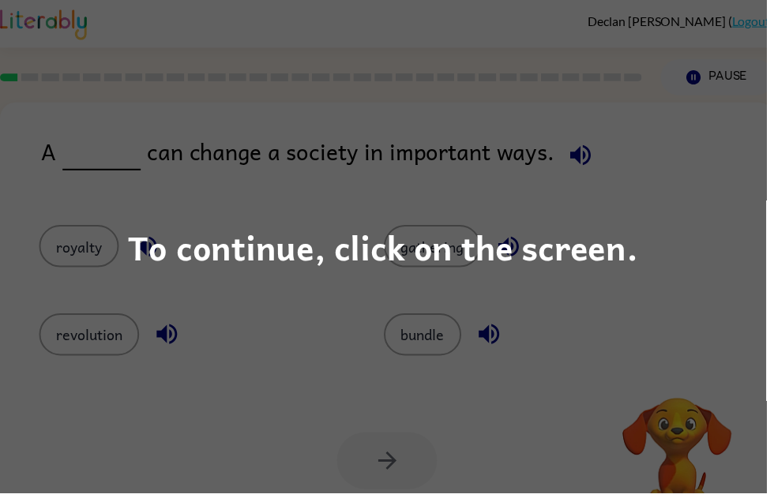
click at [674, 260] on div "To continue, click on the screen." at bounding box center [387, 249] width 774 height 498
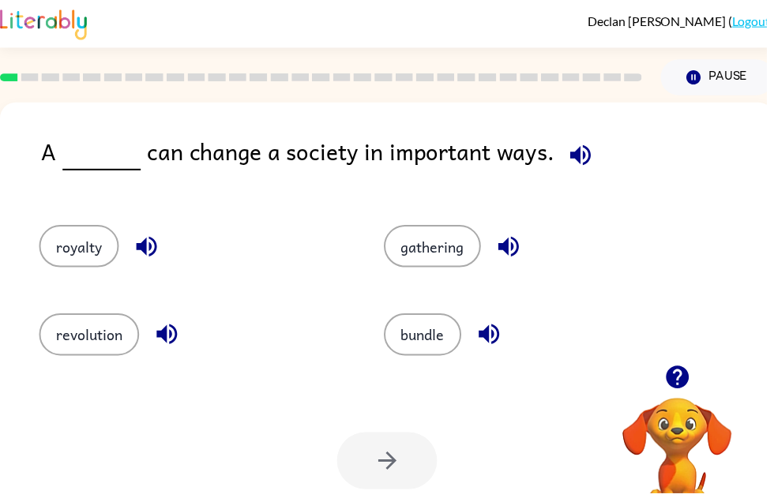
click at [509, 253] on icon "button" at bounding box center [513, 249] width 21 height 21
click at [457, 257] on button "gathering" at bounding box center [437, 248] width 98 height 43
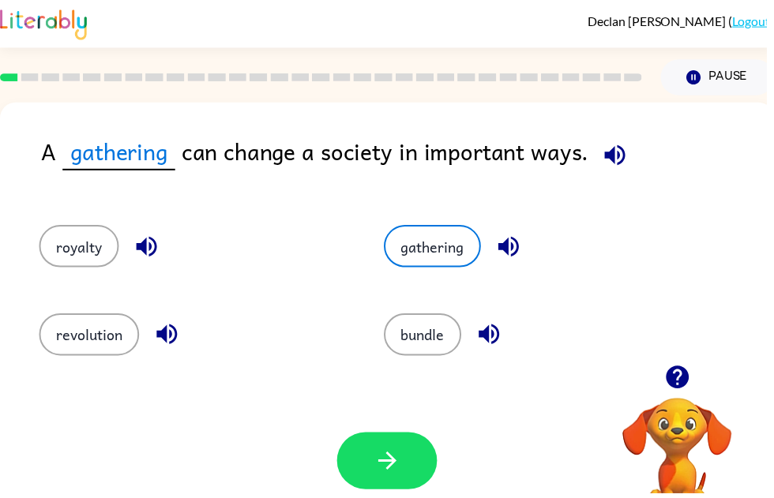
click at [622, 167] on icon "button" at bounding box center [621, 156] width 21 height 21
click at [618, 152] on icon "button" at bounding box center [621, 156] width 21 height 21
click at [630, 156] on icon "button" at bounding box center [621, 157] width 28 height 28
click at [615, 154] on icon "button" at bounding box center [621, 156] width 21 height 21
click at [505, 260] on icon "button" at bounding box center [514, 249] width 28 height 28
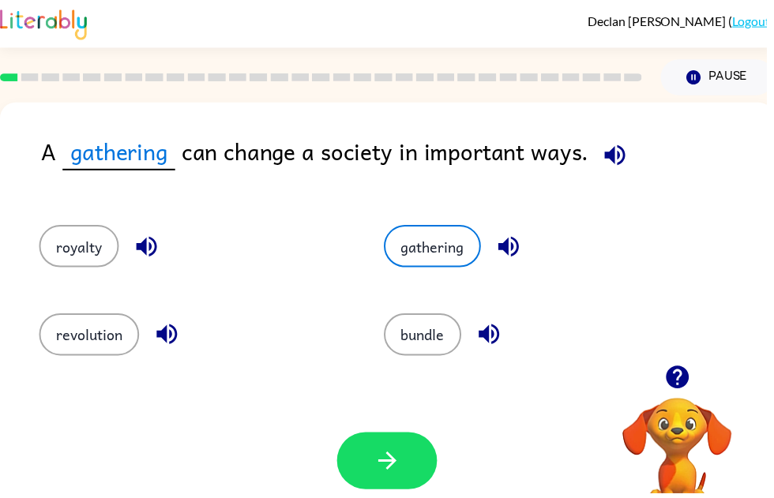
click at [441, 326] on button "bundle" at bounding box center [427, 338] width 78 height 43
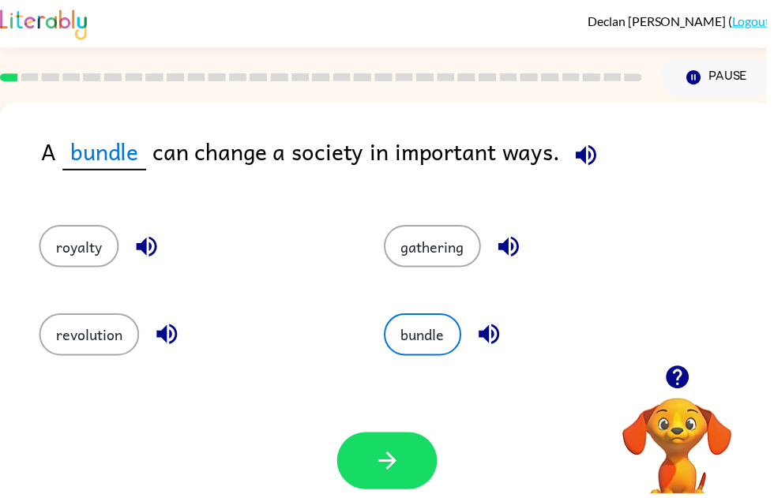
click at [390, 471] on icon "button" at bounding box center [392, 466] width 28 height 28
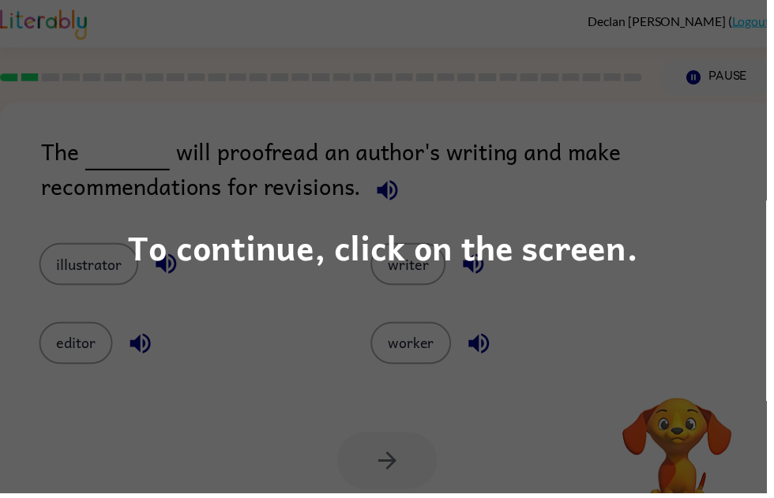
click at [542, 340] on div "To continue, click on the screen." at bounding box center [387, 249] width 774 height 498
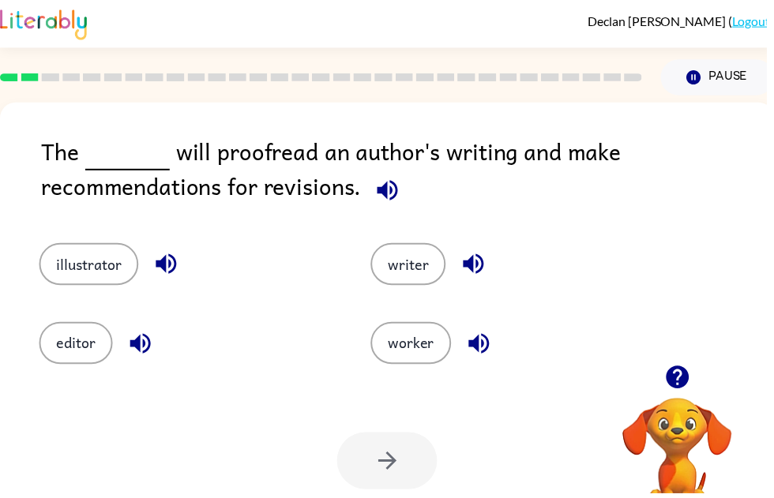
click at [71, 363] on button "editor" at bounding box center [76, 346] width 74 height 43
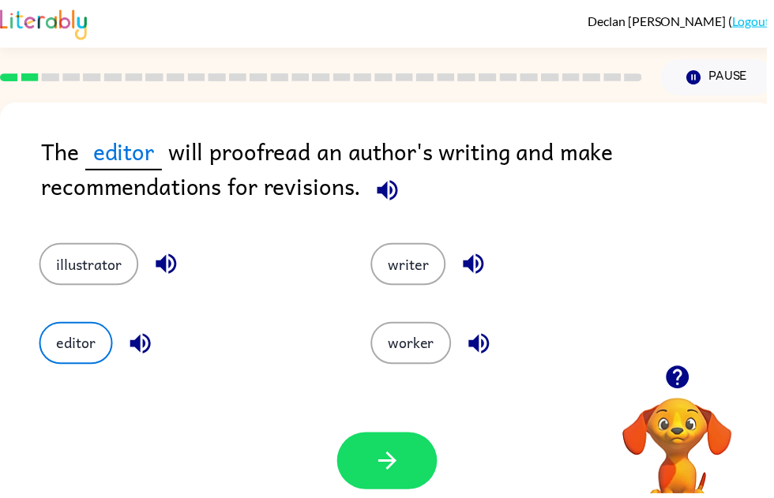
click at [398, 480] on button "button" at bounding box center [390, 466] width 101 height 58
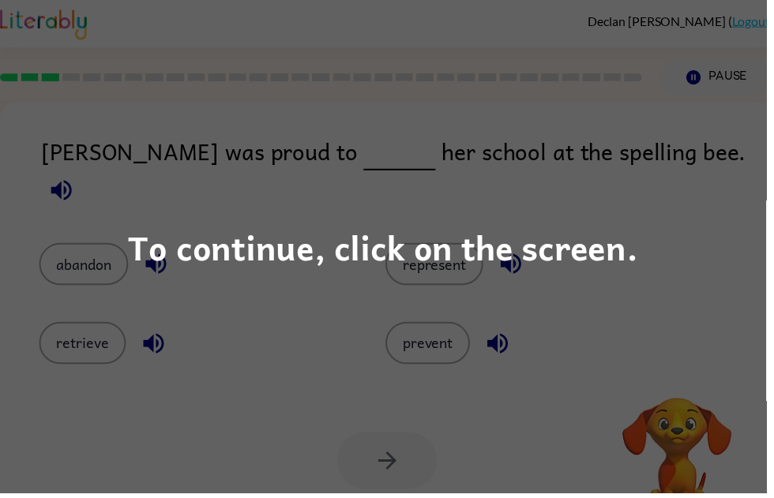
click at [366, 393] on div "To continue, click on the screen." at bounding box center [387, 249] width 774 height 498
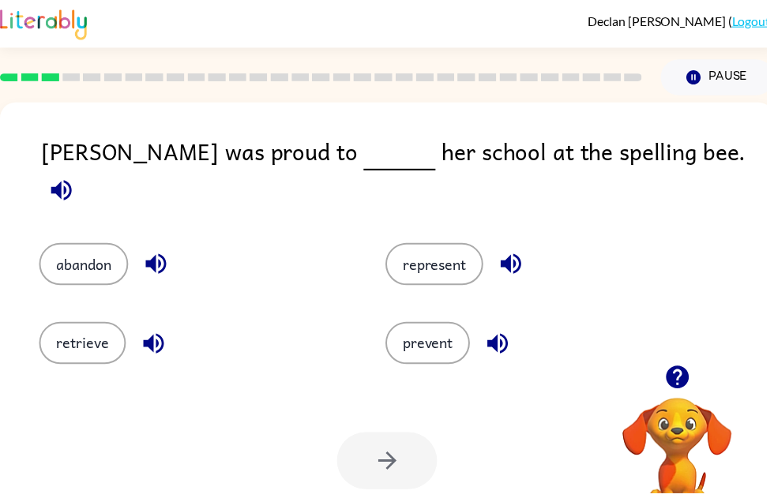
click at [468, 259] on button "represent" at bounding box center [438, 267] width 99 height 43
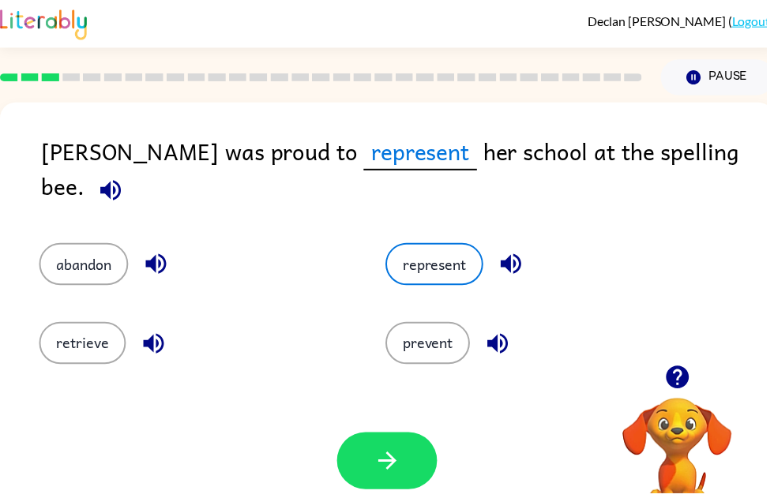
click at [413, 462] on button "button" at bounding box center [390, 466] width 101 height 58
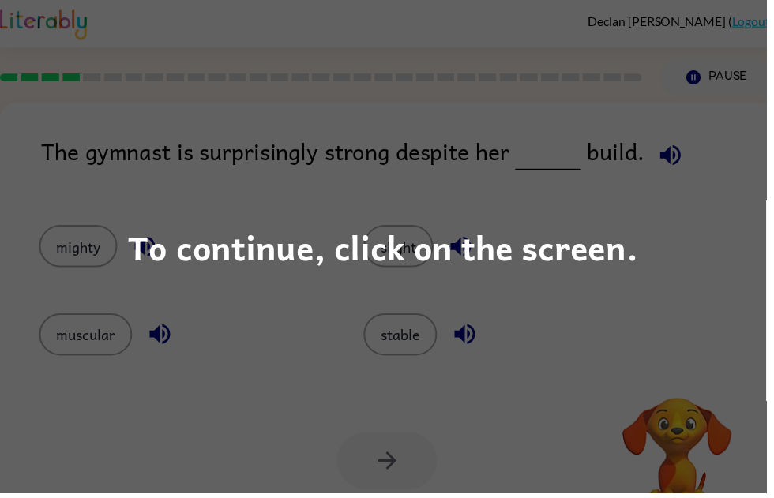
click at [388, 418] on div "To continue, click on the screen." at bounding box center [387, 249] width 774 height 498
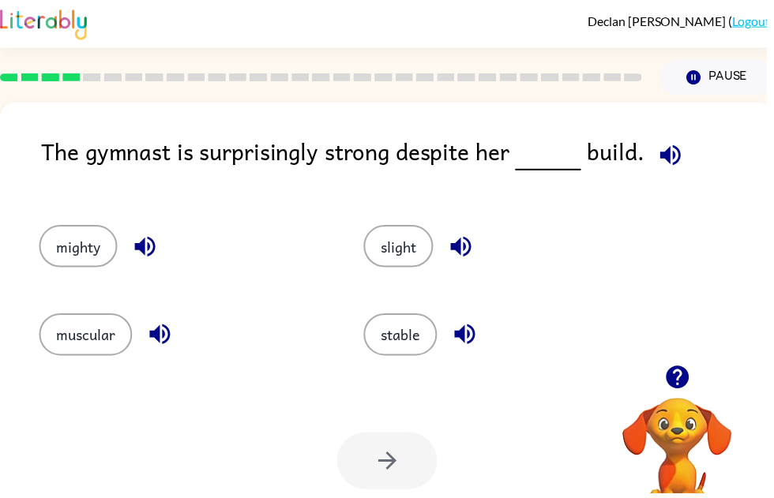
click at [447, 287] on div "stable" at bounding box center [501, 331] width 328 height 88
click at [409, 353] on button "stable" at bounding box center [404, 338] width 74 height 43
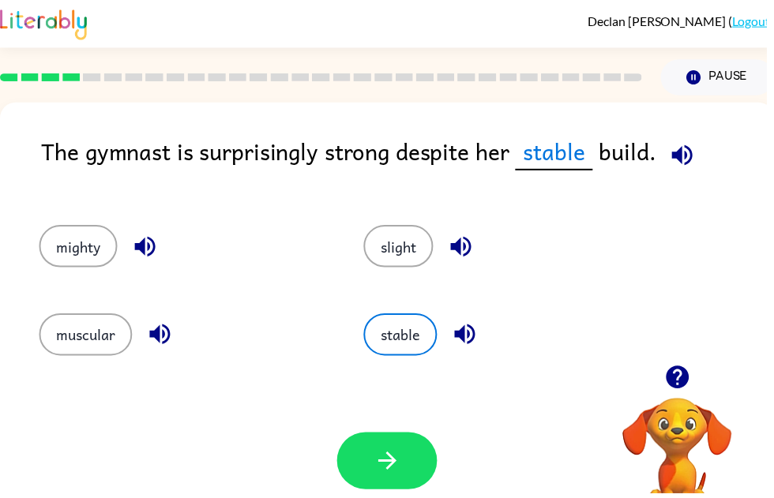
click at [400, 255] on button "slight" at bounding box center [402, 248] width 70 height 43
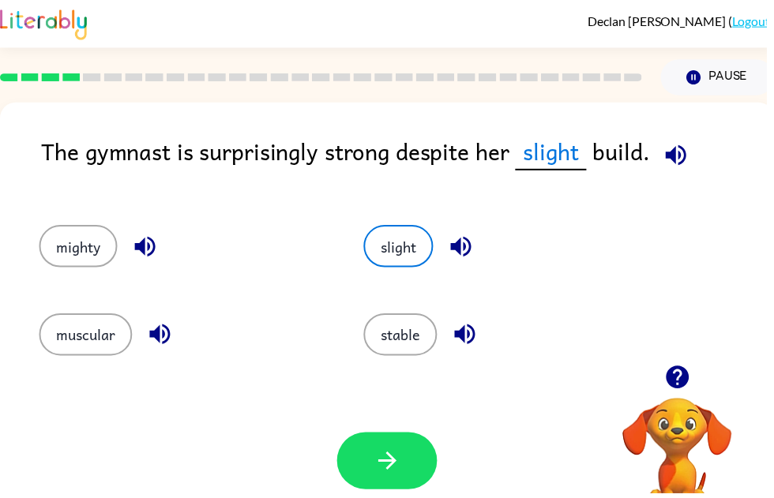
click at [474, 249] on icon "button" at bounding box center [466, 249] width 28 height 28
click at [464, 342] on icon "button" at bounding box center [469, 338] width 21 height 21
click at [423, 350] on button "stable" at bounding box center [404, 338] width 74 height 43
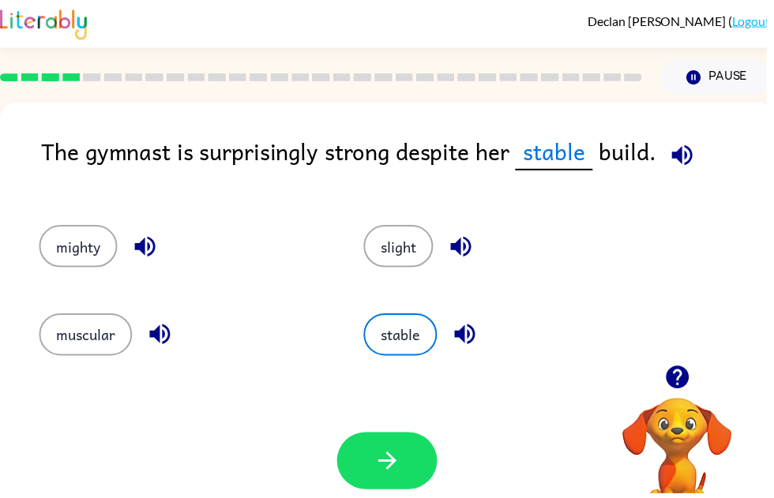
click at [406, 474] on button "button" at bounding box center [390, 466] width 101 height 58
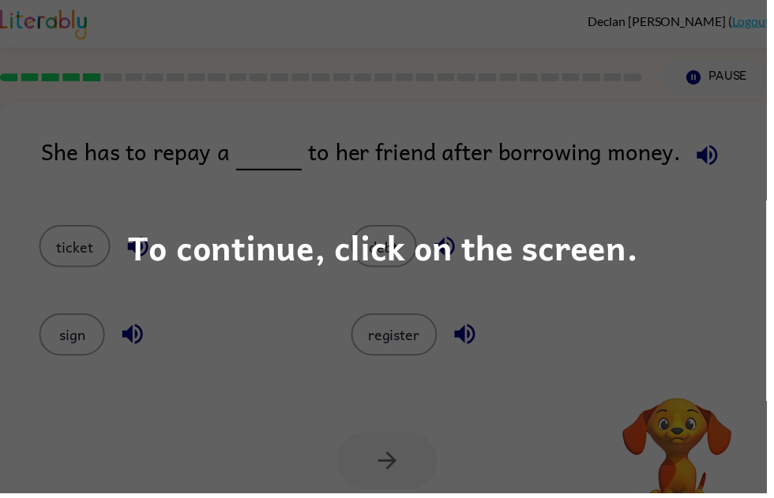
click at [568, 399] on div "To continue, click on the screen." at bounding box center [387, 249] width 774 height 498
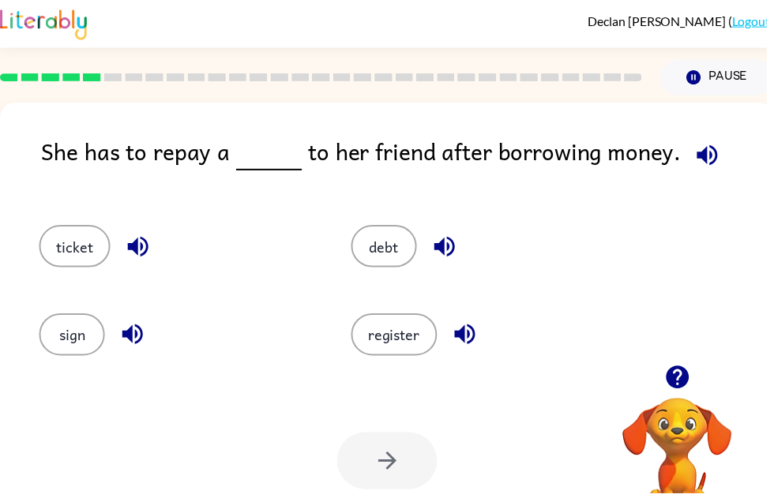
click at [363, 256] on button "debt" at bounding box center [388, 248] width 66 height 43
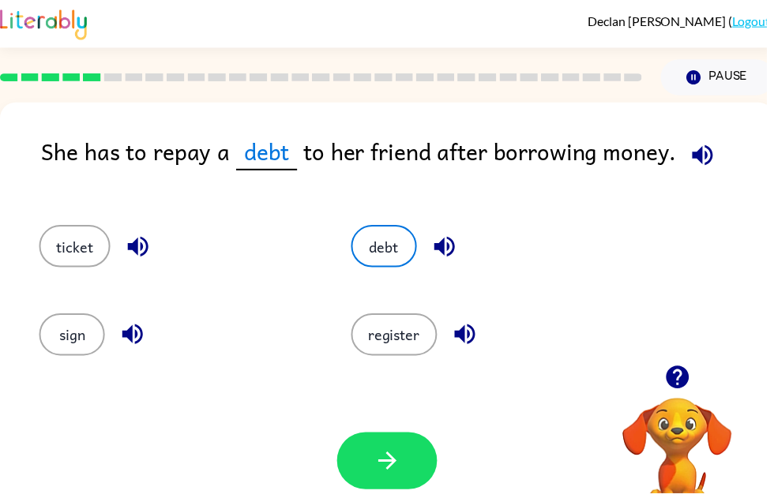
click at [407, 460] on button "button" at bounding box center [390, 466] width 101 height 58
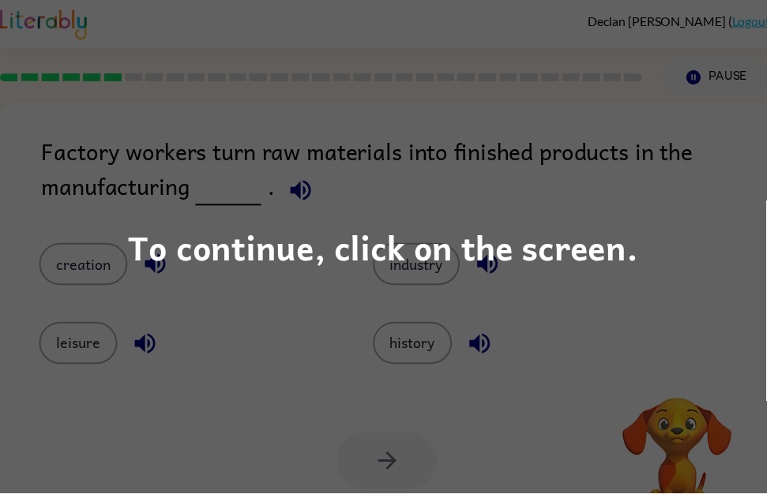
click at [344, 422] on div "To continue, click on the screen." at bounding box center [387, 249] width 774 height 498
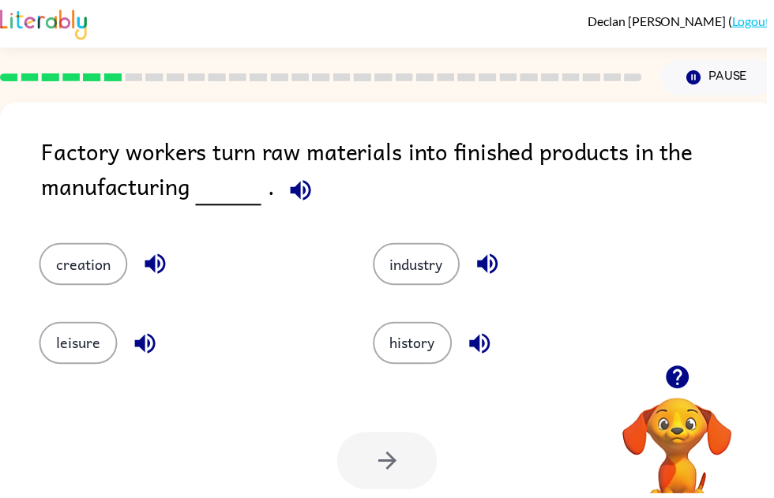
click at [438, 281] on button "industry" at bounding box center [421, 267] width 88 height 43
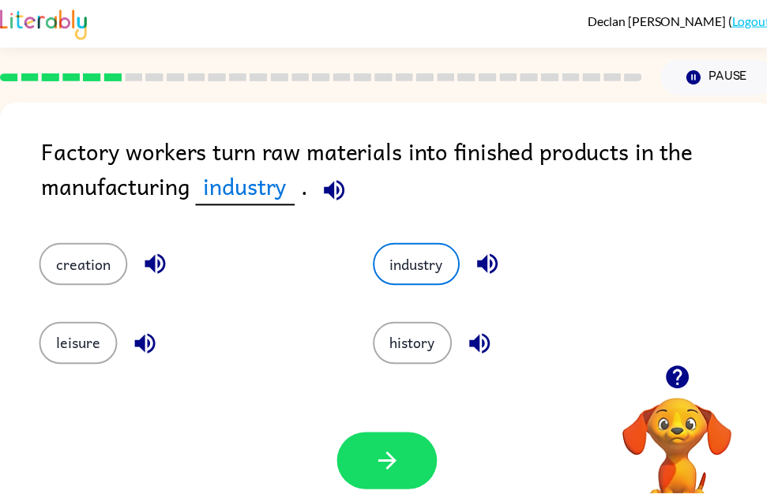
click at [387, 469] on icon "button" at bounding box center [392, 466] width 28 height 28
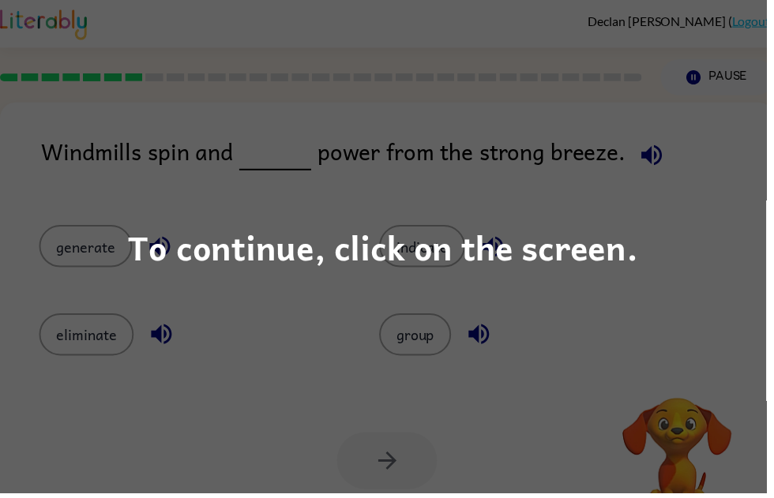
click at [336, 455] on div "To continue, click on the screen." at bounding box center [387, 249] width 774 height 498
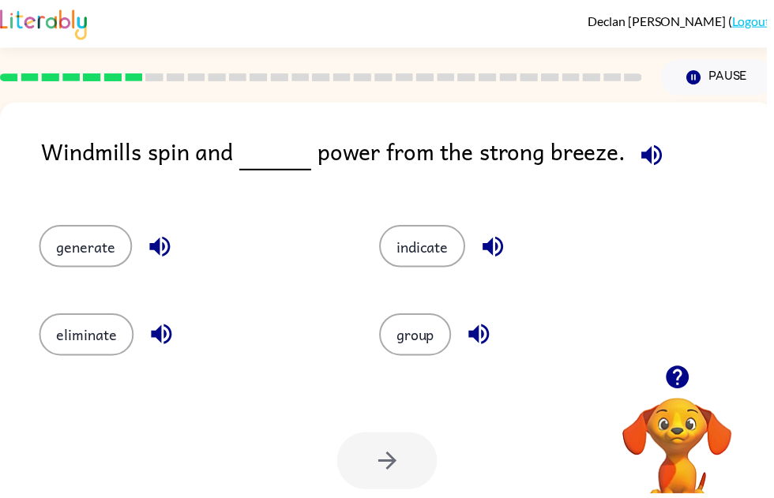
click at [83, 267] on button "generate" at bounding box center [86, 248] width 94 height 43
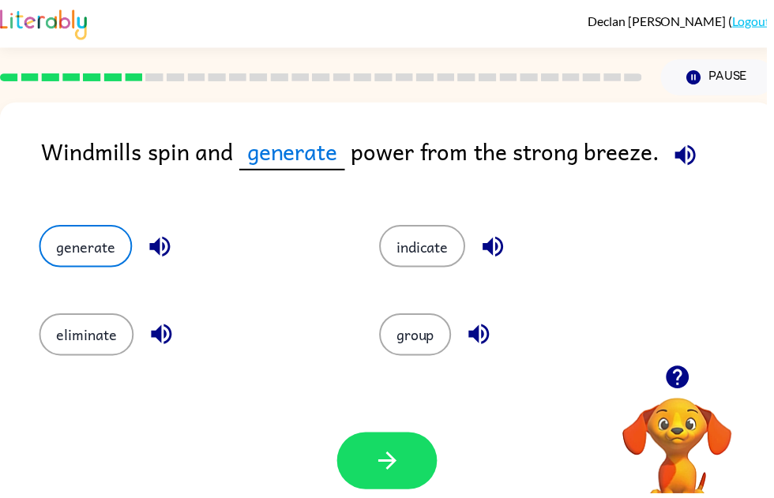
click at [380, 464] on icon "button" at bounding box center [392, 466] width 28 height 28
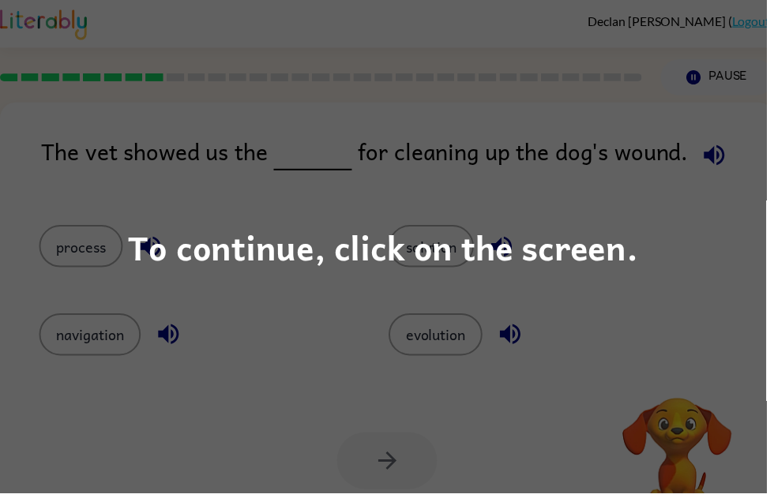
click at [303, 415] on div "To continue, click on the screen." at bounding box center [387, 249] width 774 height 498
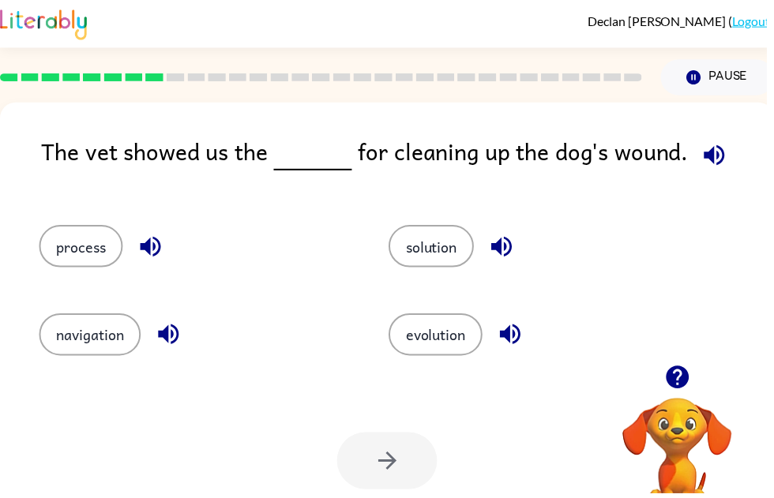
click at [431, 288] on div "evolution" at bounding box center [539, 331] width 353 height 88
click at [115, 257] on button "process" at bounding box center [81, 248] width 85 height 43
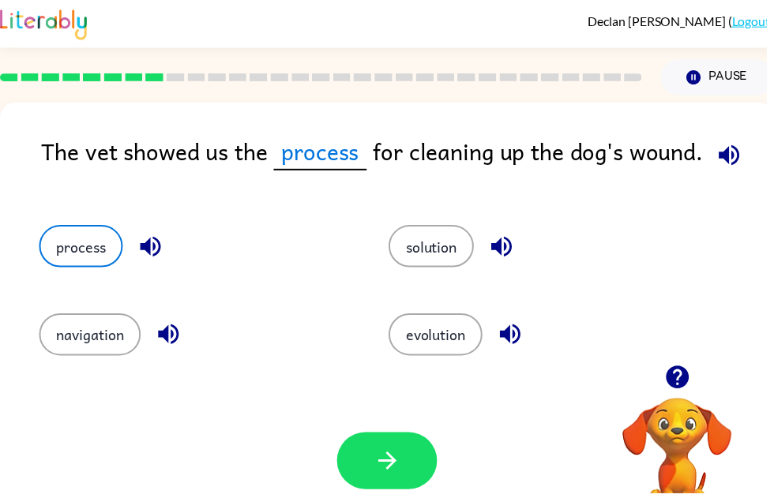
click at [384, 461] on icon "button" at bounding box center [392, 466] width 28 height 28
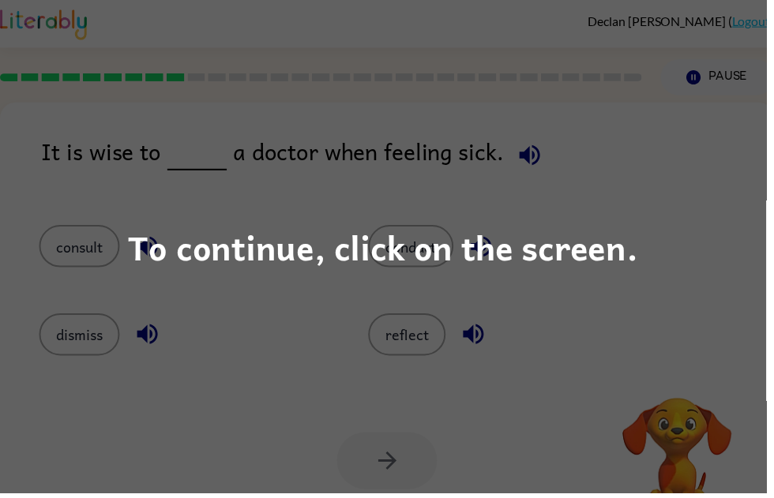
click at [339, 455] on div "To continue, click on the screen." at bounding box center [387, 249] width 774 height 498
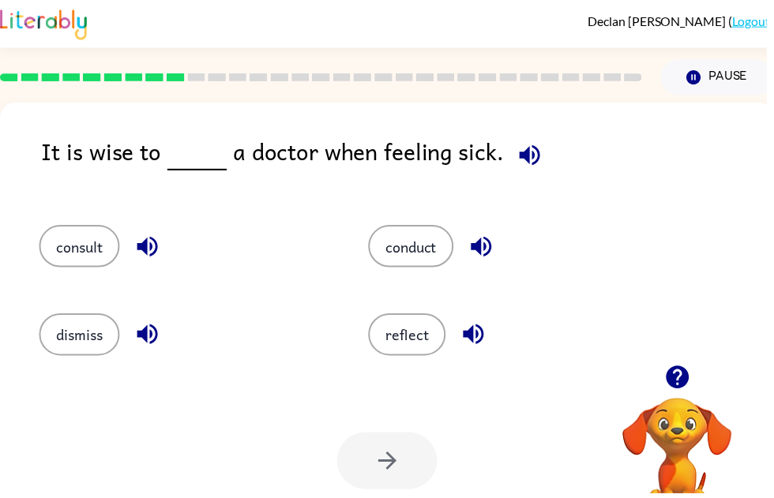
click at [418, 253] on button "conduct" at bounding box center [415, 248] width 86 height 43
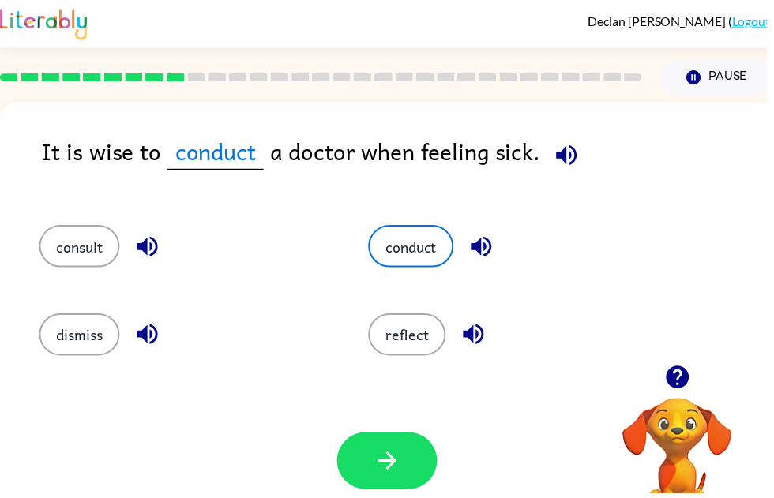
click at [393, 472] on icon "button" at bounding box center [390, 466] width 18 height 18
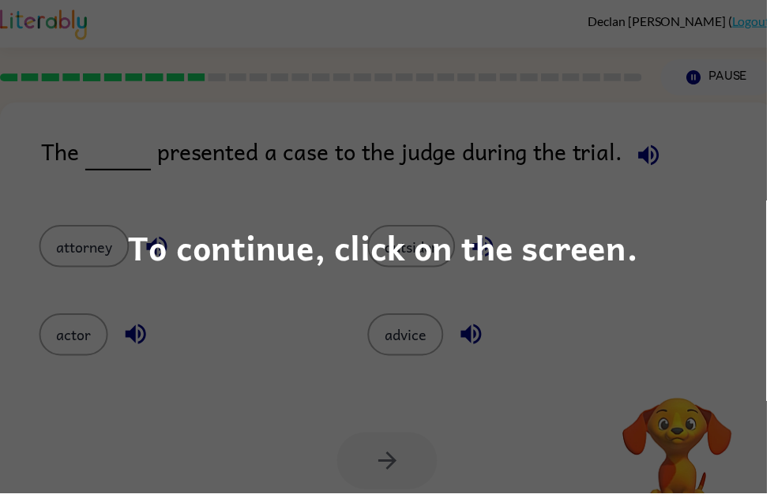
click at [335, 408] on div "To continue, click on the screen." at bounding box center [387, 249] width 774 height 498
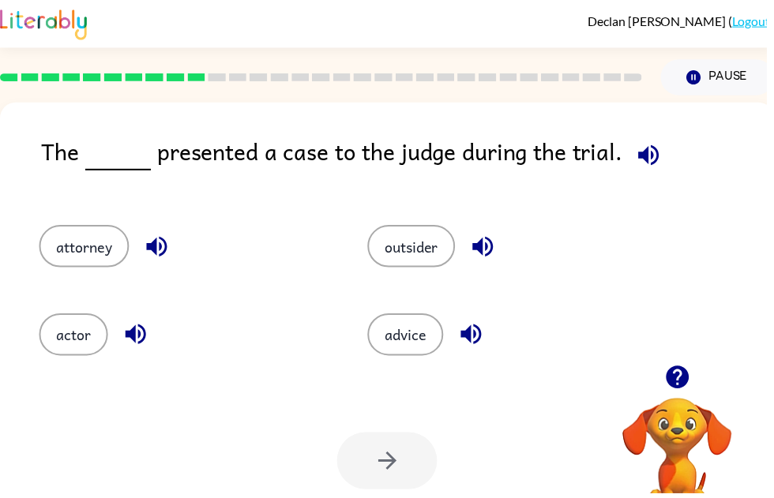
click at [109, 267] on button "attorney" at bounding box center [84, 248] width 91 height 43
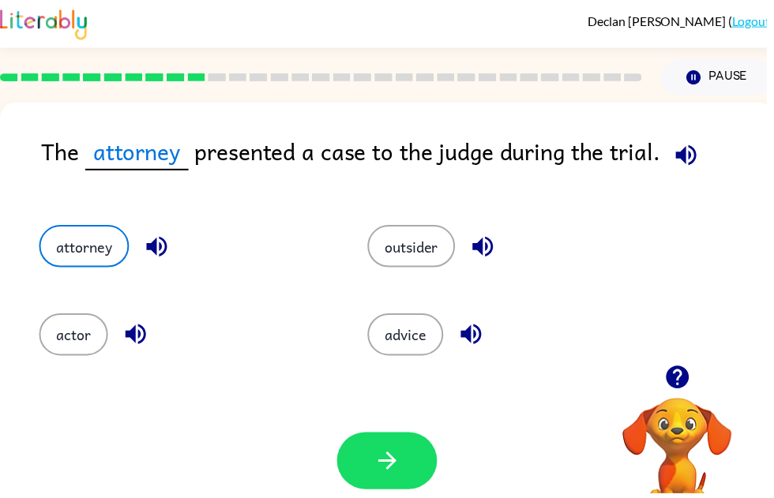
click at [425, 480] on button "button" at bounding box center [390, 466] width 101 height 58
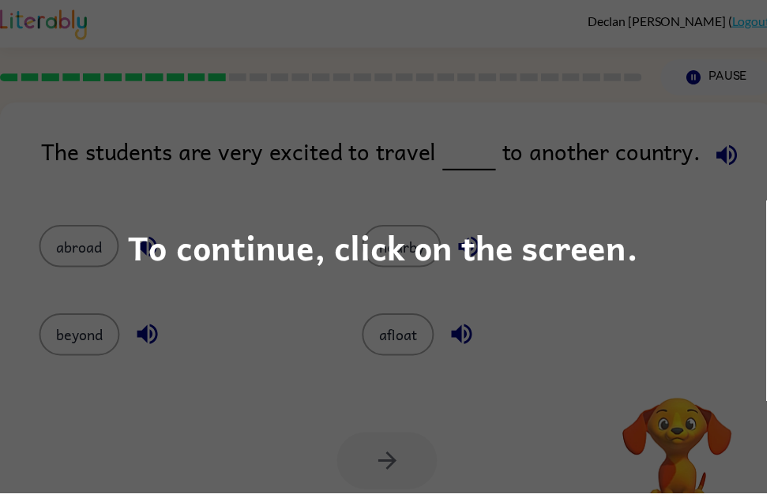
click at [548, 417] on div "To continue, click on the screen." at bounding box center [387, 249] width 774 height 498
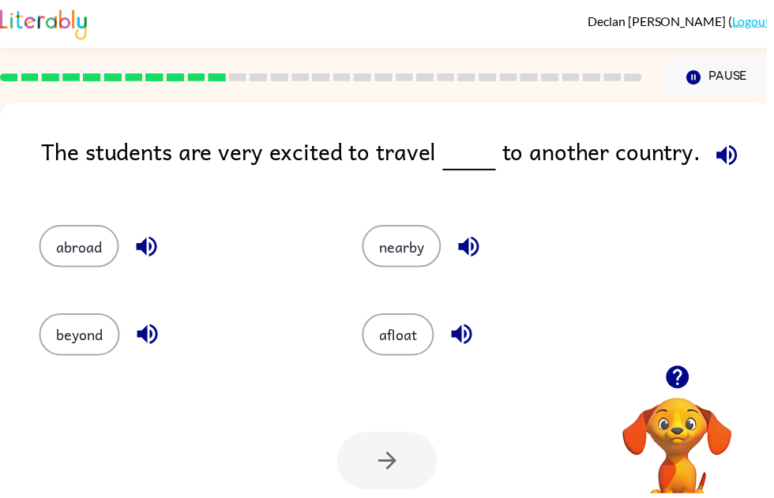
click at [97, 239] on button "abroad" at bounding box center [79, 248] width 81 height 43
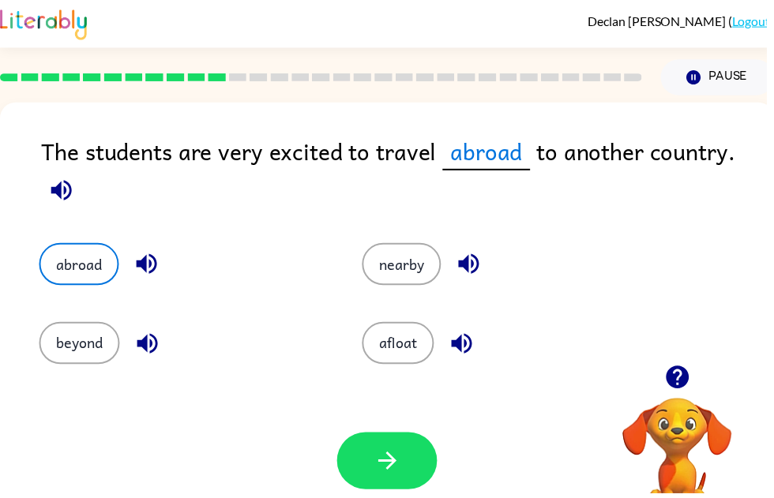
click at [376, 477] on button "button" at bounding box center [390, 466] width 101 height 58
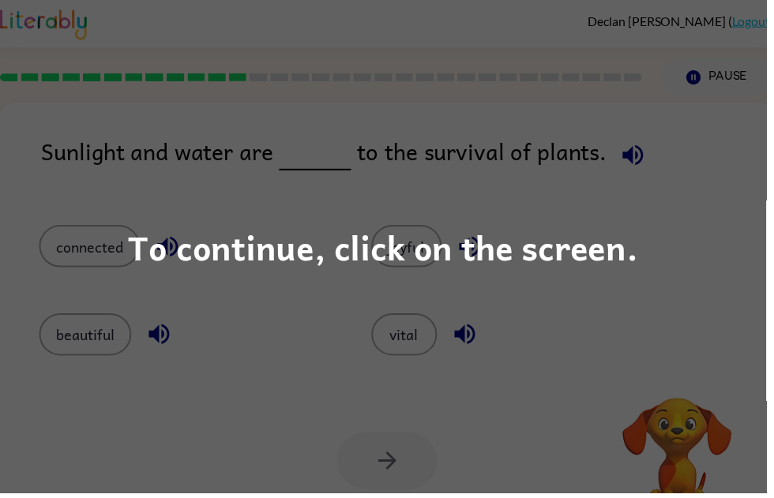
click at [268, 459] on div "To continue, click on the screen." at bounding box center [387, 249] width 774 height 498
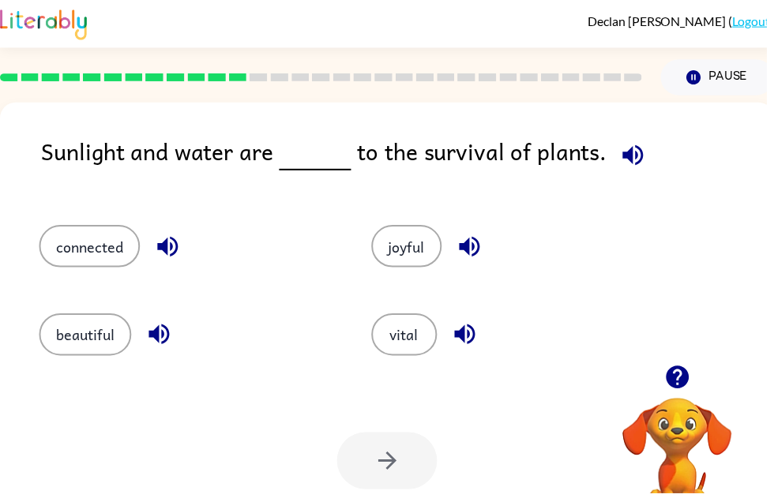
click at [423, 339] on button "vital" at bounding box center [408, 338] width 66 height 43
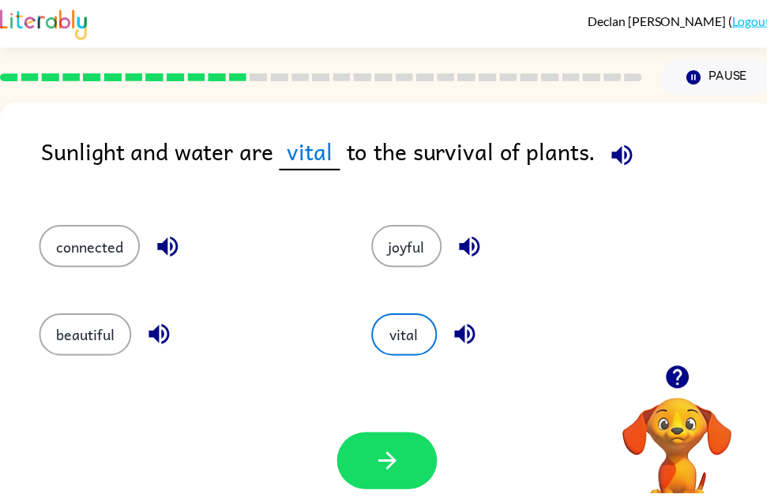
click at [381, 467] on icon "button" at bounding box center [392, 466] width 28 height 28
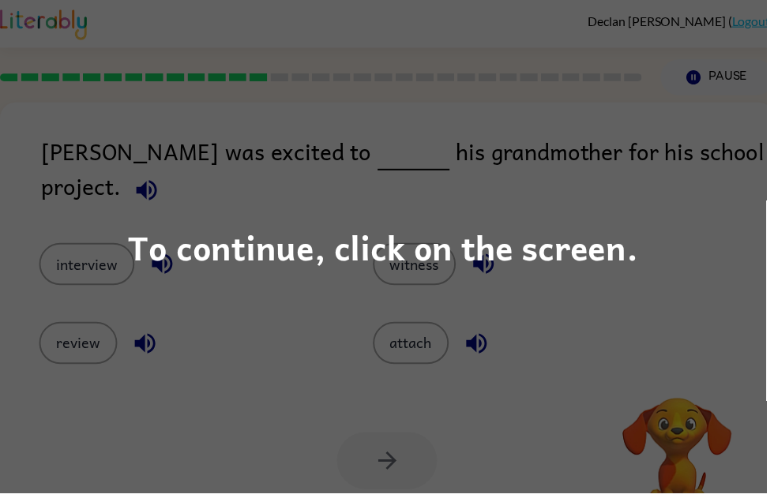
click at [315, 431] on div "To continue, click on the screen." at bounding box center [387, 249] width 774 height 498
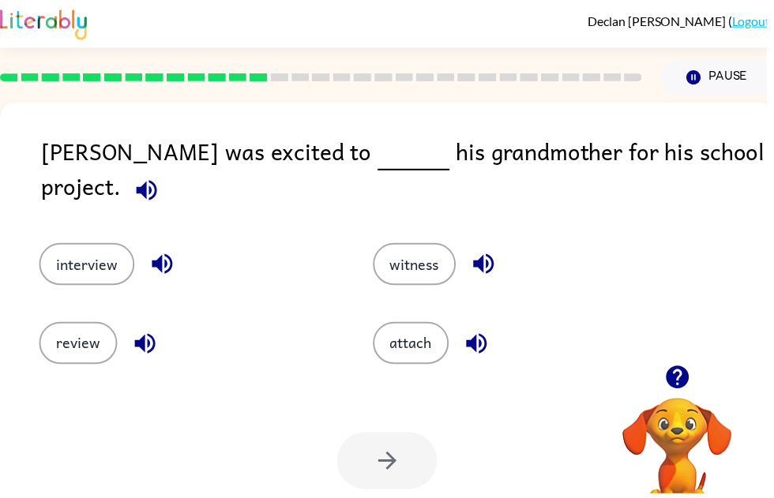
scroll to position [0, 0]
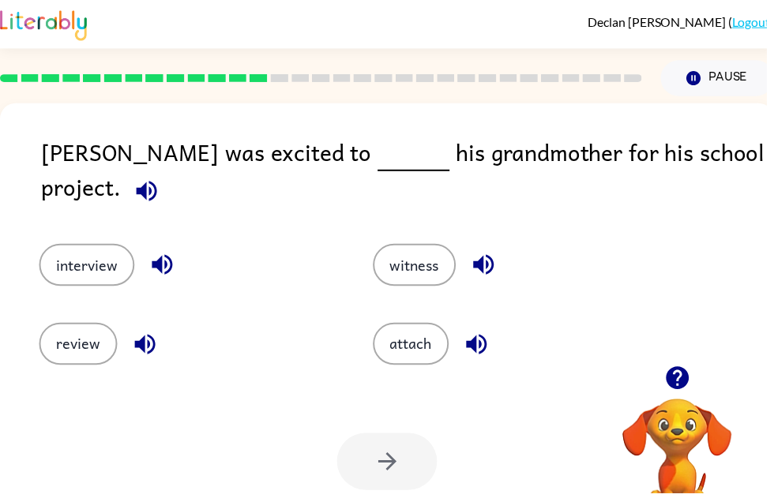
click at [135, 252] on button "interview" at bounding box center [87, 267] width 96 height 43
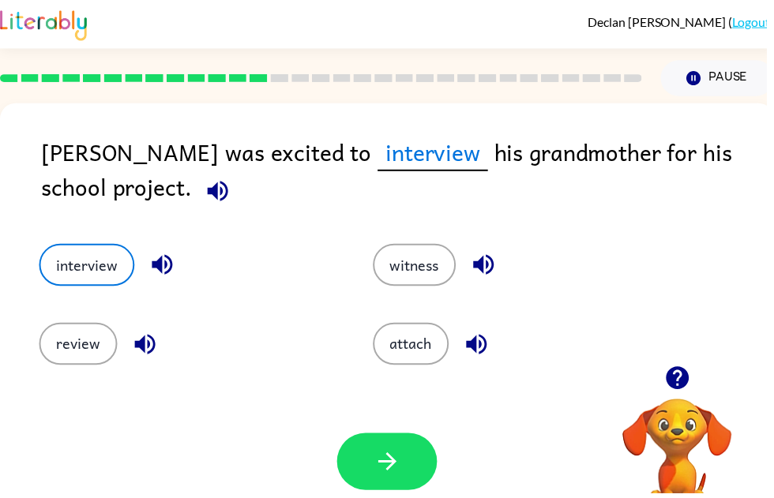
click at [389, 478] on icon "button" at bounding box center [392, 467] width 28 height 28
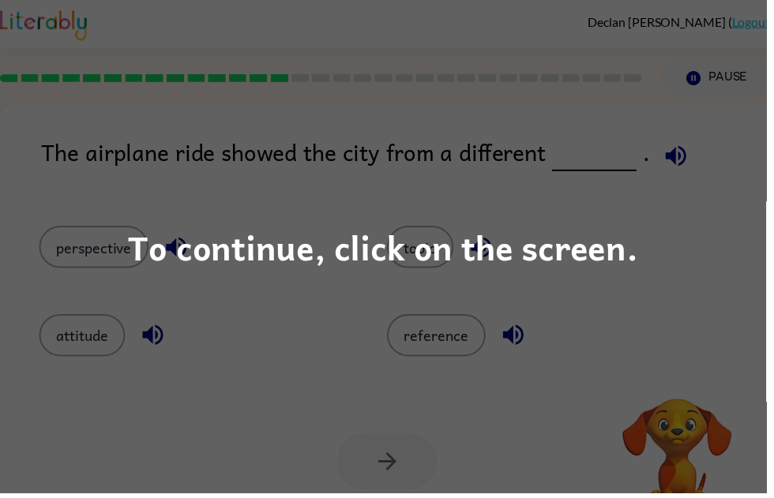
click at [544, 435] on div "To continue, click on the screen." at bounding box center [387, 249] width 774 height 498
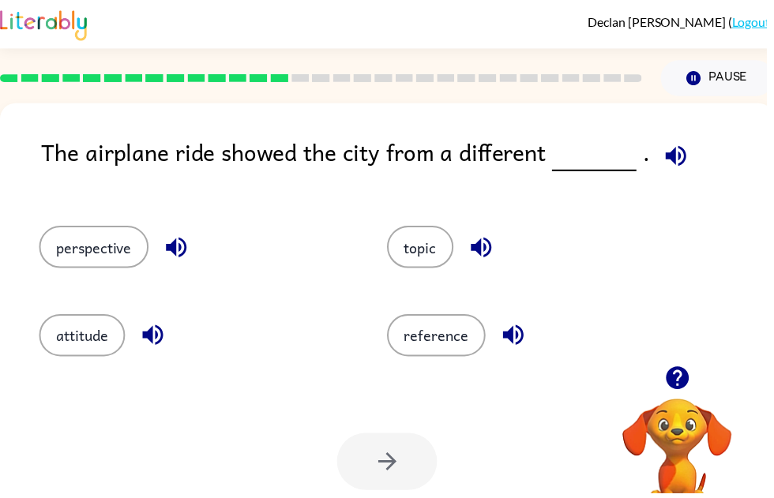
click at [97, 257] on button "perspective" at bounding box center [94, 249] width 111 height 43
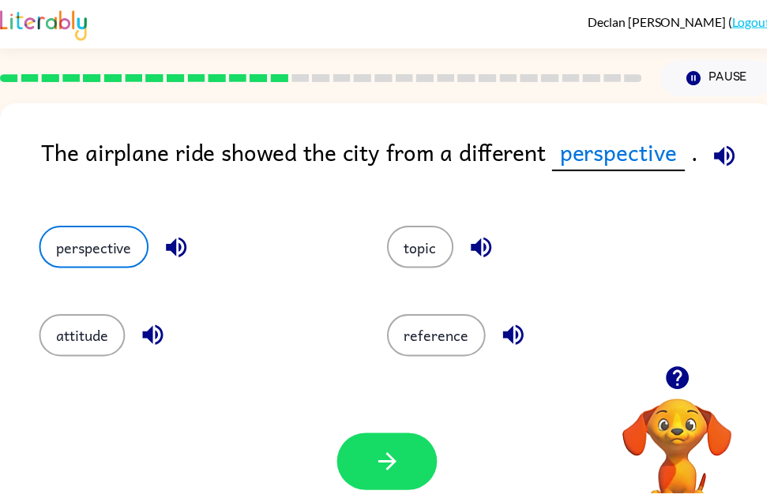
click at [404, 469] on icon "button" at bounding box center [392, 467] width 28 height 28
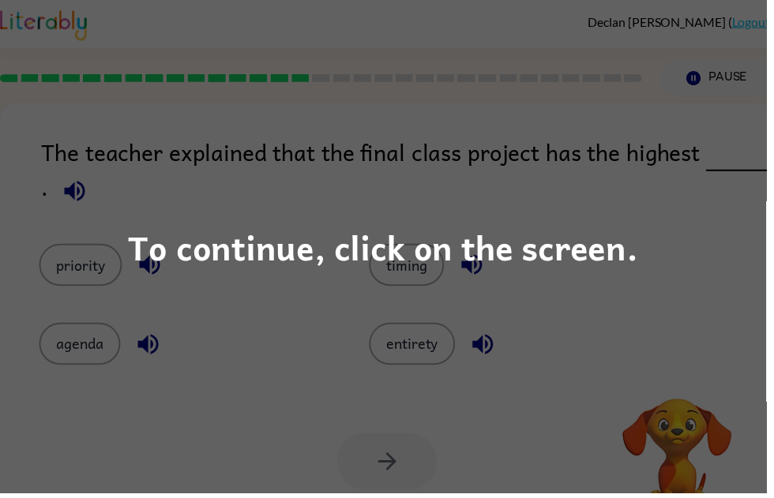
click at [319, 465] on div "To continue, click on the screen." at bounding box center [387, 249] width 774 height 498
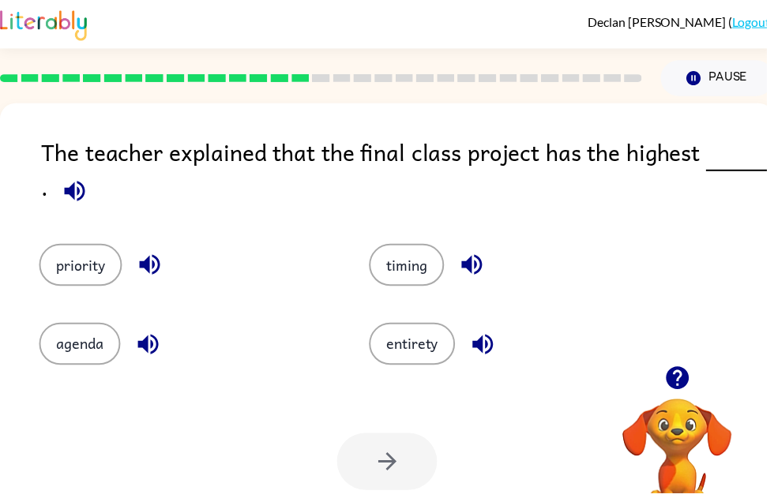
click at [142, 363] on button "button" at bounding box center [150, 348] width 40 height 40
click at [470, 276] on icon "button" at bounding box center [477, 268] width 28 height 28
click at [491, 358] on icon "button" at bounding box center [487, 347] width 21 height 21
click at [147, 280] on icon "button" at bounding box center [151, 268] width 28 height 28
click at [413, 369] on button "entirety" at bounding box center [416, 347] width 87 height 43
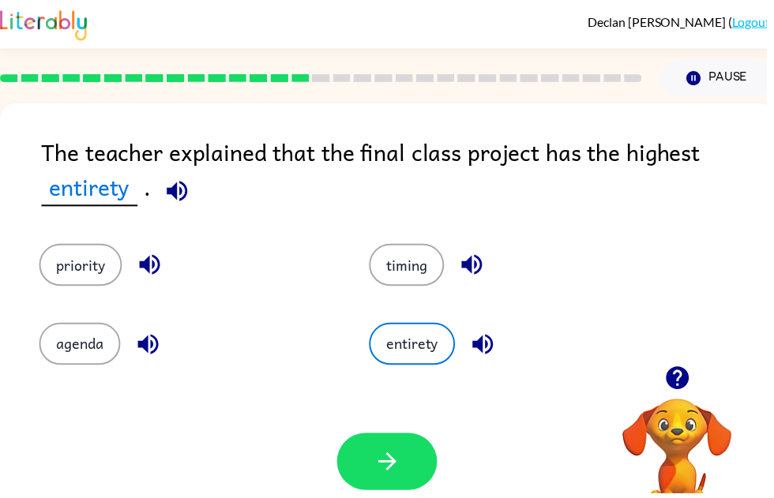
click at [83, 274] on button "priority" at bounding box center [81, 267] width 84 height 43
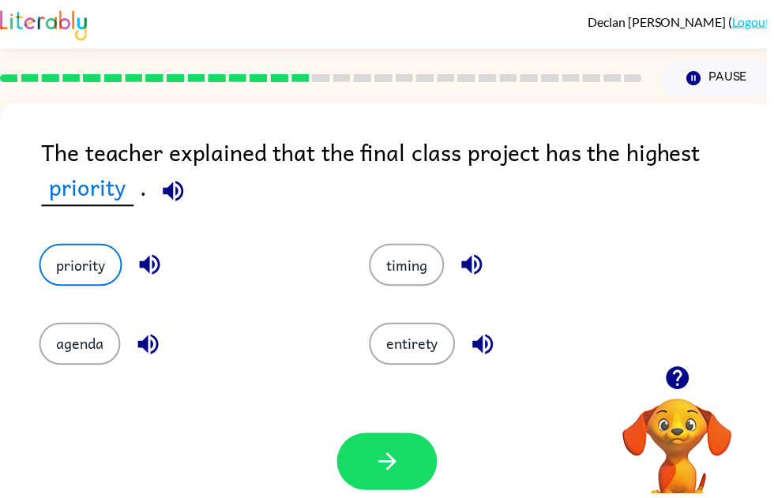
click at [406, 457] on button "button" at bounding box center [390, 467] width 101 height 58
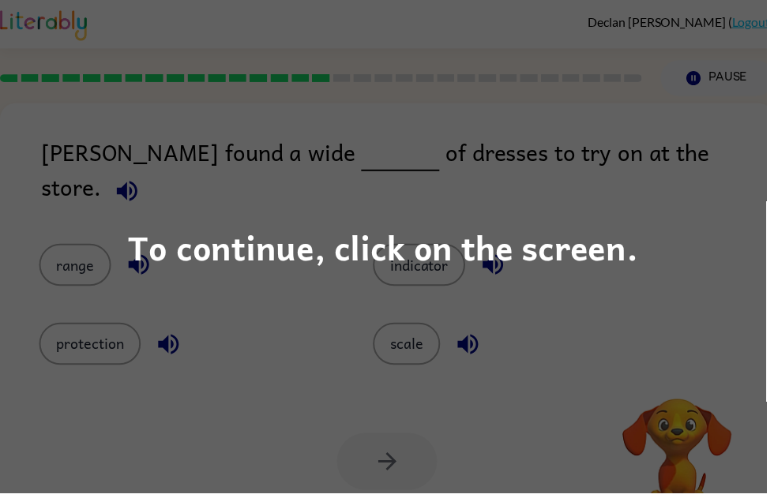
click at [274, 419] on div "To continue, click on the screen." at bounding box center [387, 249] width 774 height 498
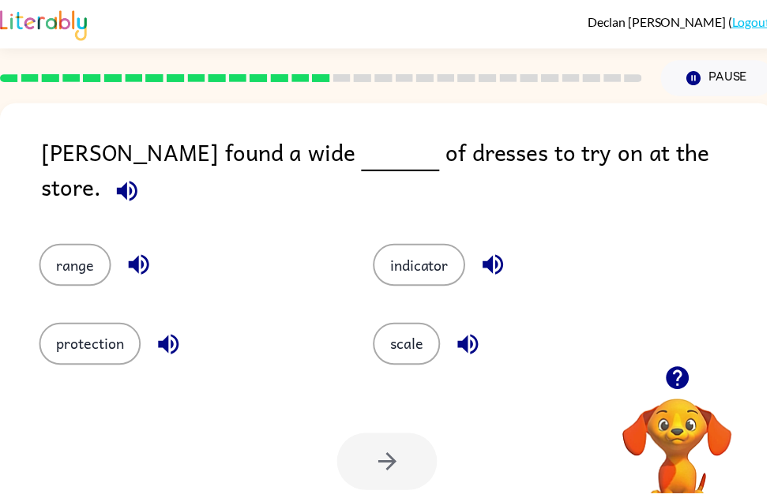
click at [63, 270] on button "range" at bounding box center [75, 267] width 73 height 43
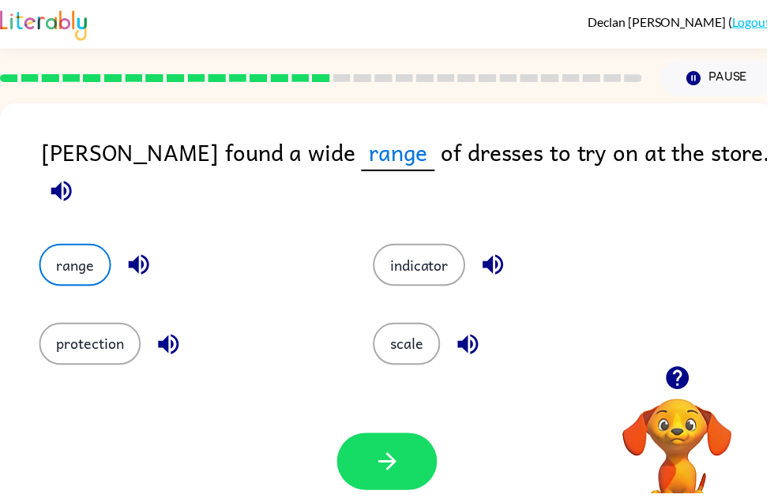
click at [414, 464] on button "button" at bounding box center [390, 467] width 101 height 58
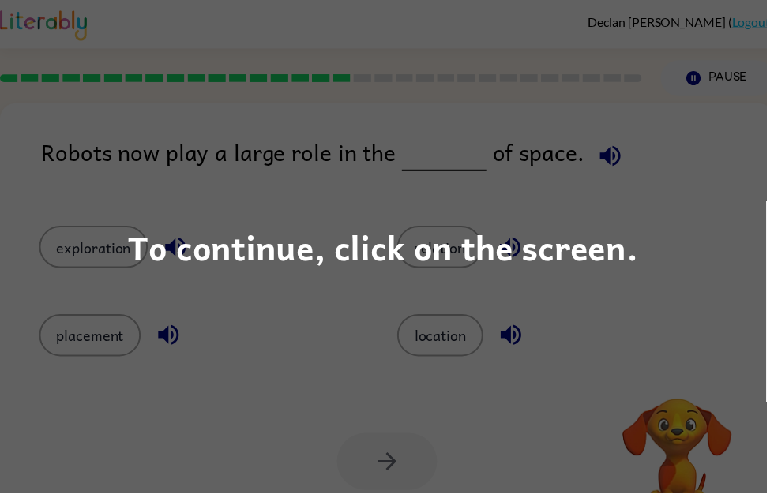
click at [572, 133] on div "To continue, click on the screen." at bounding box center [387, 249] width 774 height 498
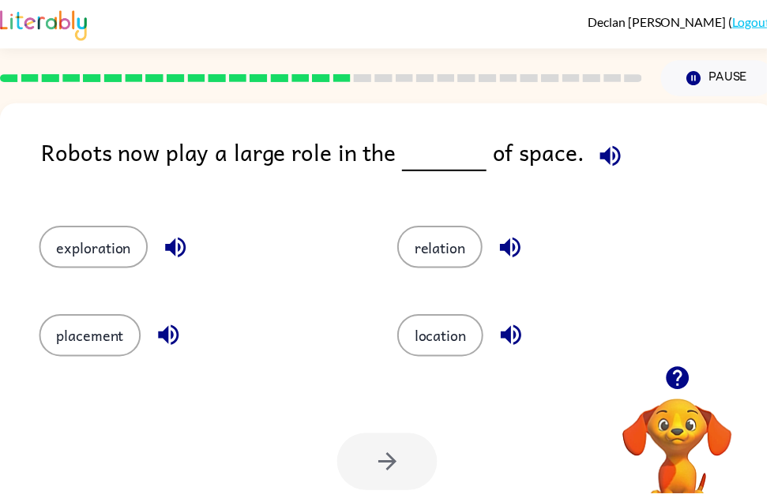
click at [124, 243] on button "exploration" at bounding box center [94, 249] width 110 height 43
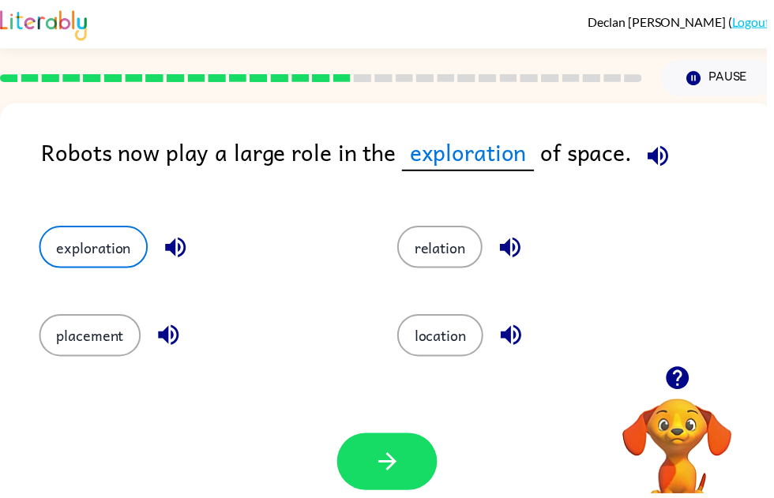
click at [130, 330] on button "placement" at bounding box center [90, 339] width 103 height 43
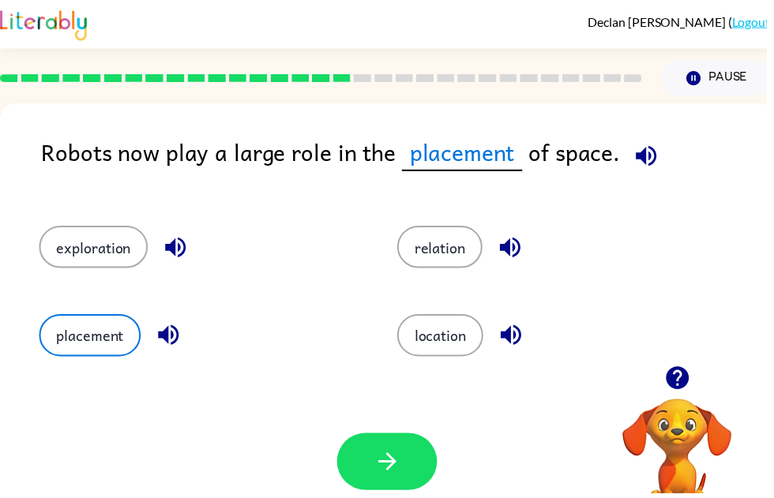
click at [422, 489] on button "button" at bounding box center [390, 467] width 101 height 58
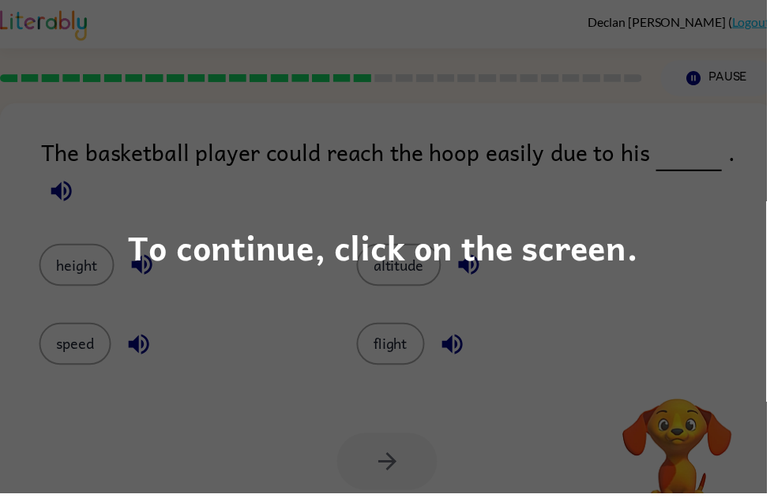
click at [642, 222] on div "To continue, click on the screen." at bounding box center [387, 249] width 774 height 498
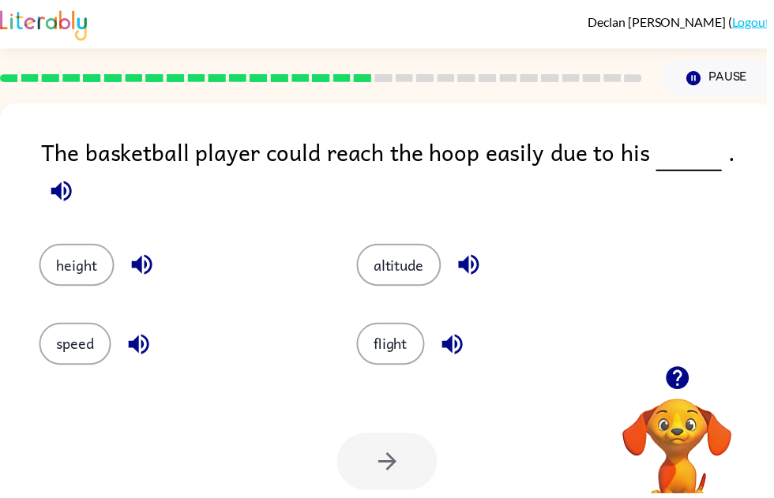
click at [83, 246] on button "height" at bounding box center [77, 267] width 76 height 43
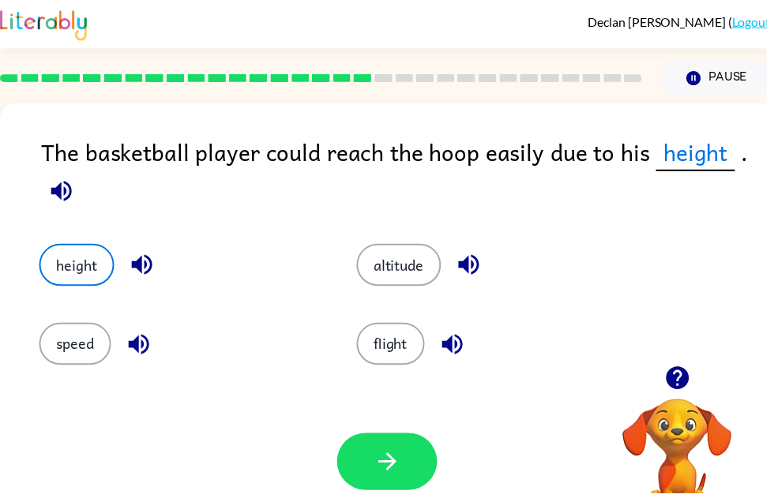
click at [396, 461] on icon "button" at bounding box center [392, 467] width 28 height 28
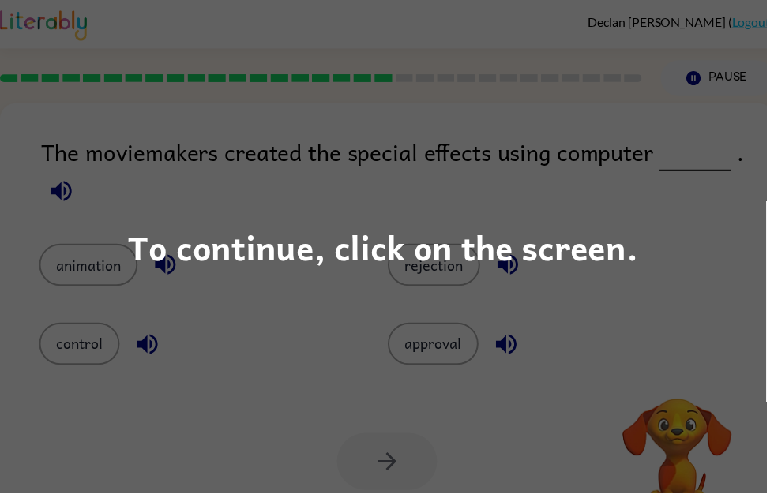
click at [602, 179] on div "To continue, click on the screen." at bounding box center [387, 249] width 774 height 498
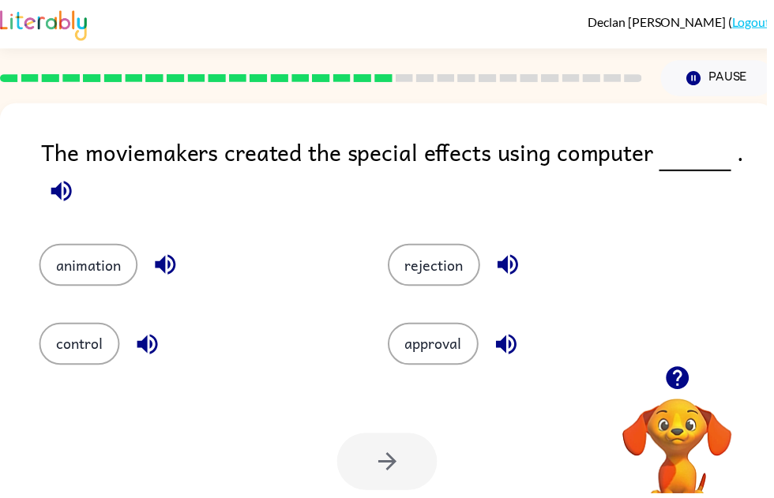
click at [104, 265] on button "animation" at bounding box center [89, 267] width 100 height 43
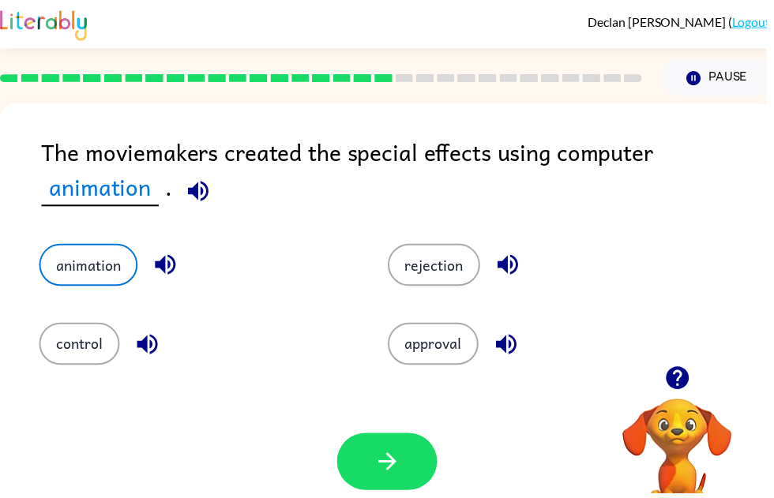
click at [382, 472] on icon "button" at bounding box center [392, 467] width 28 height 28
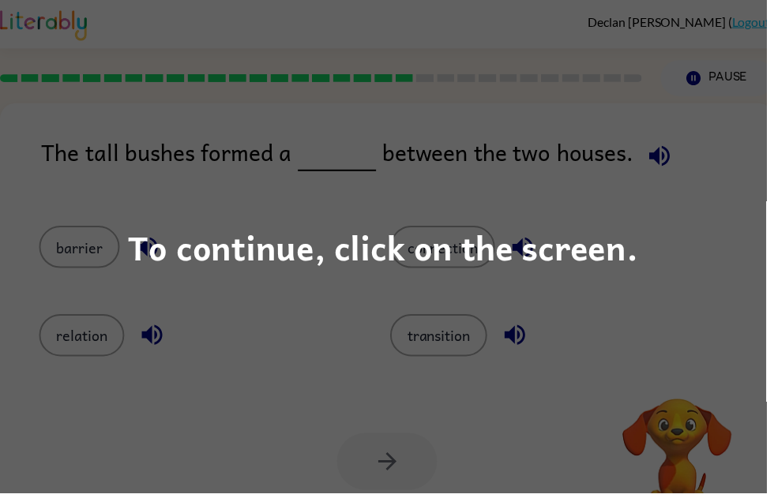
click at [455, 212] on div "To continue, click on the screen." at bounding box center [387, 249] width 774 height 498
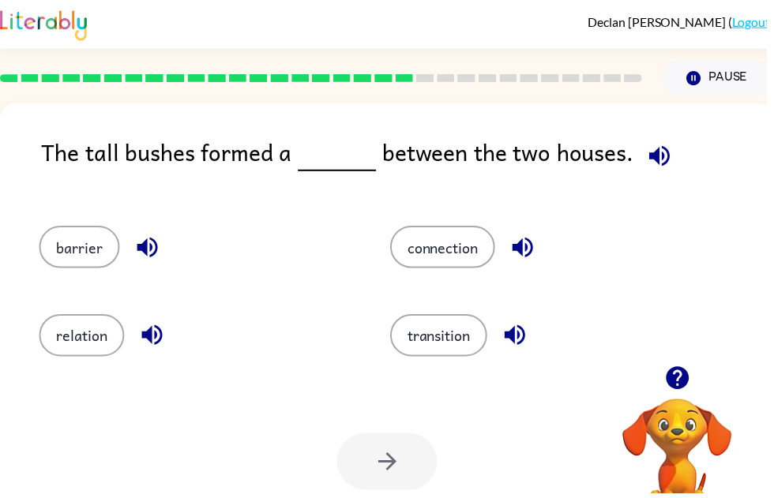
click at [83, 267] on button "barrier" at bounding box center [79, 249] width 81 height 43
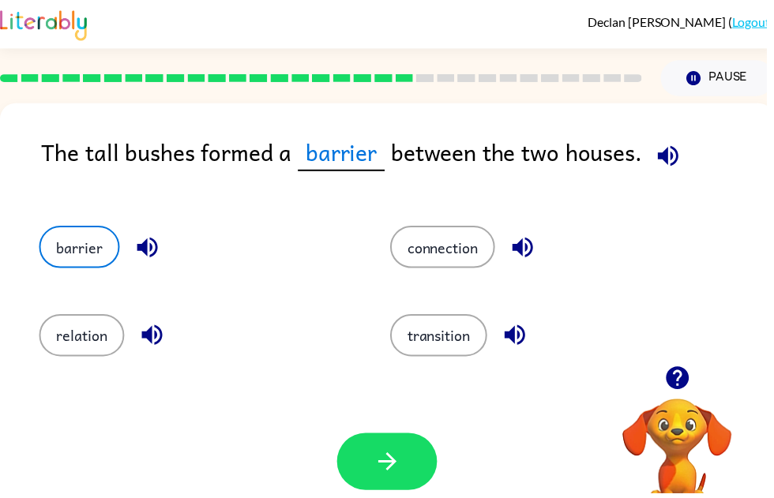
click at [415, 463] on button "button" at bounding box center [390, 467] width 101 height 58
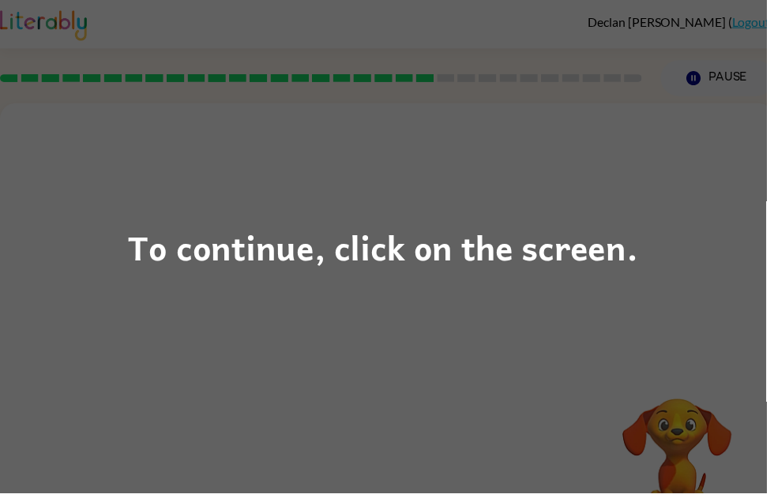
click at [549, 209] on div "To continue, click on the screen." at bounding box center [387, 249] width 774 height 498
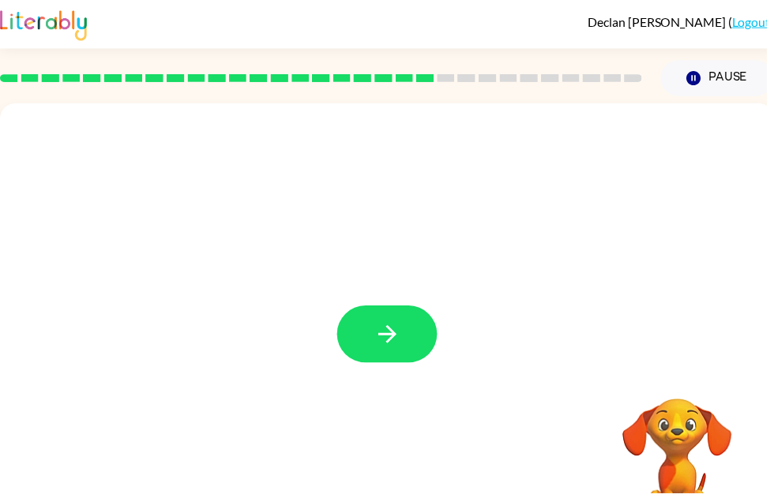
click at [421, 351] on button "button" at bounding box center [390, 338] width 101 height 58
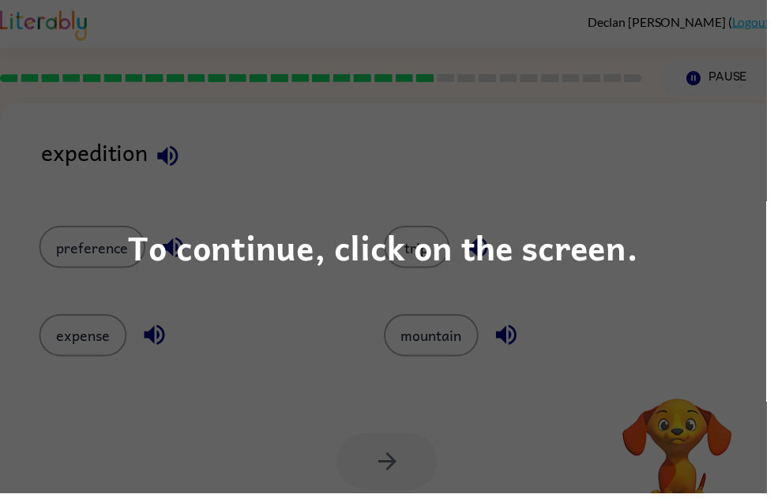
click at [589, 400] on div "To continue, click on the screen." at bounding box center [387, 249] width 774 height 498
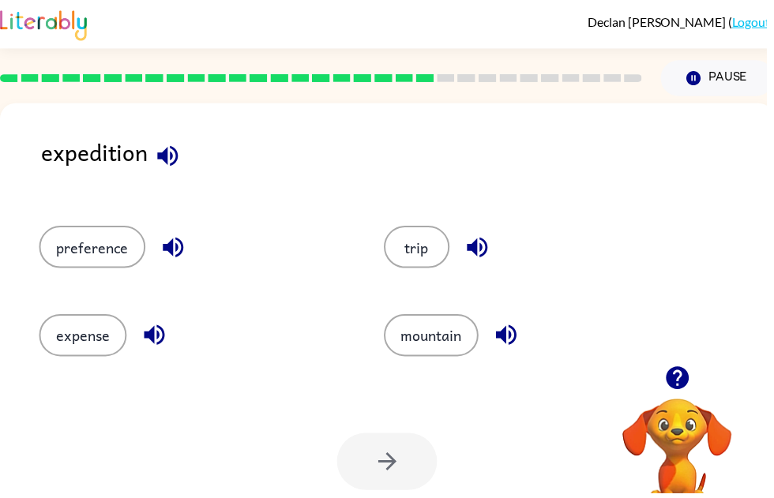
click at [92, 350] on button "expense" at bounding box center [83, 339] width 88 height 43
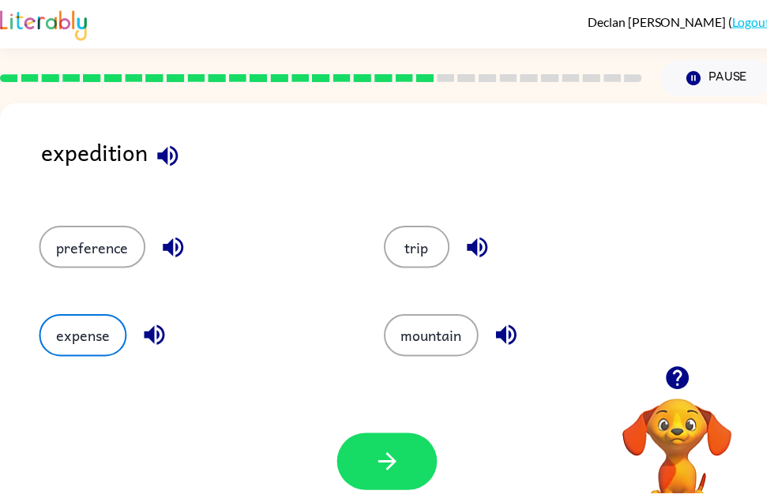
click at [413, 450] on button "button" at bounding box center [390, 467] width 101 height 58
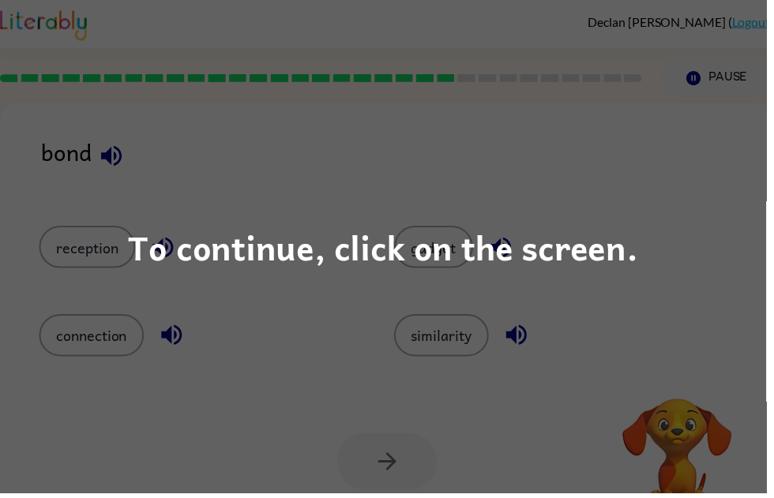
click at [364, 359] on div "To continue, click on the screen." at bounding box center [387, 249] width 774 height 498
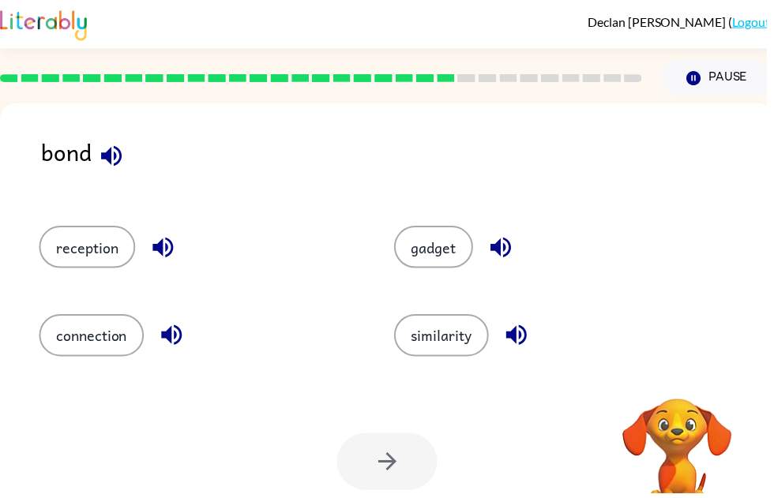
click at [111, 346] on button "connection" at bounding box center [92, 339] width 106 height 43
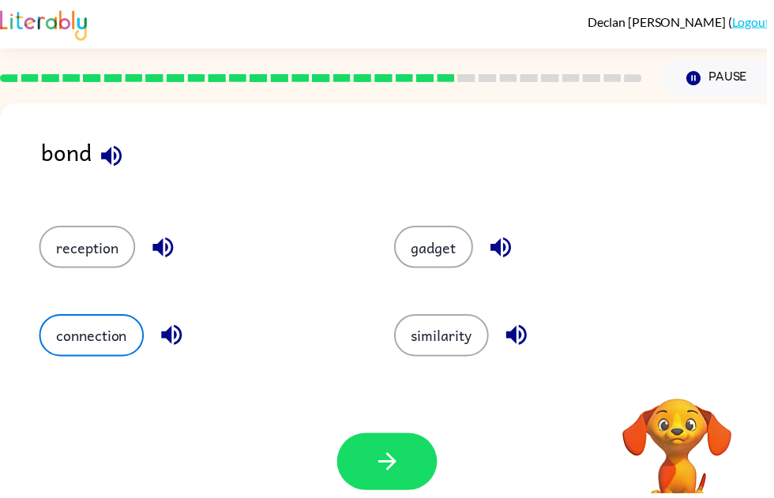
click at [390, 474] on icon "button" at bounding box center [392, 467] width 28 height 28
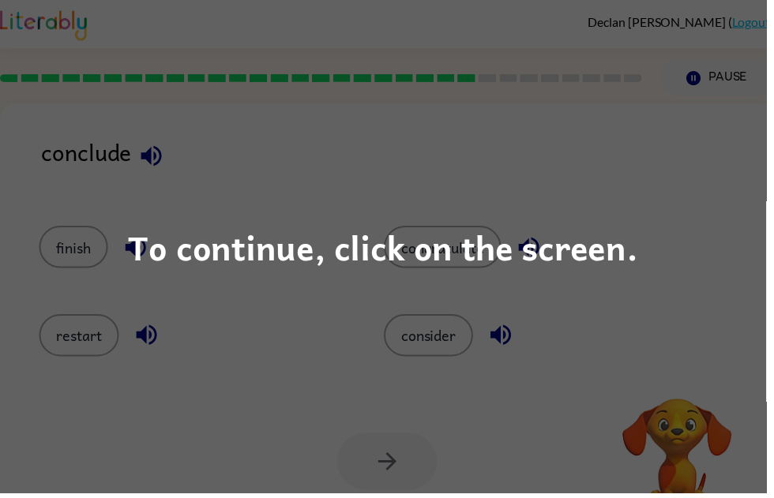
click at [358, 393] on div "To continue, click on the screen." at bounding box center [387, 249] width 774 height 498
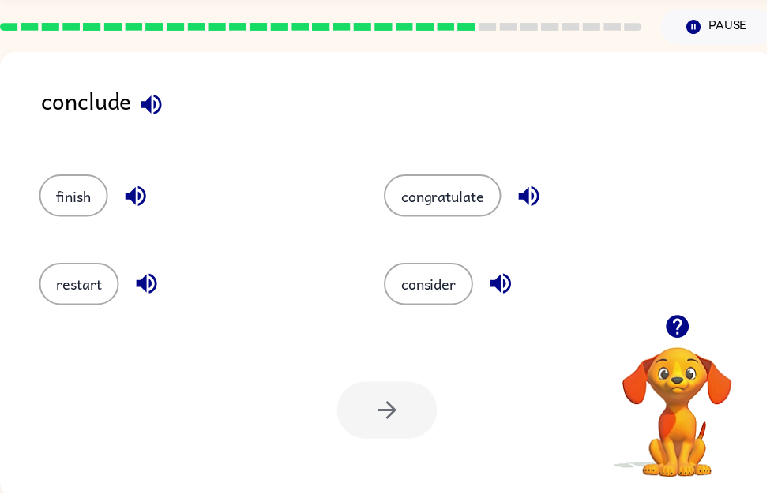
scroll to position [52, 0]
click at [373, 378] on div "Your browser must support playing .mp4 files to use Literably. Please try using…" at bounding box center [391, 414] width 782 height 178
click at [442, 306] on button "consider" at bounding box center [433, 286] width 90 height 43
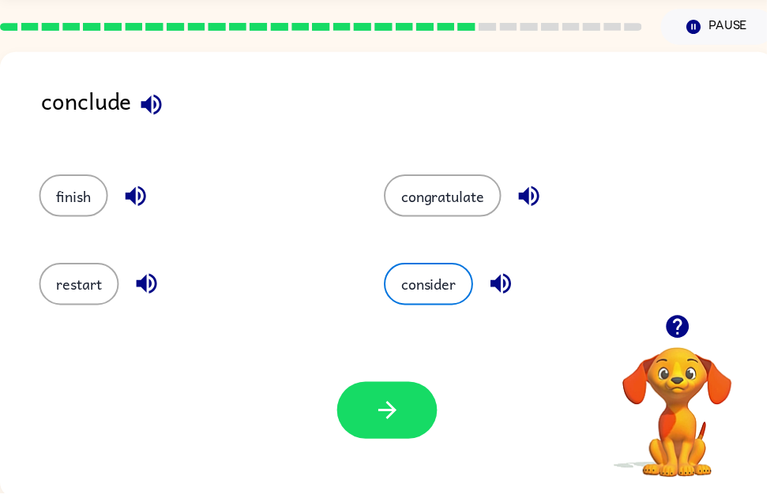
click at [378, 426] on icon "button" at bounding box center [392, 414] width 28 height 28
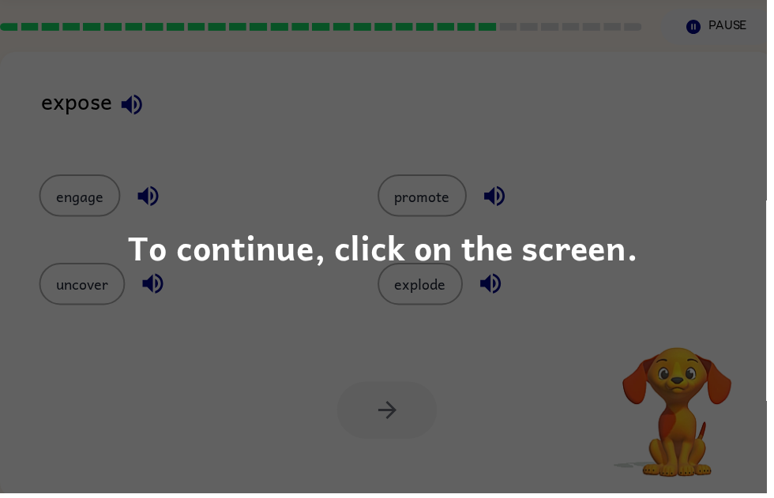
click at [100, 281] on div "To continue, click on the screen." at bounding box center [387, 249] width 774 height 498
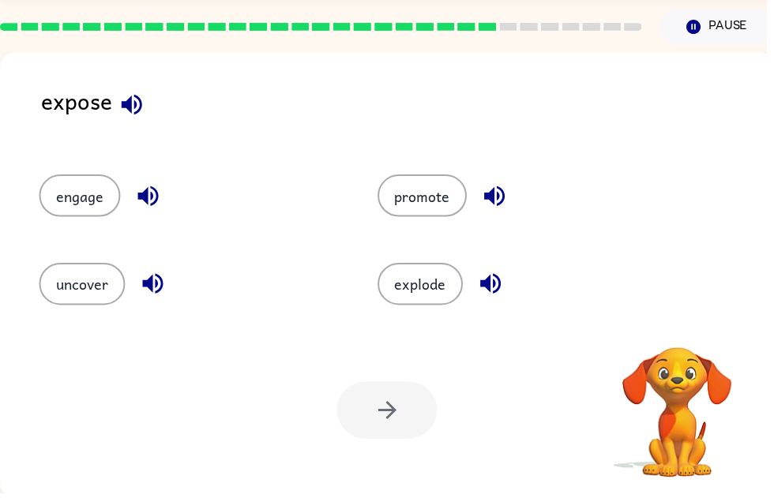
click at [88, 294] on button "uncover" at bounding box center [82, 286] width 87 height 43
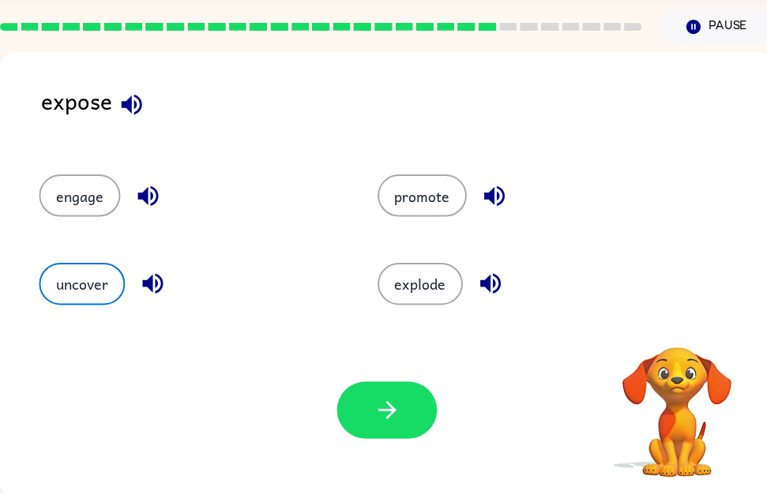
click at [404, 418] on icon "button" at bounding box center [392, 414] width 28 height 28
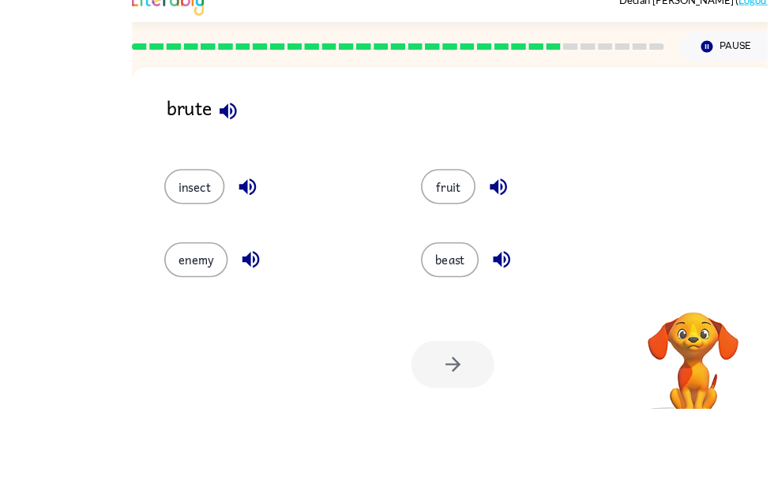
scroll to position [0, 0]
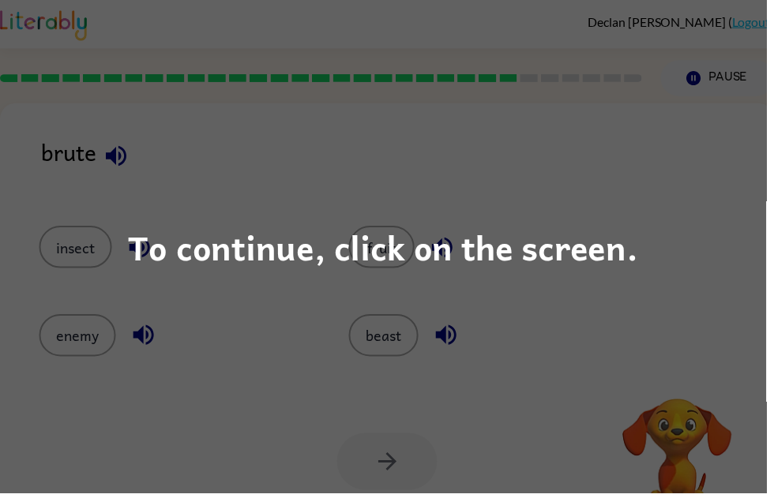
click at [661, 209] on div "To continue, click on the screen." at bounding box center [387, 249] width 774 height 498
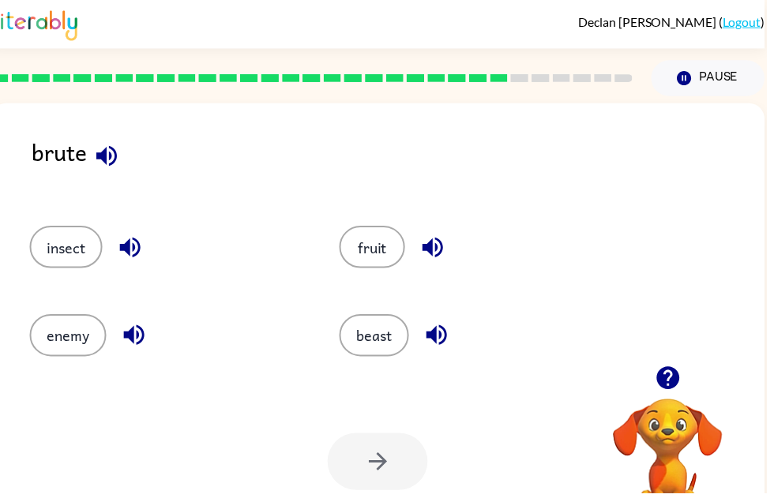
scroll to position [0, 9]
click at [381, 467] on div at bounding box center [381, 467] width 101 height 58
click at [83, 348] on button "enemy" at bounding box center [68, 339] width 77 height 43
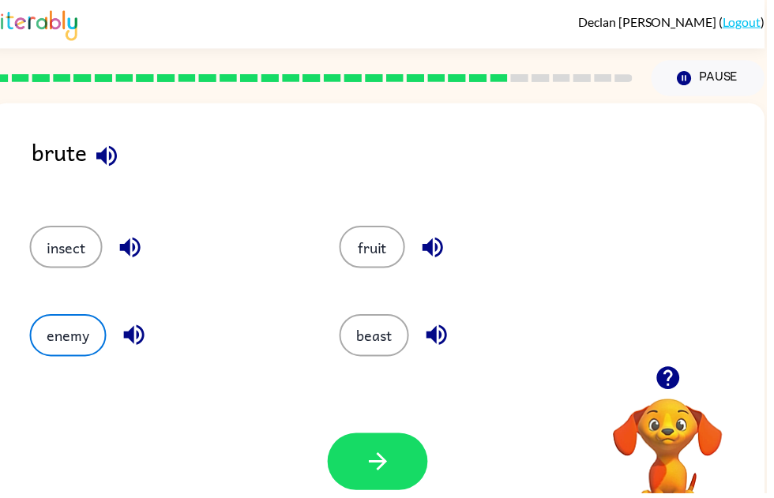
click at [386, 453] on icon "button" at bounding box center [382, 467] width 28 height 28
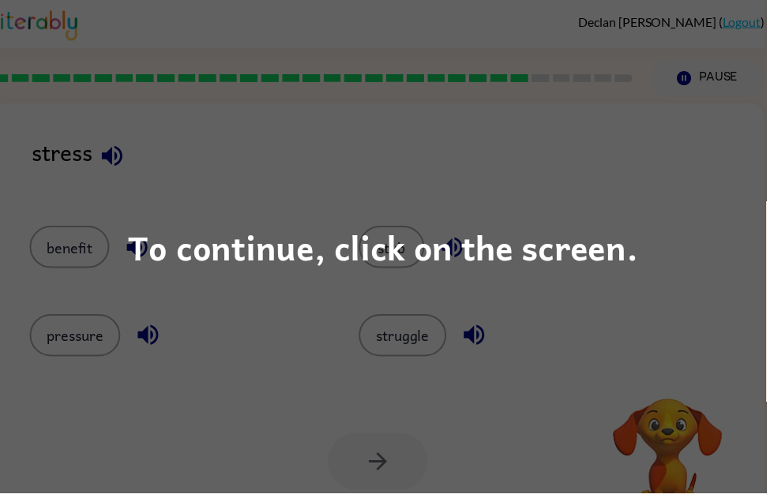
click at [436, 330] on div "To continue, click on the screen." at bounding box center [387, 249] width 774 height 498
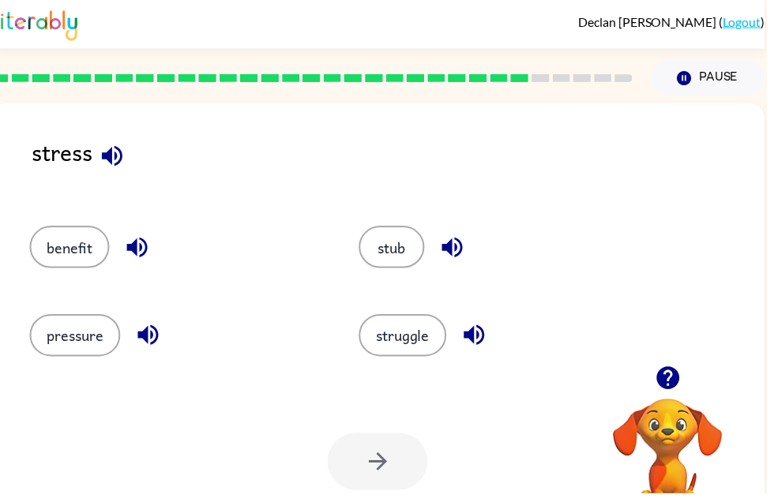
click at [436, 334] on button "struggle" at bounding box center [407, 339] width 88 height 43
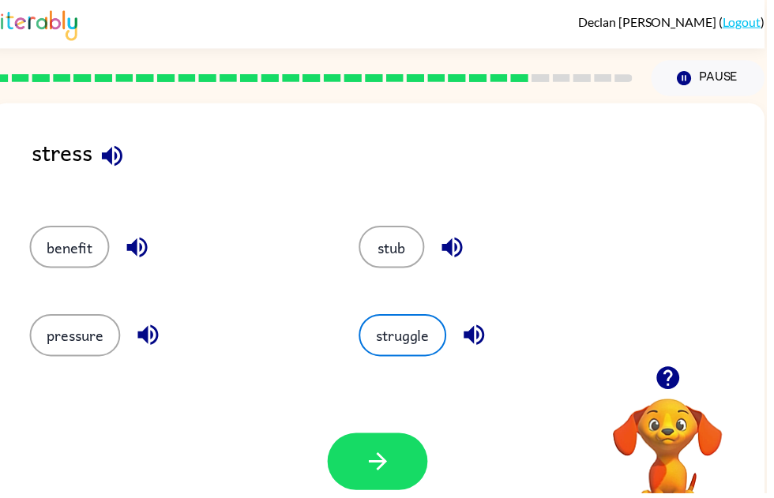
click at [403, 490] on button "button" at bounding box center [381, 467] width 101 height 58
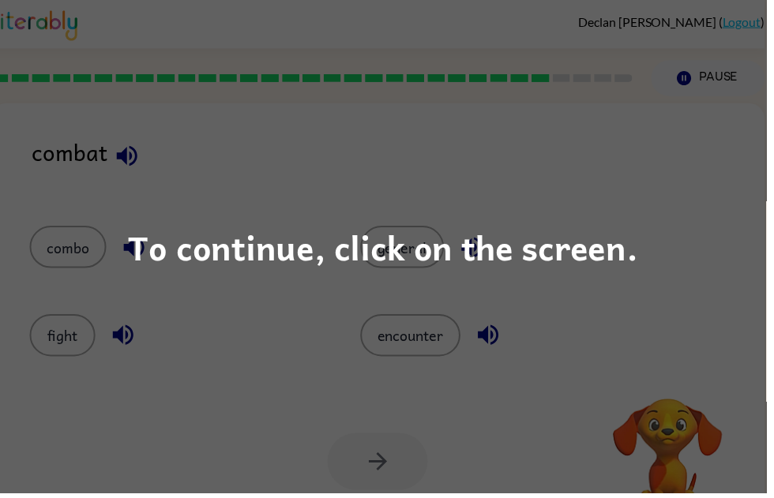
click at [373, 366] on div "To continue, click on the screen." at bounding box center [387, 249] width 774 height 498
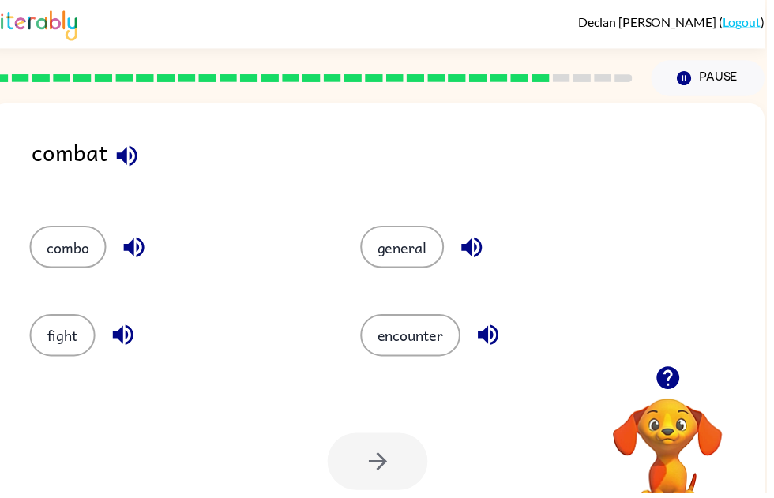
click at [73, 343] on button "fight" at bounding box center [63, 339] width 66 height 43
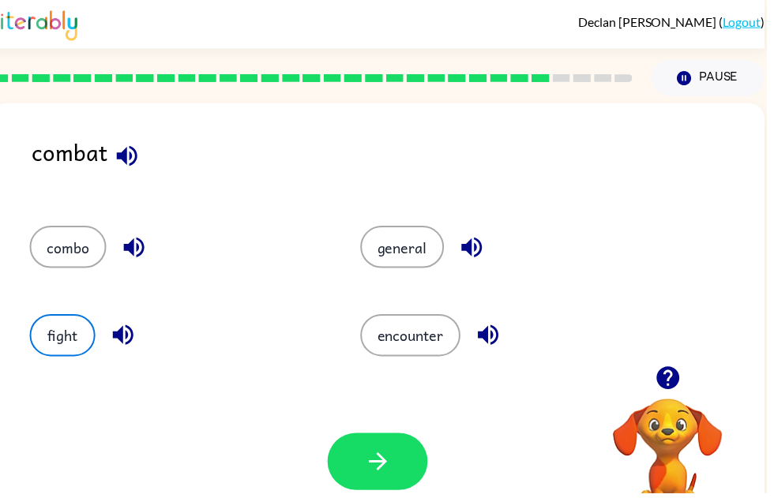
click at [404, 473] on button "button" at bounding box center [381, 467] width 101 height 58
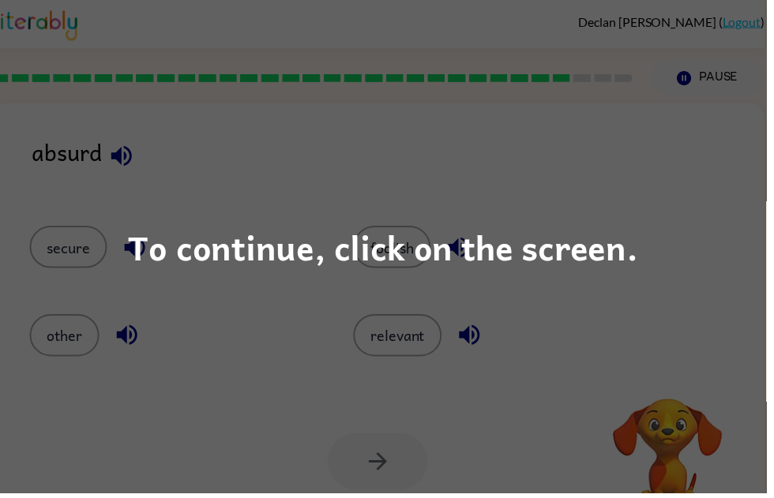
click at [500, 413] on div "To continue, click on the screen." at bounding box center [387, 249] width 774 height 498
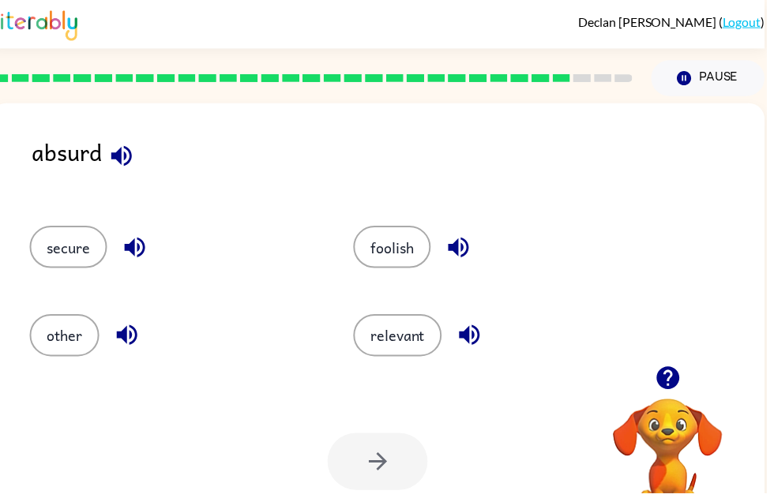
click at [402, 264] on button "foolish" at bounding box center [396, 249] width 78 height 43
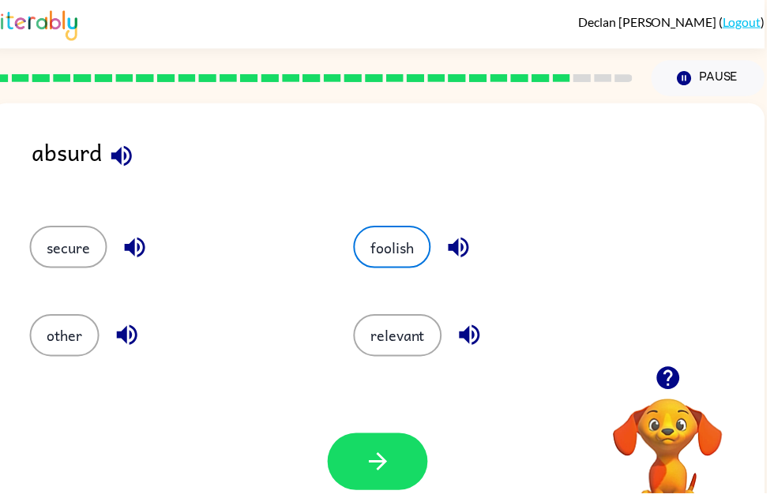
click at [398, 471] on button "button" at bounding box center [381, 467] width 101 height 58
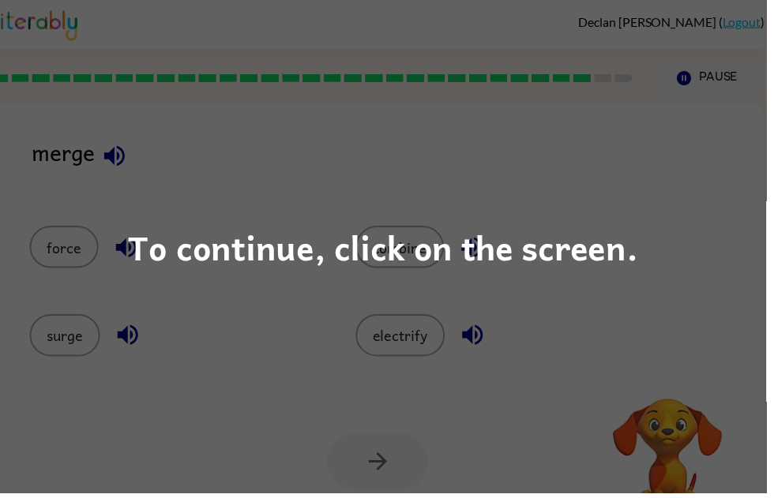
click at [537, 325] on div "To continue, click on the screen." at bounding box center [387, 249] width 774 height 498
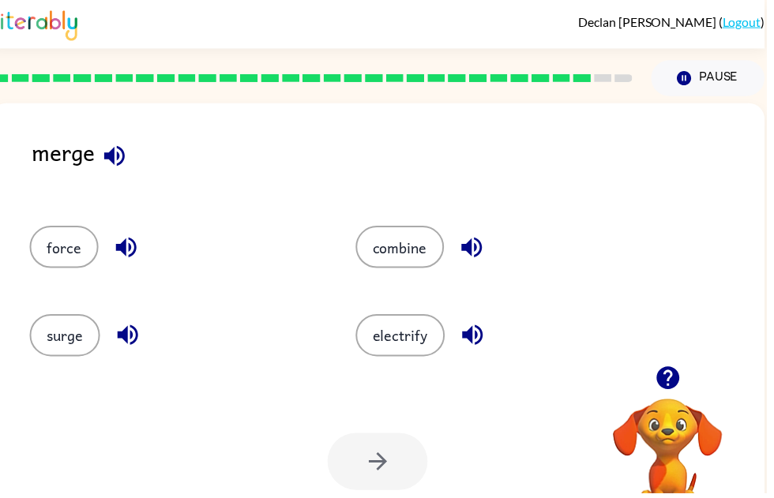
click at [420, 254] on button "combine" at bounding box center [403, 249] width 89 height 43
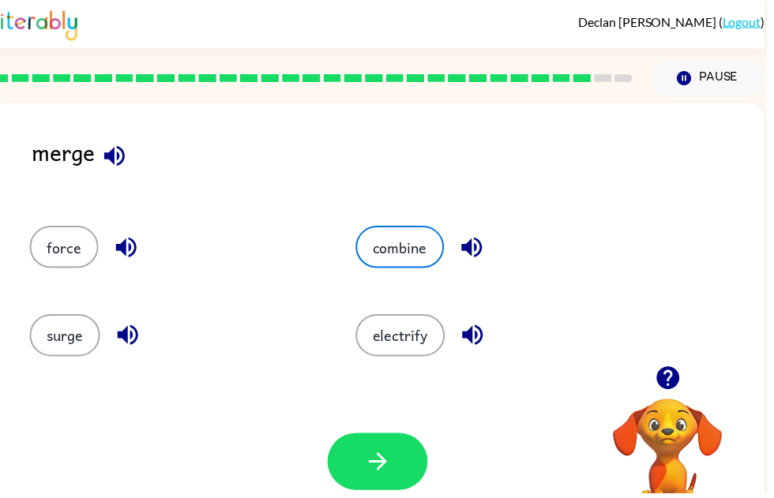
click at [400, 461] on button "button" at bounding box center [381, 467] width 101 height 58
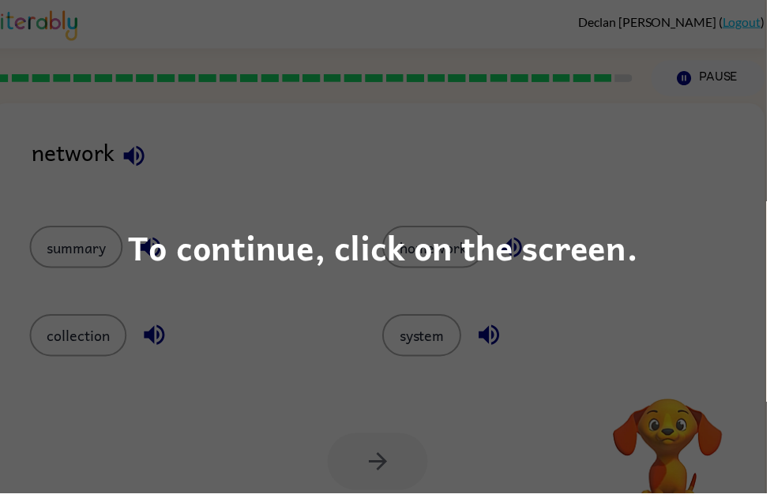
click at [671, 287] on div "To continue, click on the screen." at bounding box center [387, 249] width 774 height 498
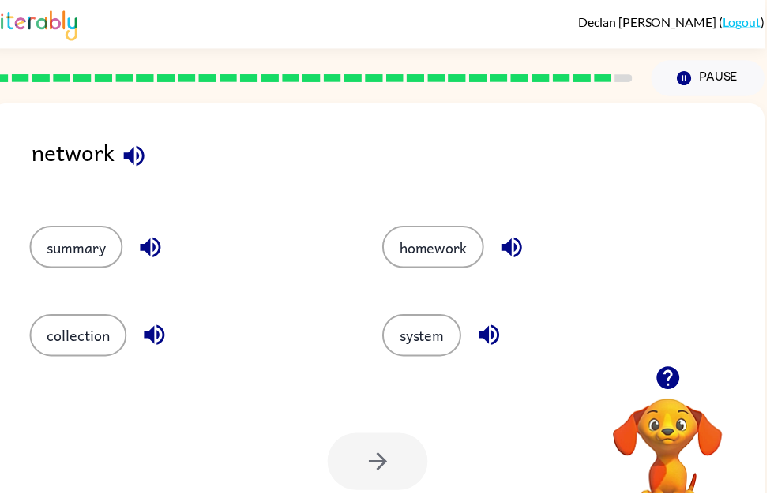
click at [431, 339] on button "system" at bounding box center [426, 339] width 80 height 43
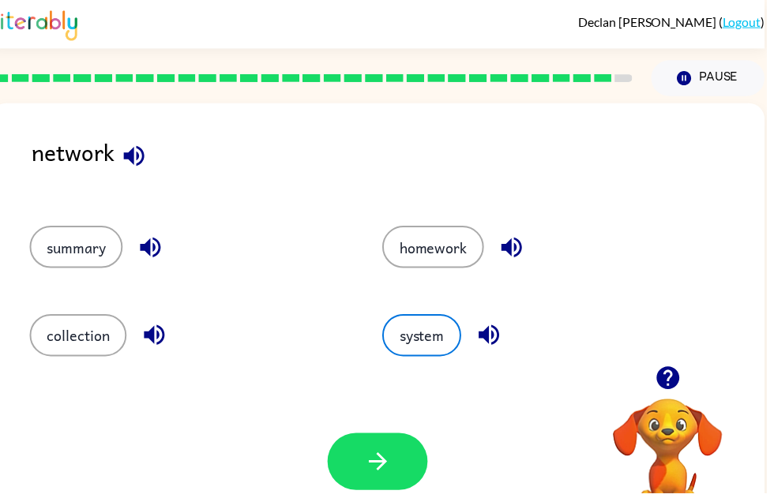
click at [387, 464] on icon "button" at bounding box center [381, 466] width 18 height 18
